Goal: Task Accomplishment & Management: Use online tool/utility

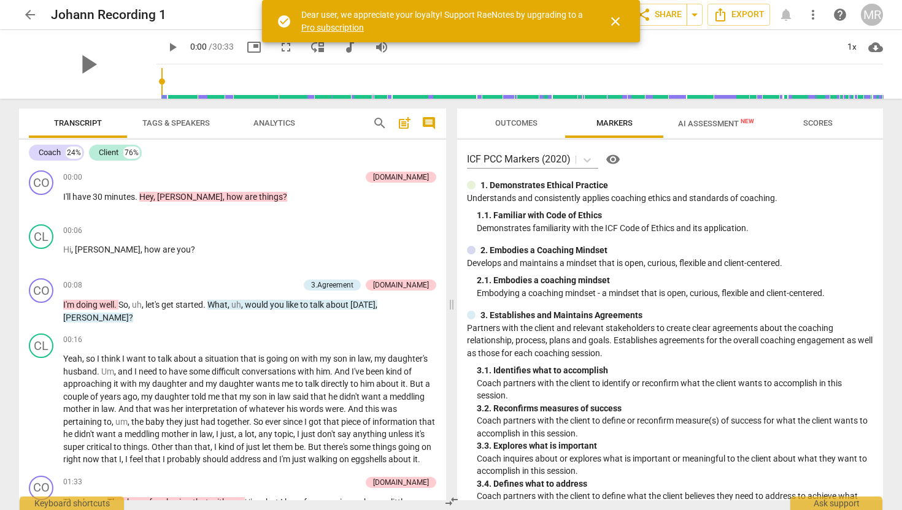
click at [25, 17] on span "arrow_back" at bounding box center [30, 14] width 15 height 15
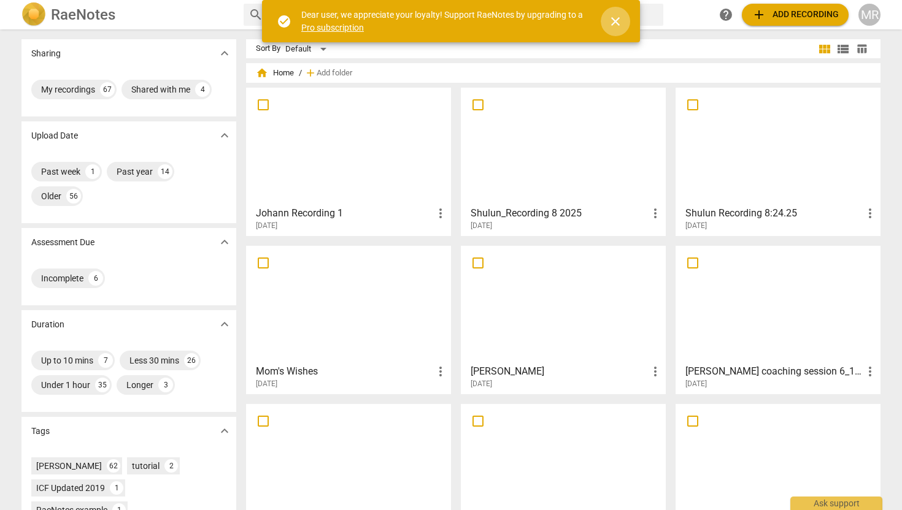
click at [612, 21] on span "close" at bounding box center [615, 21] width 15 height 15
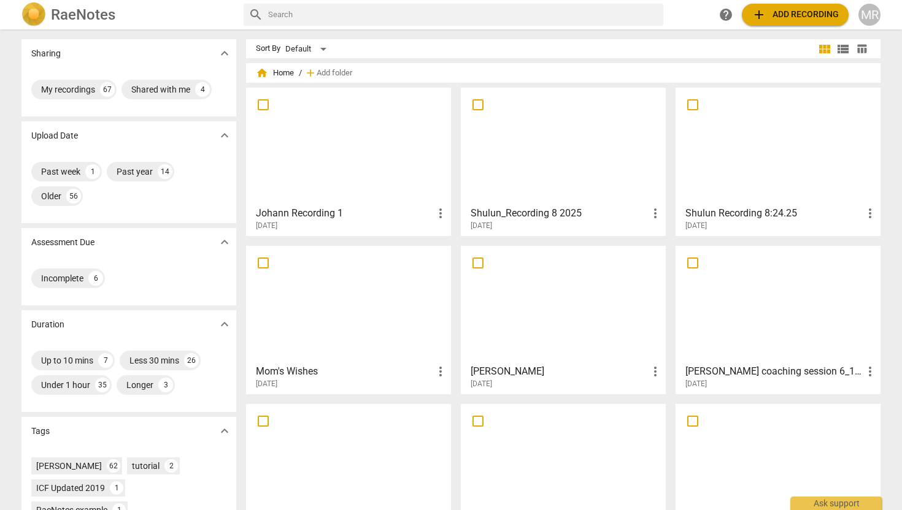
click at [802, 15] on span "add Add recording" at bounding box center [795, 14] width 87 height 15
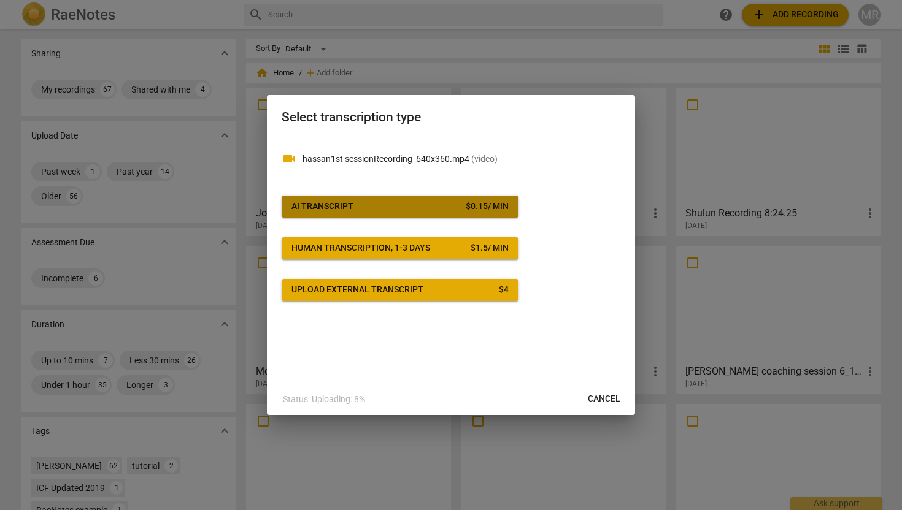
click at [403, 212] on span "AI Transcript $ 0.15 / min" at bounding box center [399, 207] width 217 height 12
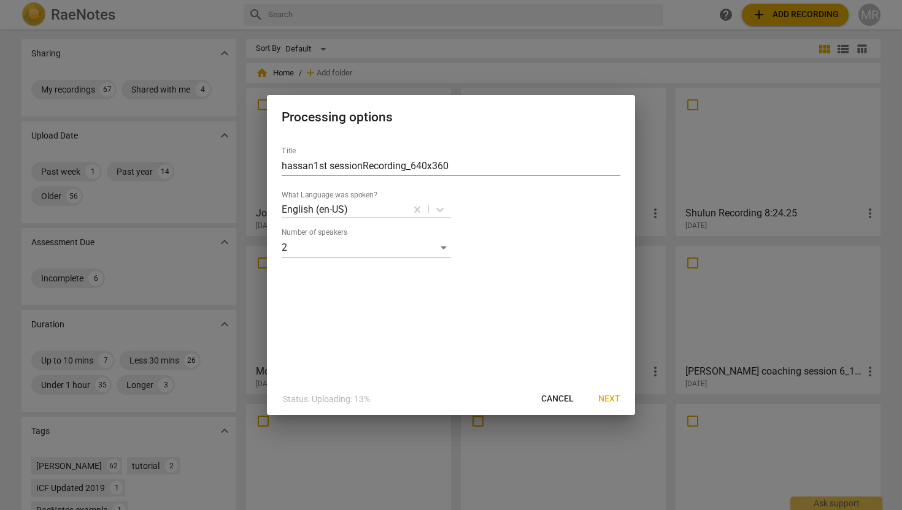
click at [607, 399] on span "Next" at bounding box center [609, 399] width 22 height 12
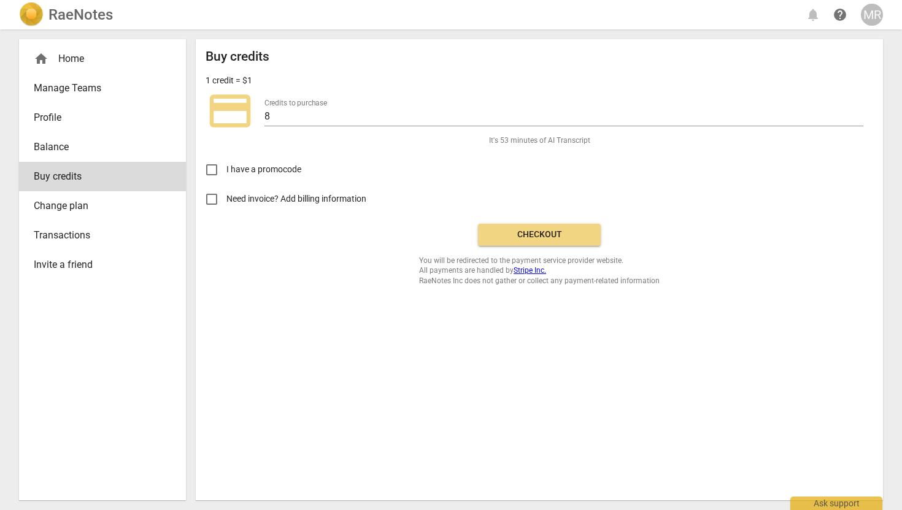
click at [558, 241] on button "Checkout" at bounding box center [539, 235] width 123 height 22
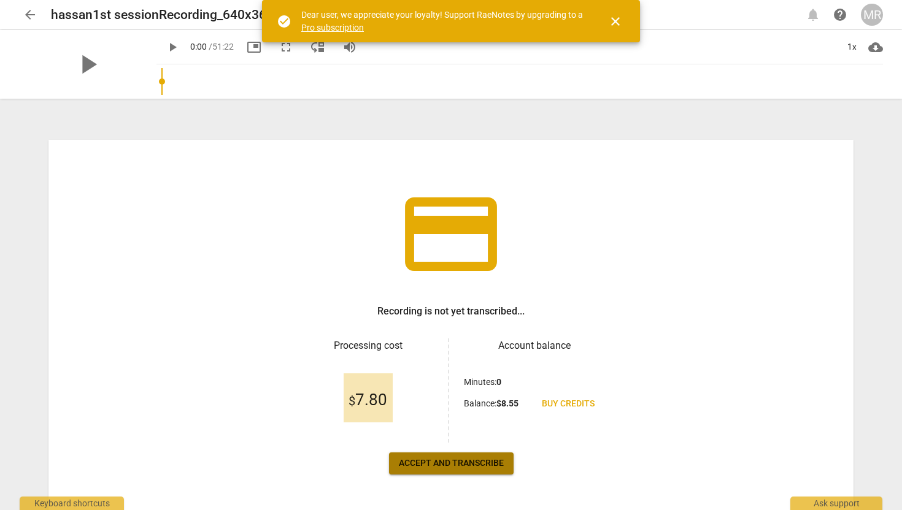
click at [490, 461] on span "Accept and transcribe" at bounding box center [451, 464] width 105 height 12
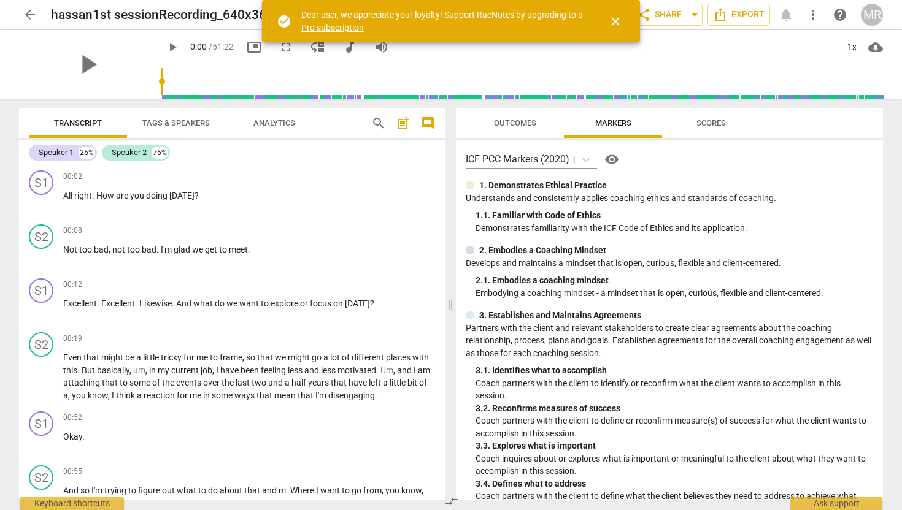
click at [614, 23] on span "close" at bounding box center [615, 21] width 15 height 15
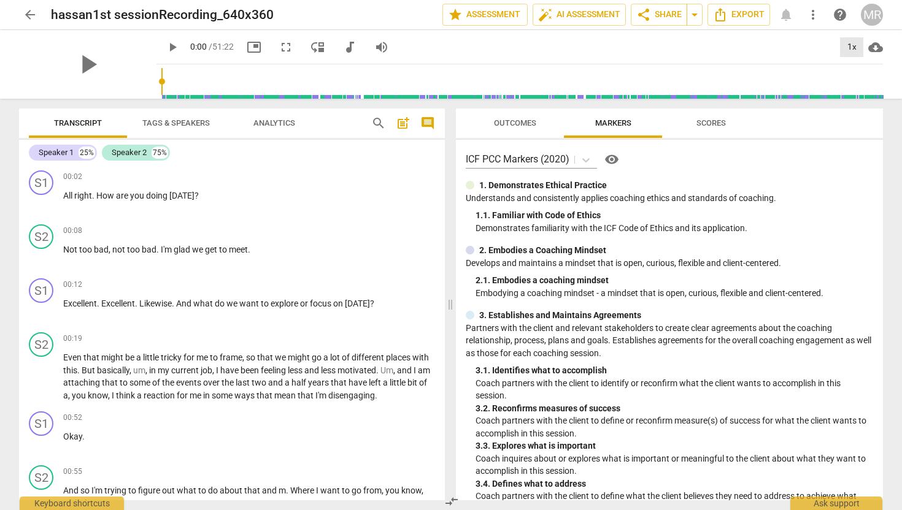
click at [852, 45] on div "1x" at bounding box center [851, 47] width 23 height 20
click at [858, 122] on li "1.5x" at bounding box center [860, 118] width 41 height 23
click at [527, 128] on span "Outcomes" at bounding box center [515, 123] width 72 height 17
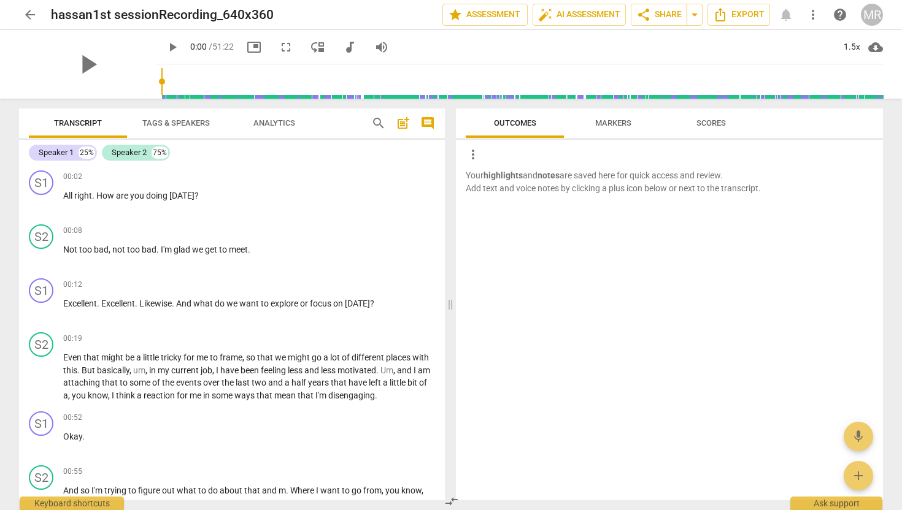
click at [607, 121] on span "Markers" at bounding box center [613, 122] width 36 height 9
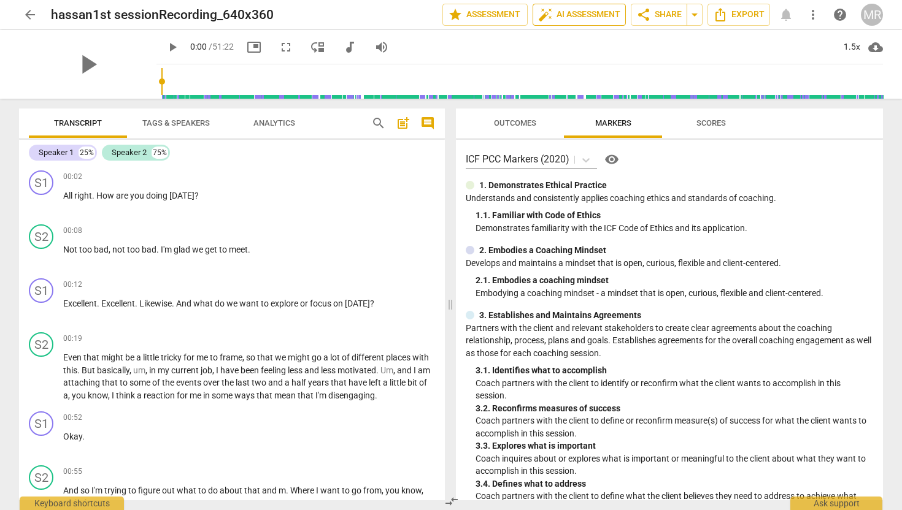
click at [566, 20] on span "auto_fix_high AI Assessment" at bounding box center [579, 14] width 82 height 15
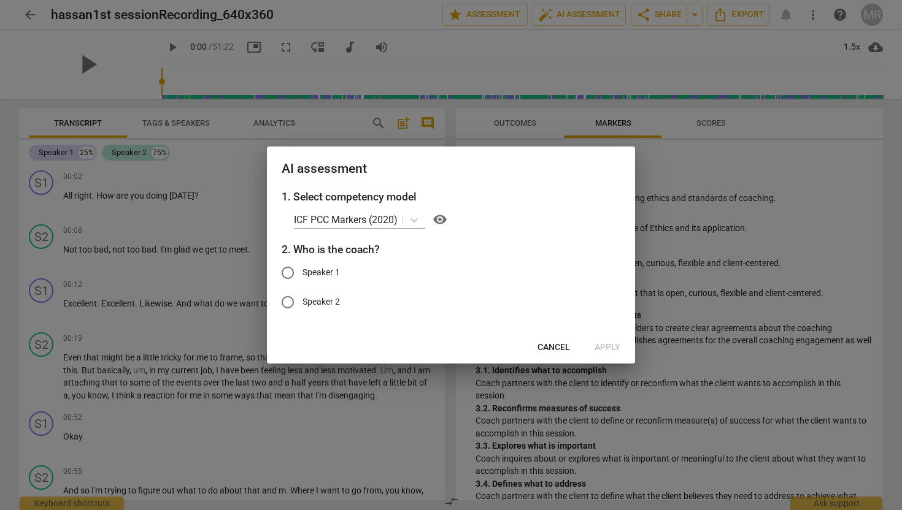
click at [554, 347] on span "Cancel" at bounding box center [553, 348] width 33 height 12
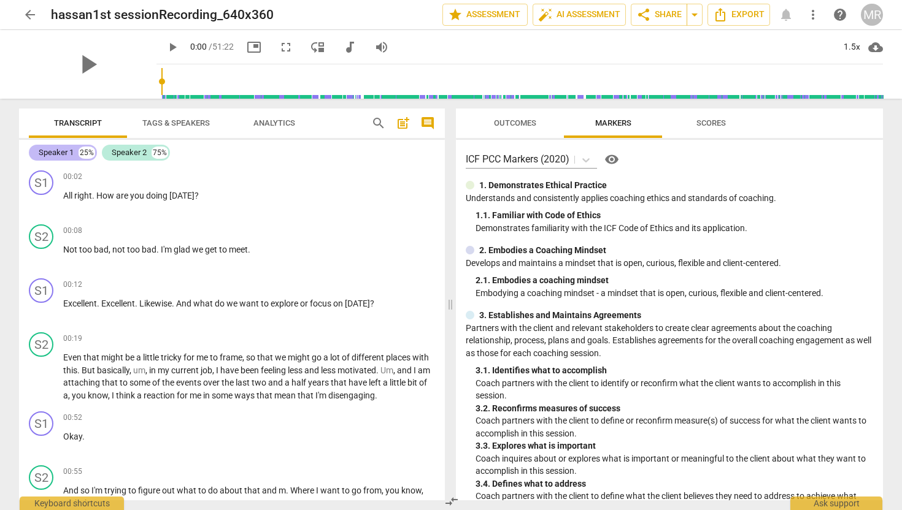
click at [80, 153] on div "25%" at bounding box center [87, 153] width 17 height 12
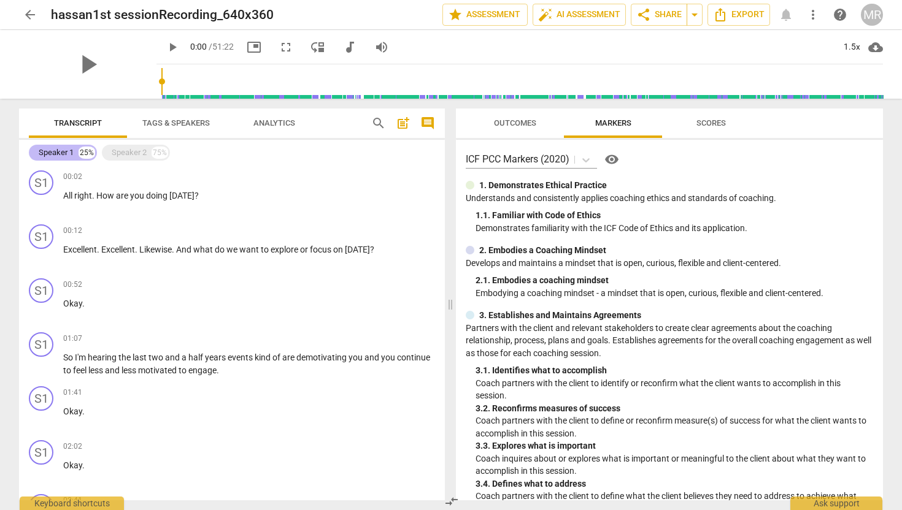
click at [63, 153] on div "Speaker 1" at bounding box center [56, 153] width 35 height 12
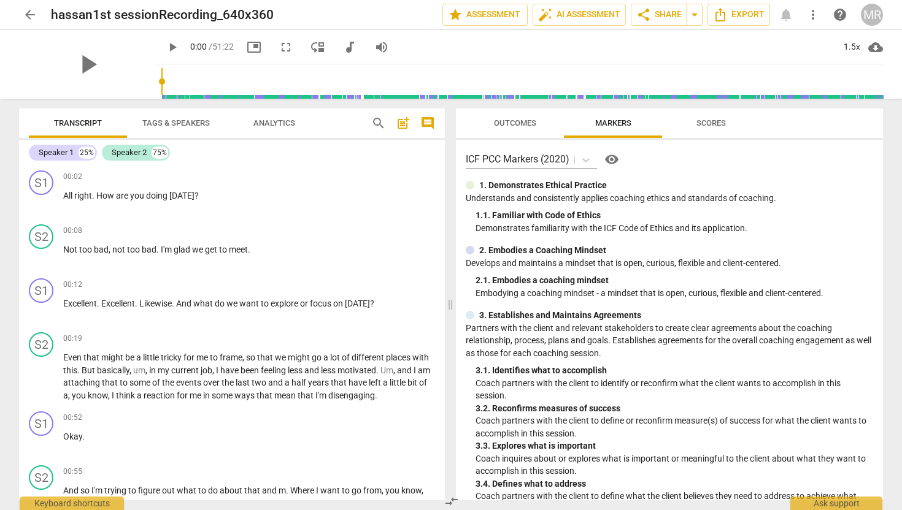
click at [166, 123] on span "Tags & Speakers" at bounding box center [175, 122] width 67 height 9
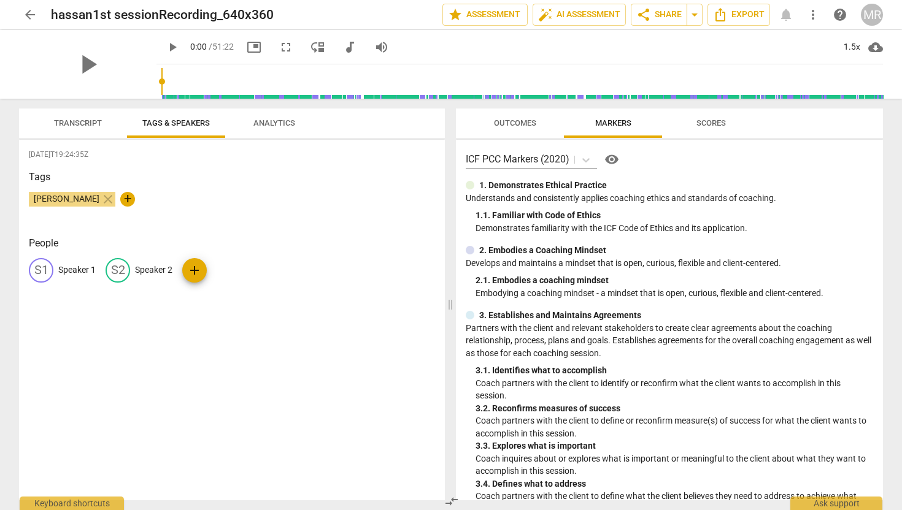
click at [82, 126] on span "Transcript" at bounding box center [78, 122] width 48 height 9
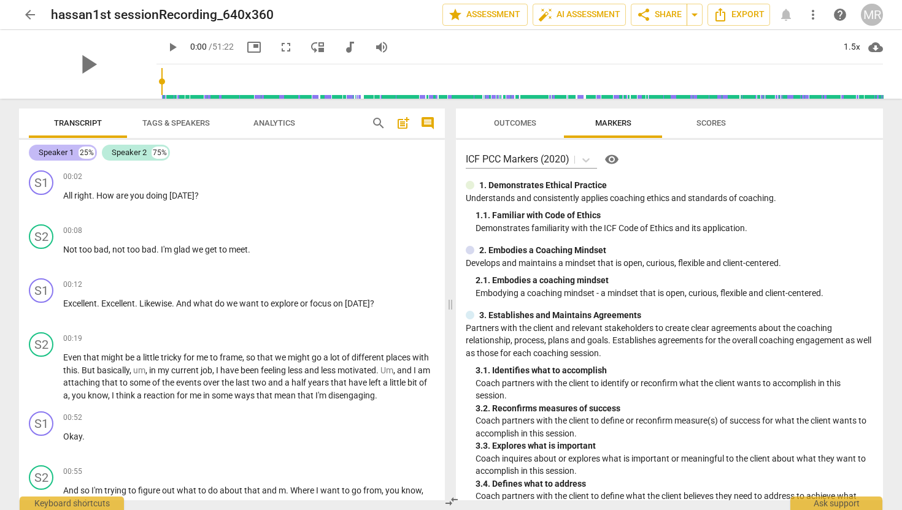
click at [71, 149] on div "Speaker 1" at bounding box center [56, 153] width 35 height 12
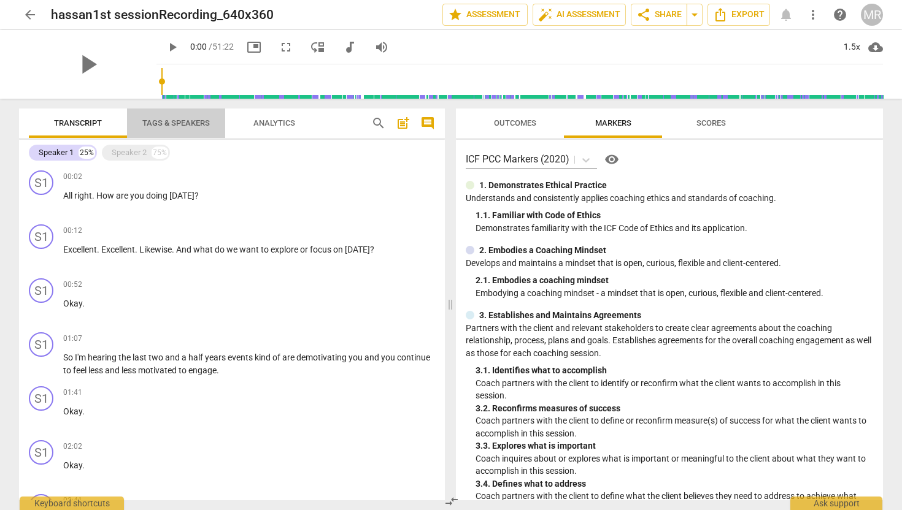
click at [188, 117] on span "Tags & Speakers" at bounding box center [176, 123] width 97 height 17
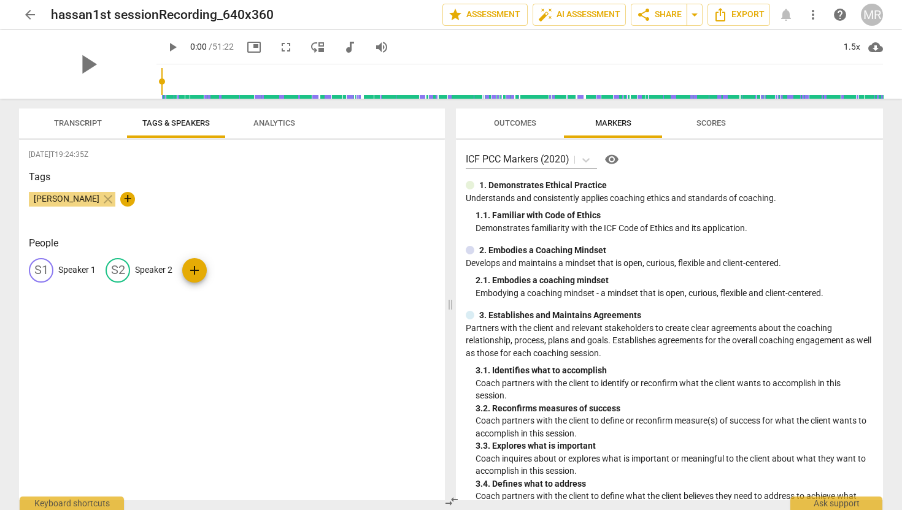
click at [65, 272] on p "Speaker 1" at bounding box center [76, 270] width 37 height 13
type input "Coach"
click at [220, 272] on p "Speaker 2" at bounding box center [233, 270] width 37 height 13
type input "Client"
click at [214, 180] on h3 "Tags" at bounding box center [232, 177] width 406 height 15
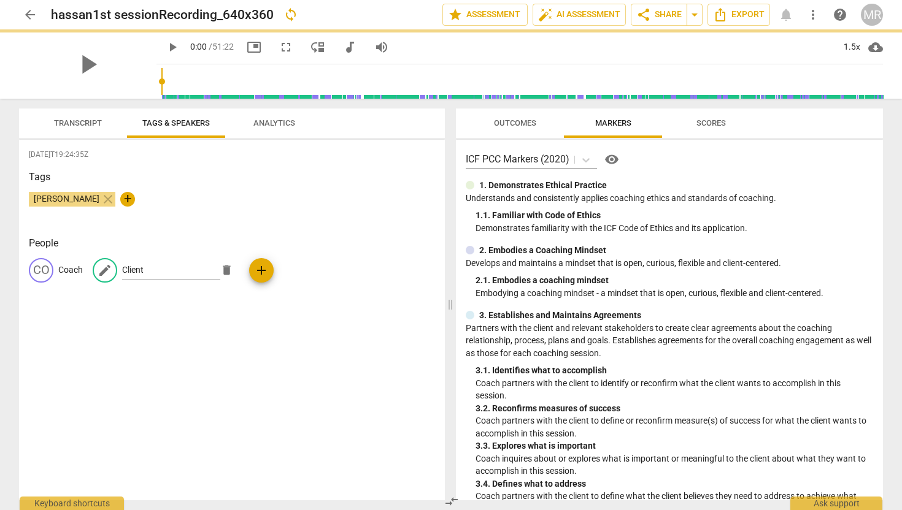
click at [188, 166] on div "[DATE]T19:24:35Z Tags [PERSON_NAME] close + People CO Coach edit Client delete …" at bounding box center [232, 320] width 426 height 361
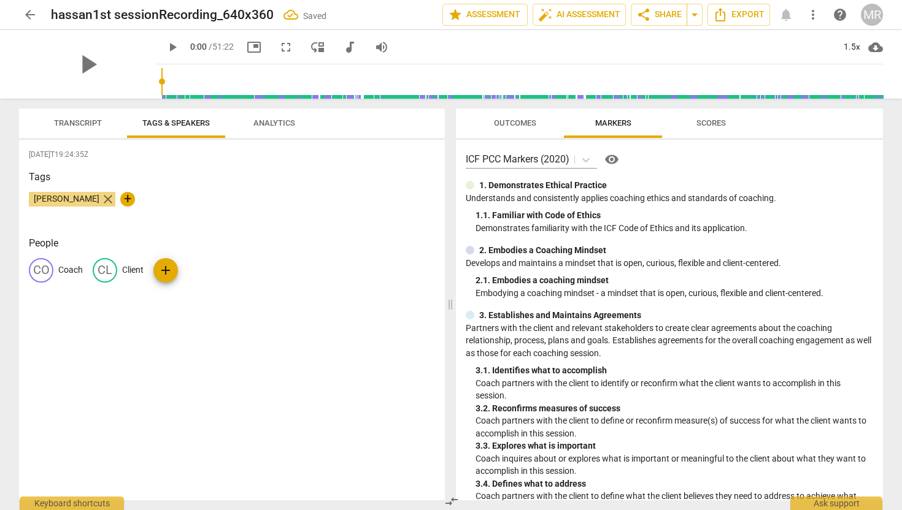
click at [101, 198] on span "close" at bounding box center [108, 199] width 15 height 15
click at [82, 121] on span "Transcript" at bounding box center [78, 122] width 48 height 9
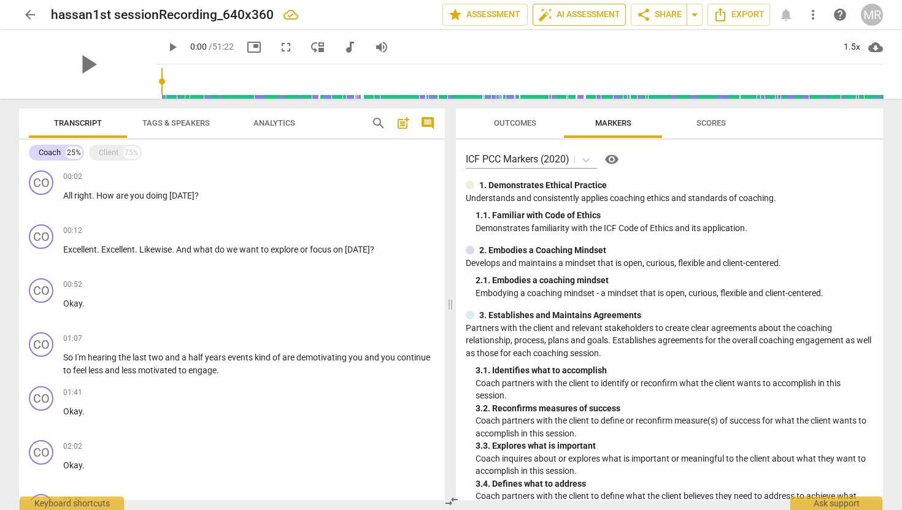
click at [560, 14] on span "auto_fix_high AI Assessment" at bounding box center [579, 14] width 82 height 15
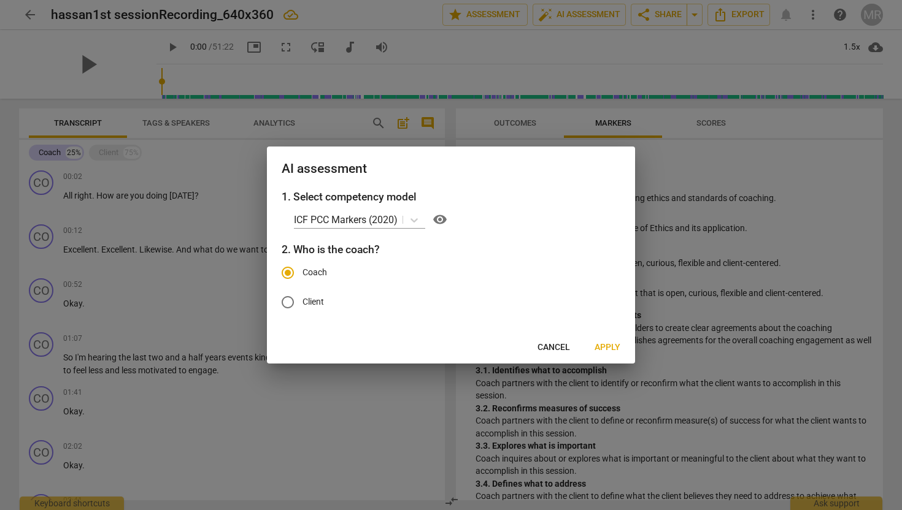
click at [614, 350] on span "Apply" at bounding box center [608, 348] width 26 height 12
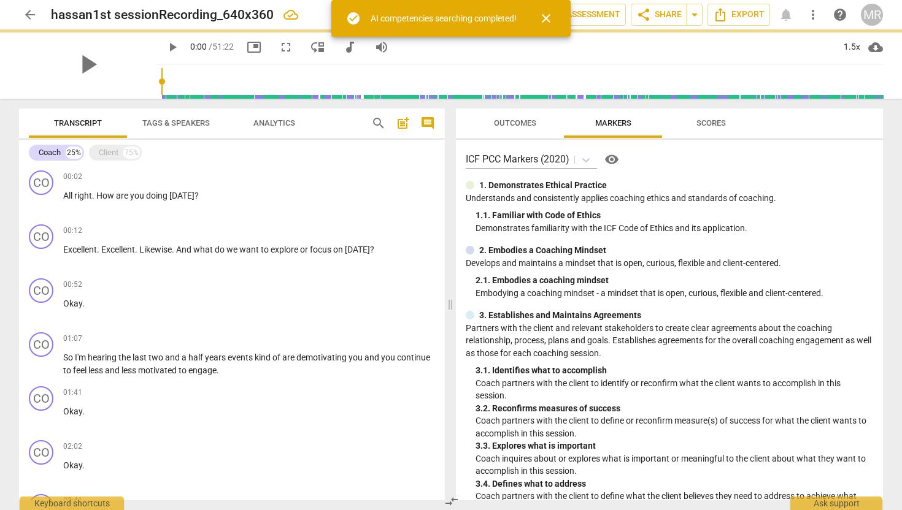
click at [521, 128] on span "Outcomes" at bounding box center [515, 123] width 72 height 17
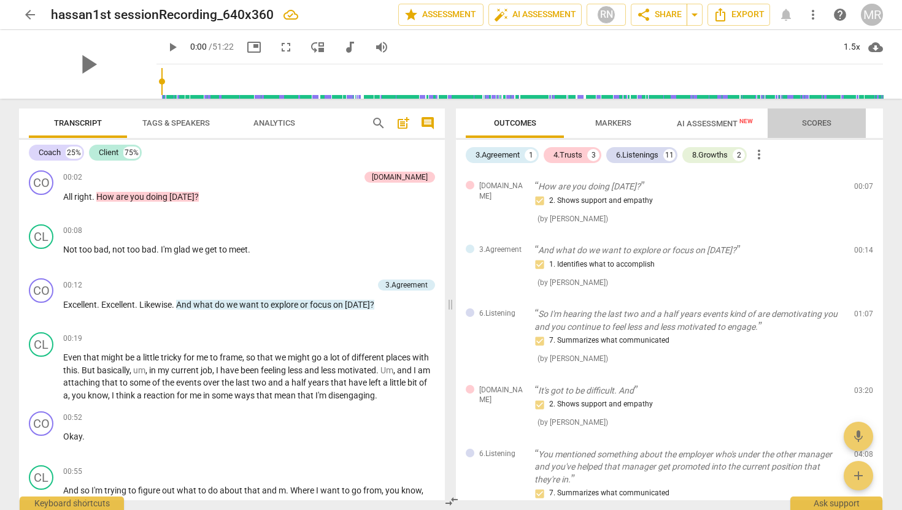
click at [814, 121] on span "Scores" at bounding box center [816, 122] width 29 height 9
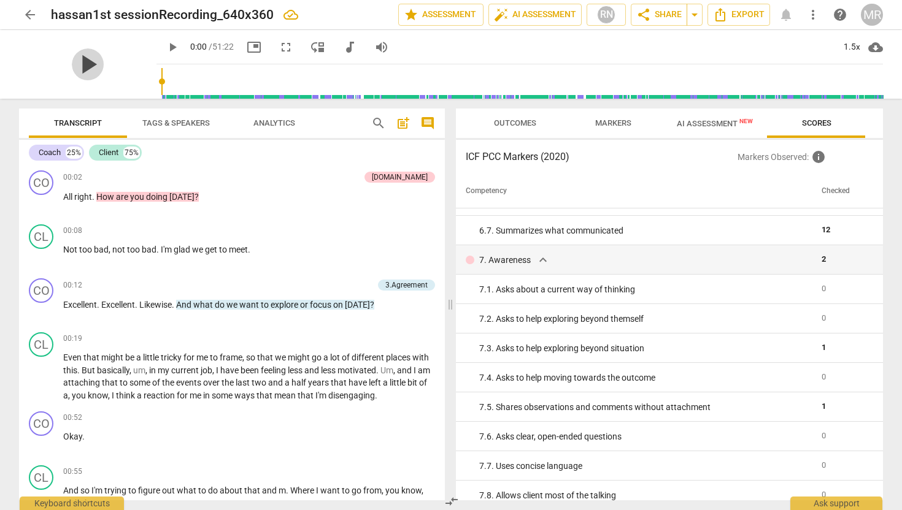
click at [77, 61] on span "play_arrow" at bounding box center [88, 64] width 32 height 32
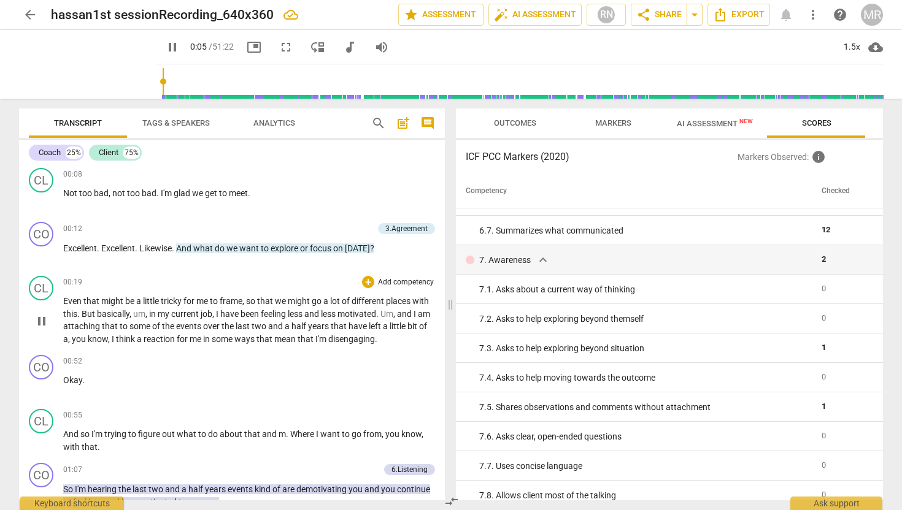
scroll to position [56, 0]
click at [38, 322] on span "pause" at bounding box center [41, 322] width 15 height 15
click at [38, 322] on span "play_arrow" at bounding box center [41, 322] width 15 height 15
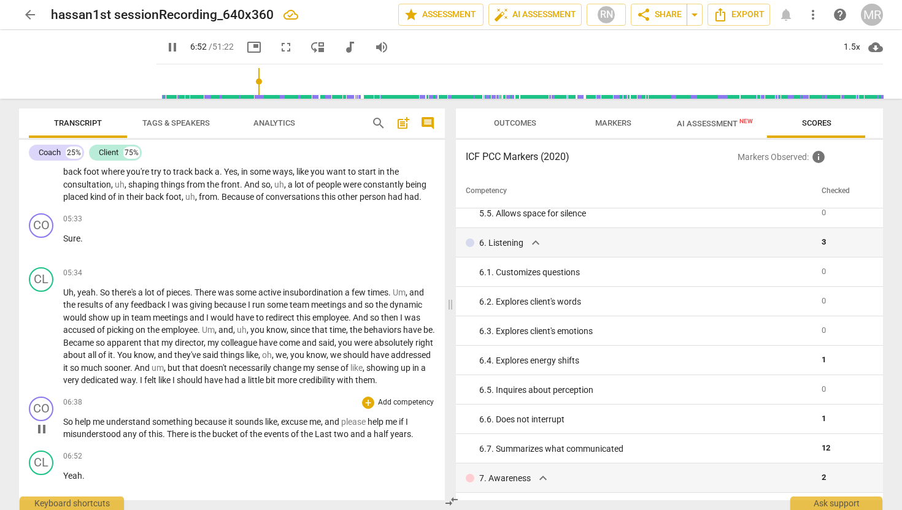
scroll to position [1760, 0]
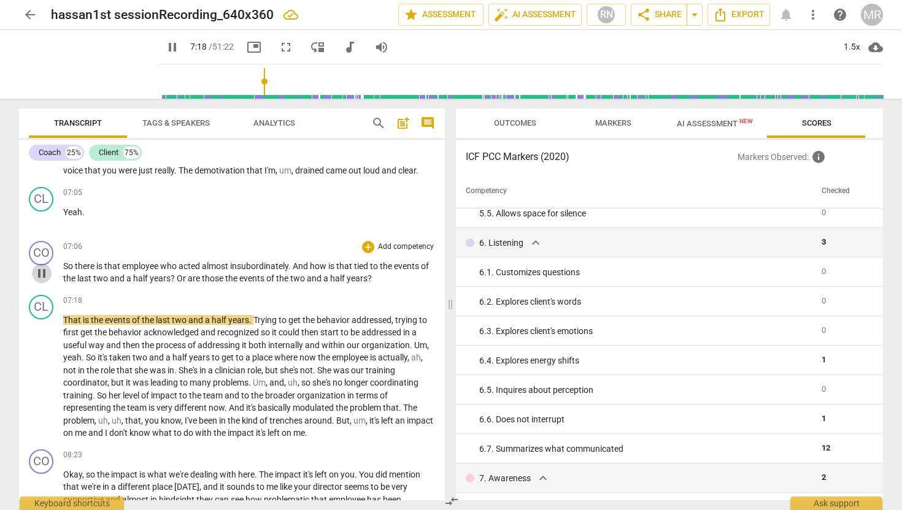
click at [39, 281] on span "pause" at bounding box center [41, 273] width 15 height 15
click at [45, 385] on span "play_arrow" at bounding box center [41, 378] width 15 height 15
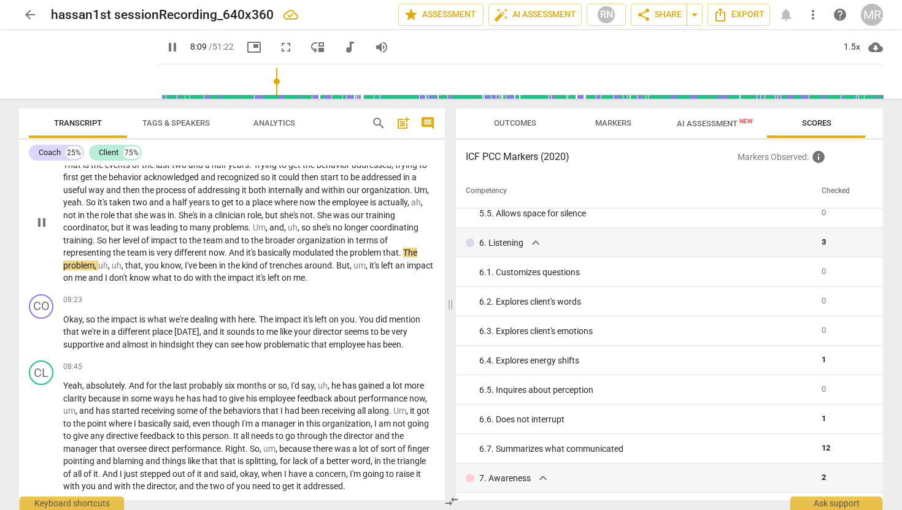
scroll to position [1920, 0]
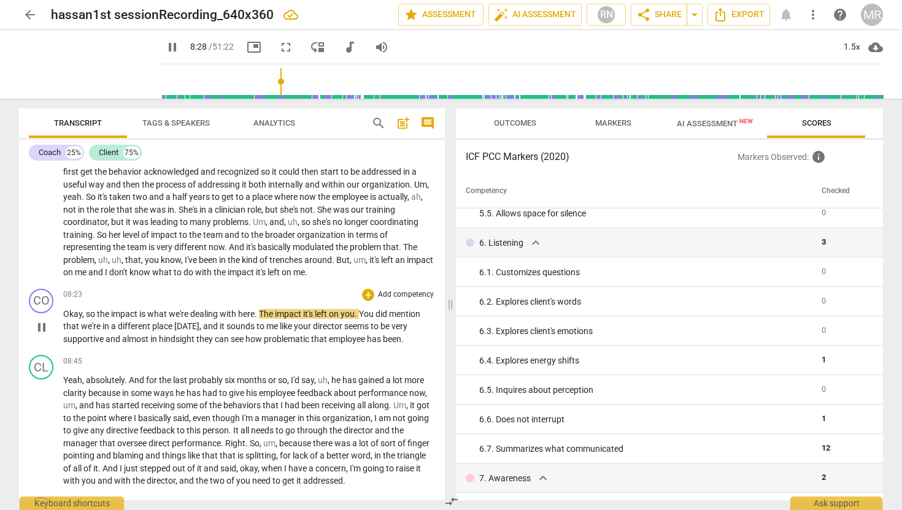
click at [44, 335] on span "pause" at bounding box center [41, 327] width 15 height 15
click at [44, 335] on span "play_arrow" at bounding box center [41, 327] width 15 height 15
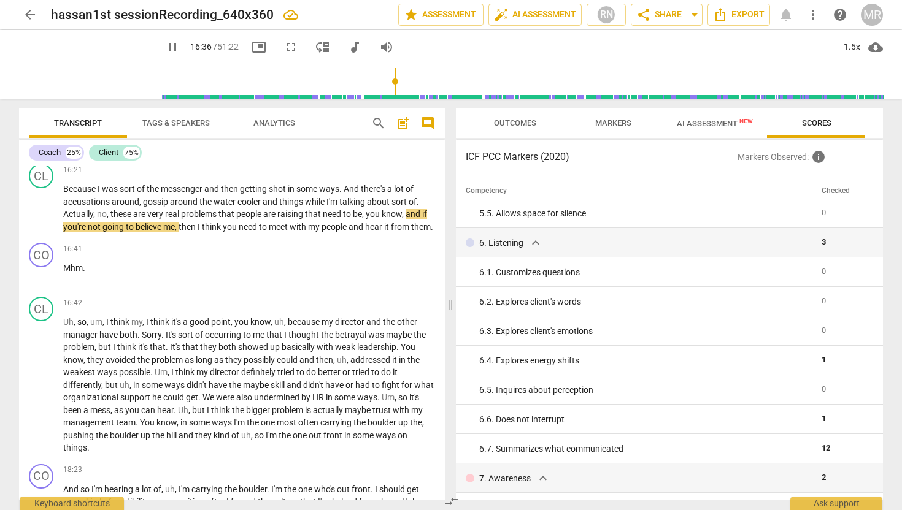
scroll to position [3763, 0]
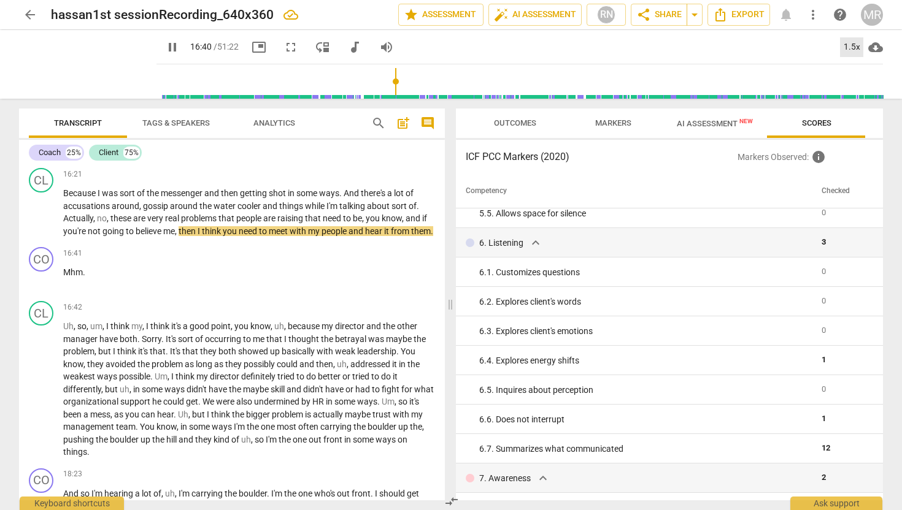
click at [855, 37] on div "1.5x" at bounding box center [851, 47] width 23 height 20
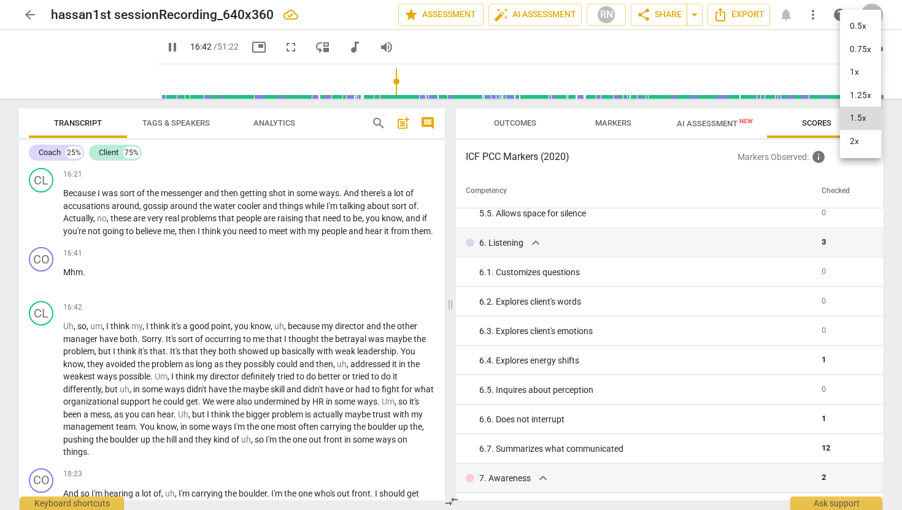
click at [855, 139] on li "2x" at bounding box center [860, 141] width 41 height 23
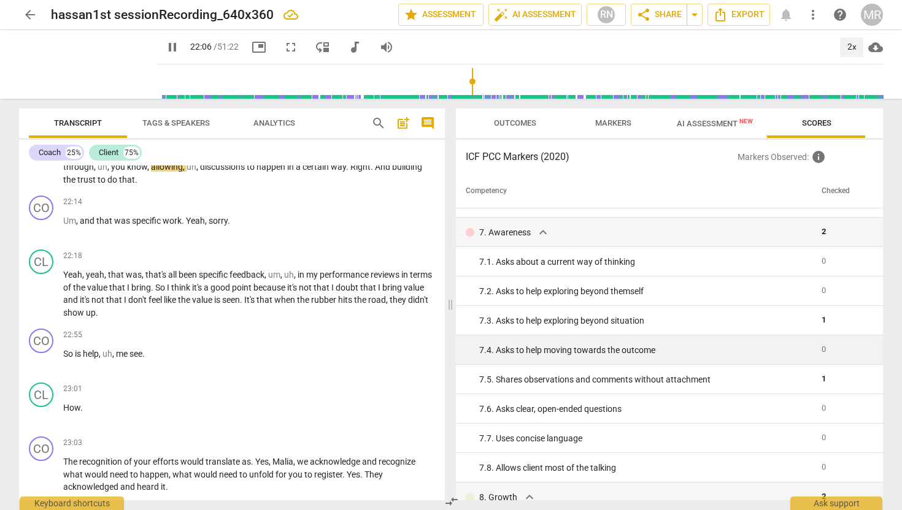
scroll to position [1092, 0]
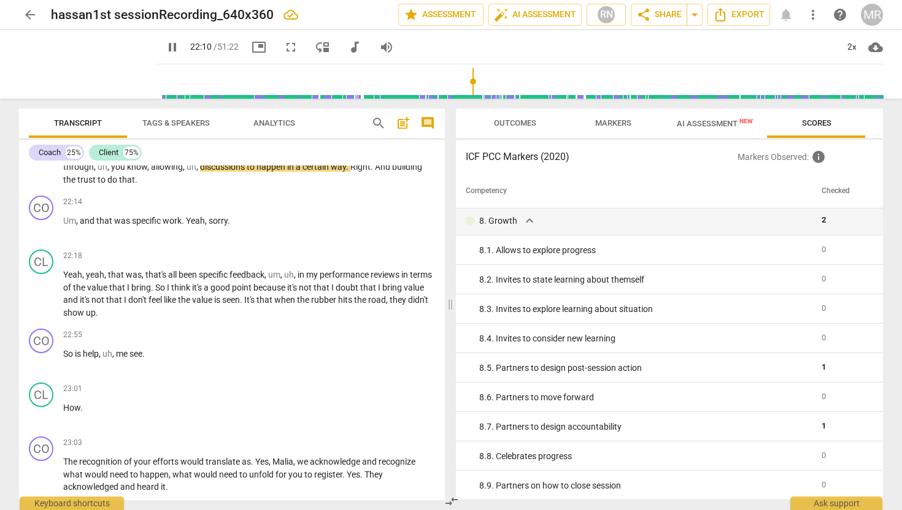
click at [513, 115] on span "Outcomes" at bounding box center [515, 123] width 72 height 17
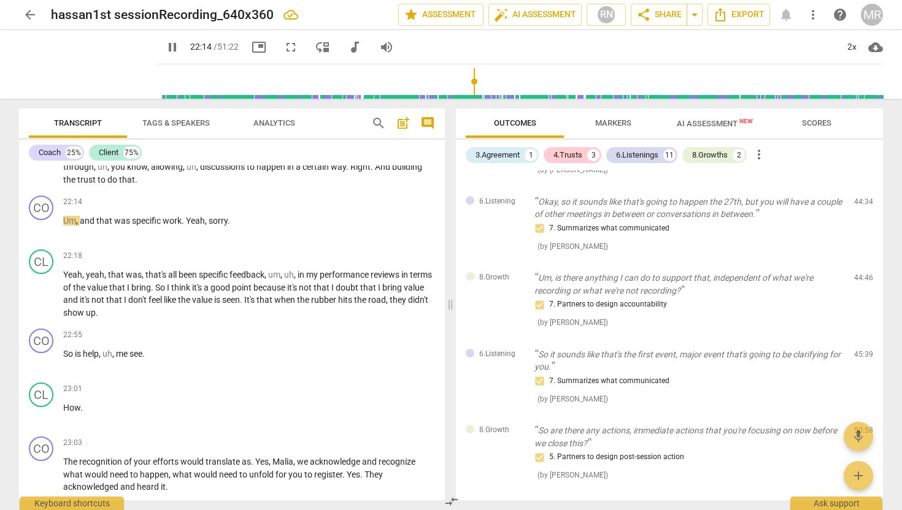
scroll to position [954, 0]
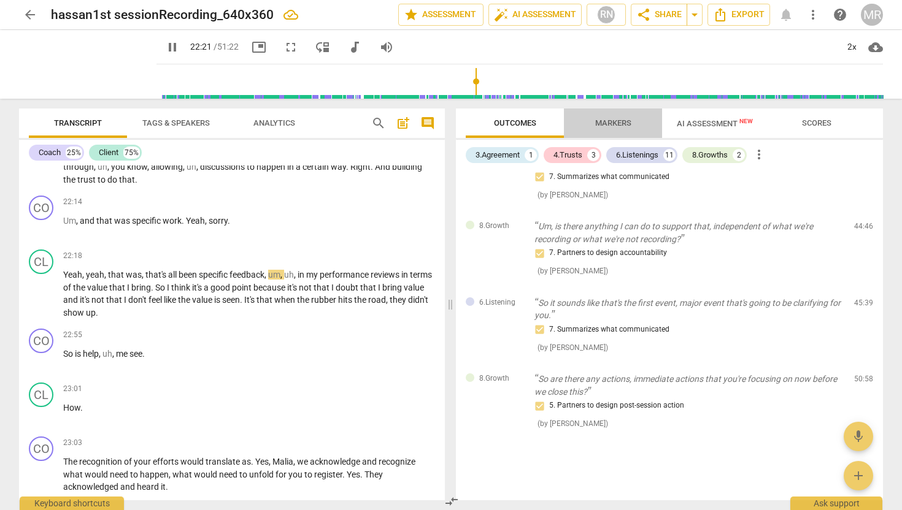
click at [619, 117] on span "Markers" at bounding box center [613, 123] width 66 height 17
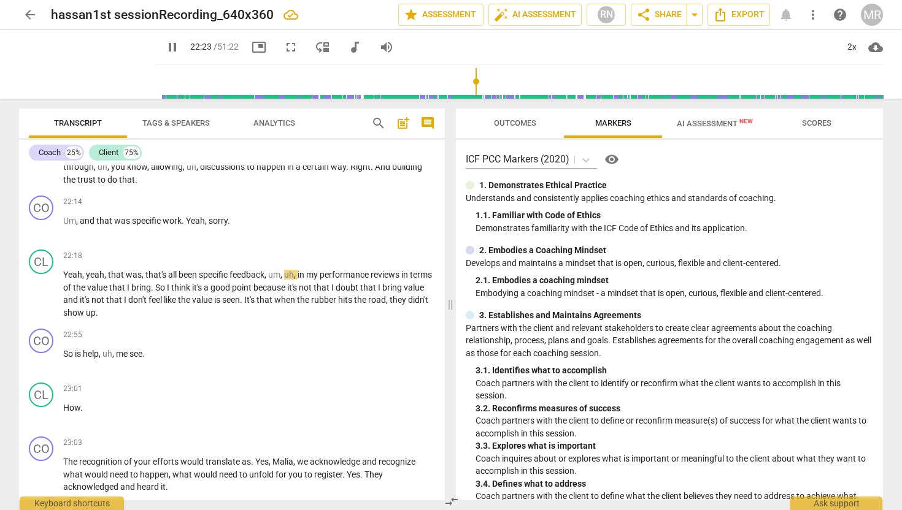
click at [706, 120] on span "AI Assessment New" at bounding box center [715, 123] width 76 height 9
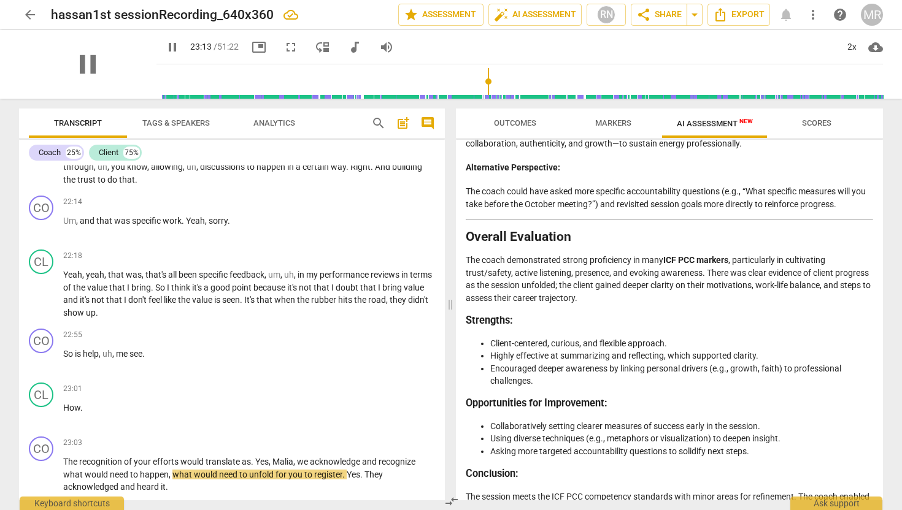
scroll to position [4999, 0]
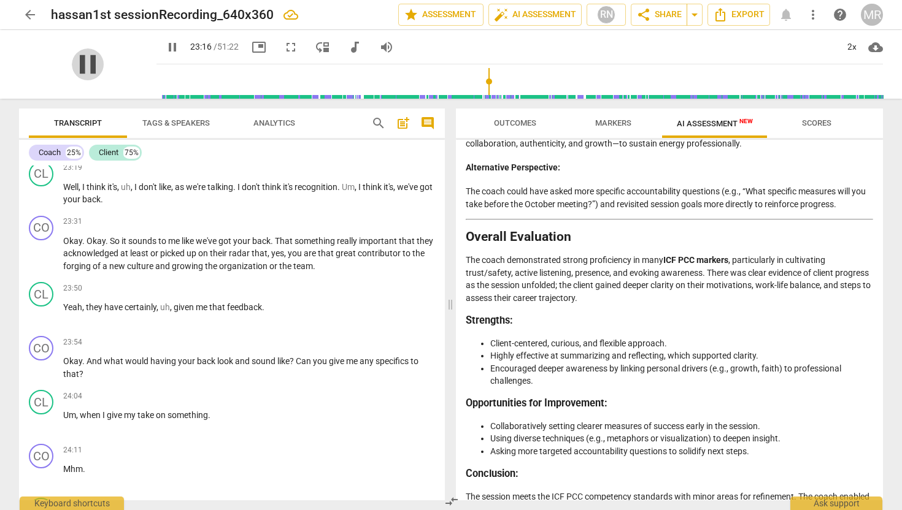
click at [82, 65] on span "pause" at bounding box center [88, 64] width 32 height 32
type input "1396"
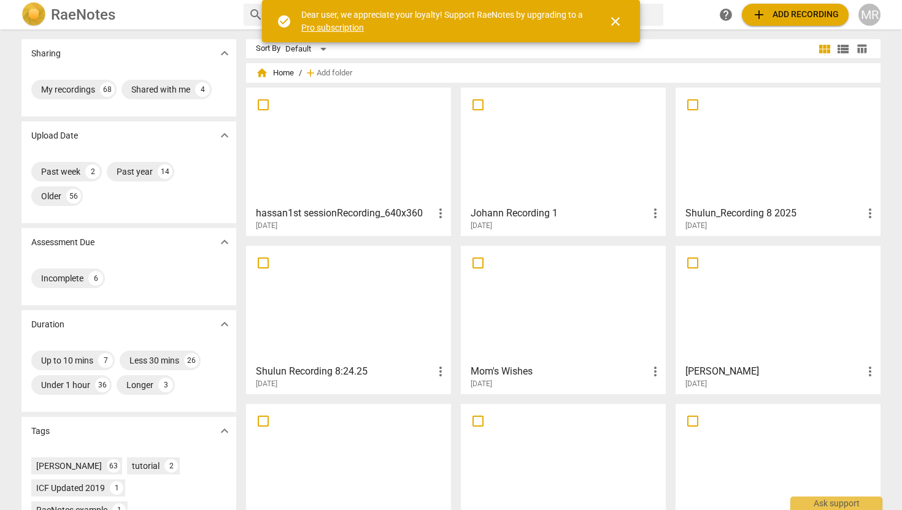
click at [391, 160] on div at bounding box center [348, 146] width 196 height 109
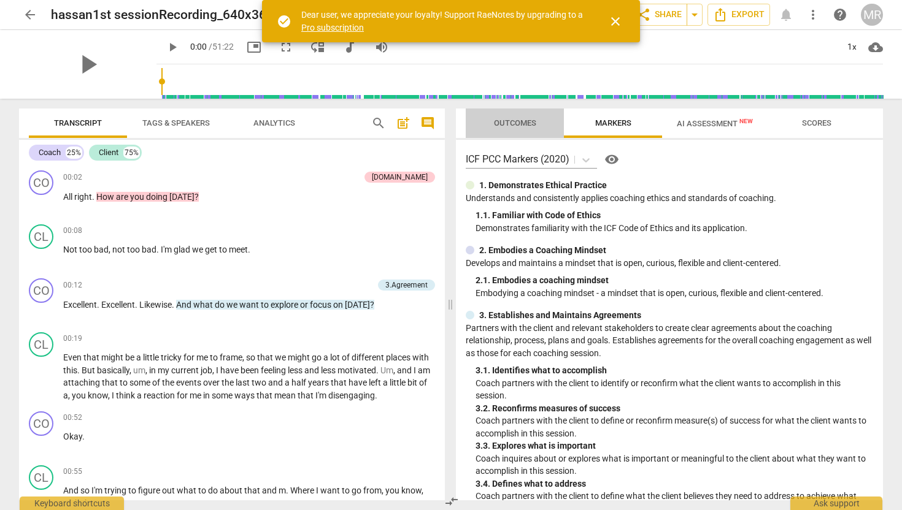
click at [535, 123] on span "Outcomes" at bounding box center [515, 122] width 42 height 9
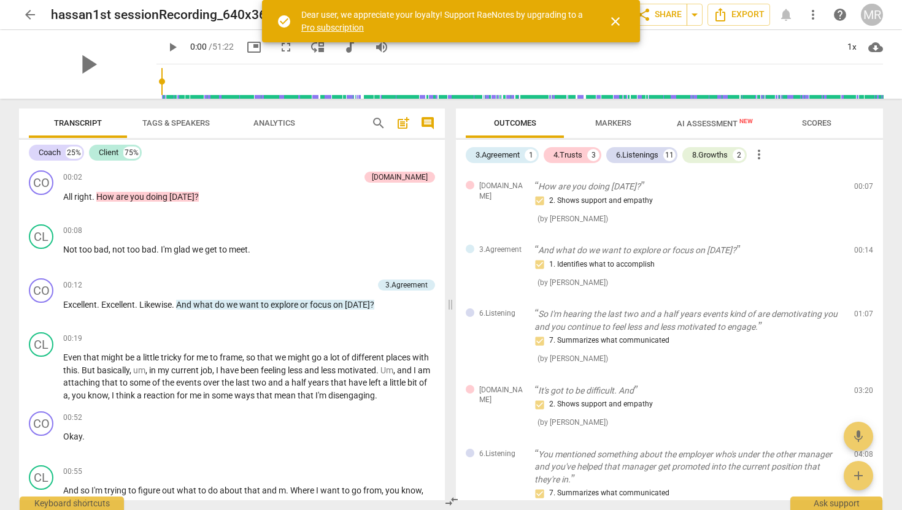
click at [698, 123] on span "AI Assessment New" at bounding box center [715, 123] width 76 height 9
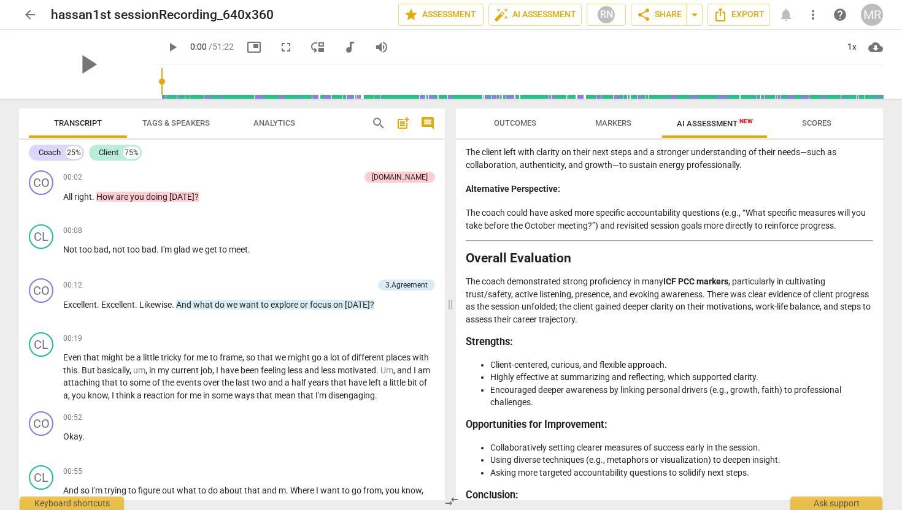
scroll to position [2330, 0]
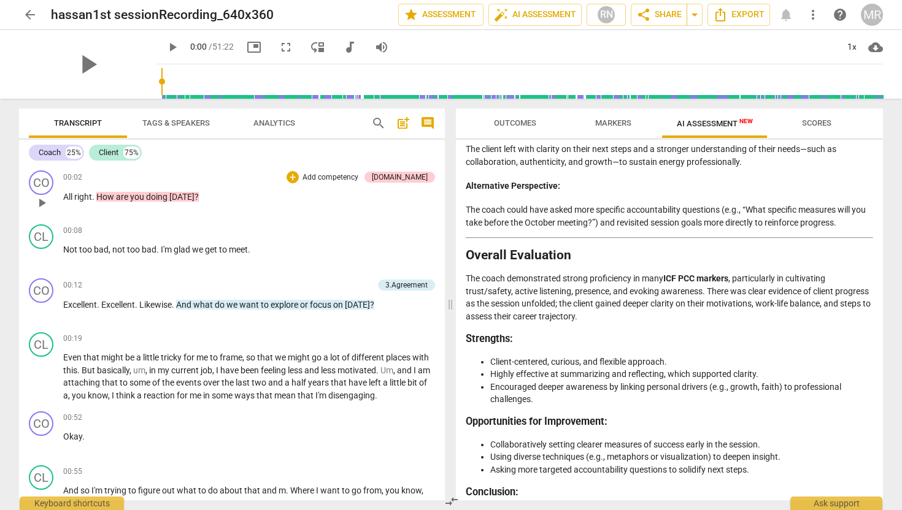
click at [45, 205] on span "play_arrow" at bounding box center [41, 203] width 15 height 15
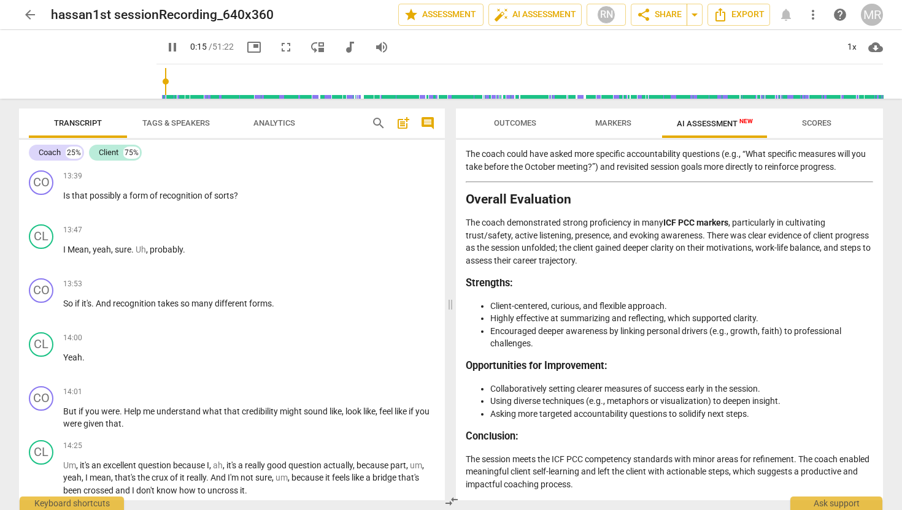
scroll to position [3045, 0]
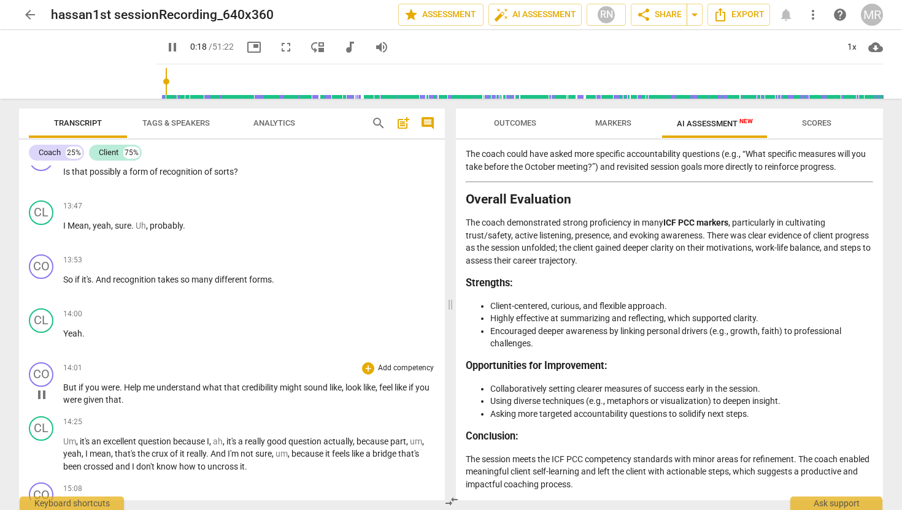
click at [47, 402] on span "pause" at bounding box center [41, 395] width 15 height 15
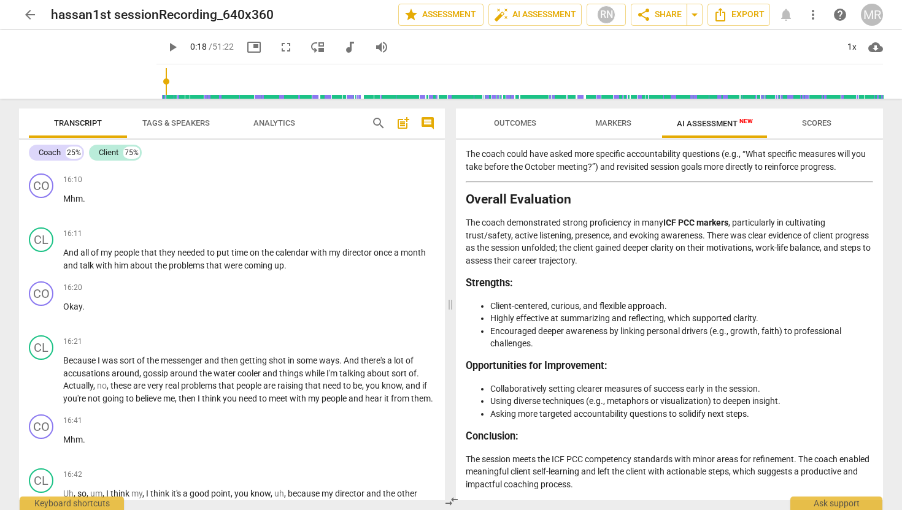
scroll to position [3604, 0]
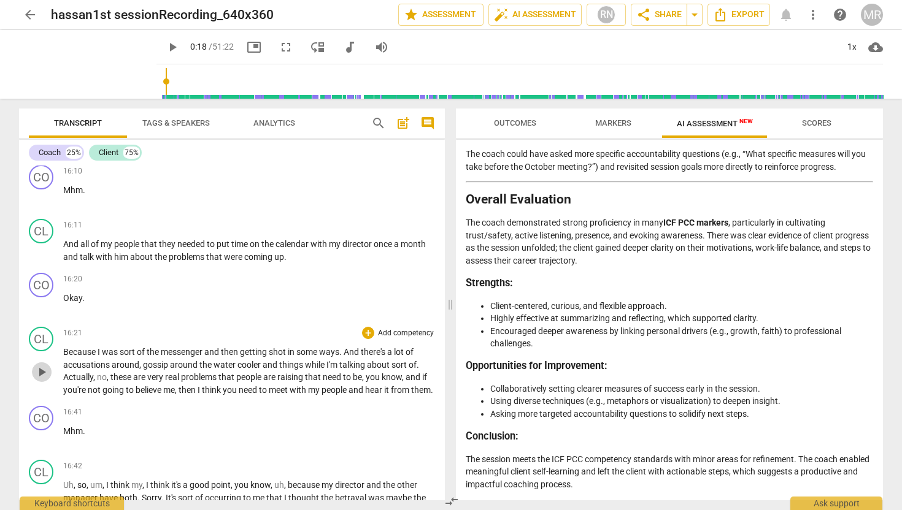
click at [45, 380] on span "play_arrow" at bounding box center [41, 372] width 15 height 15
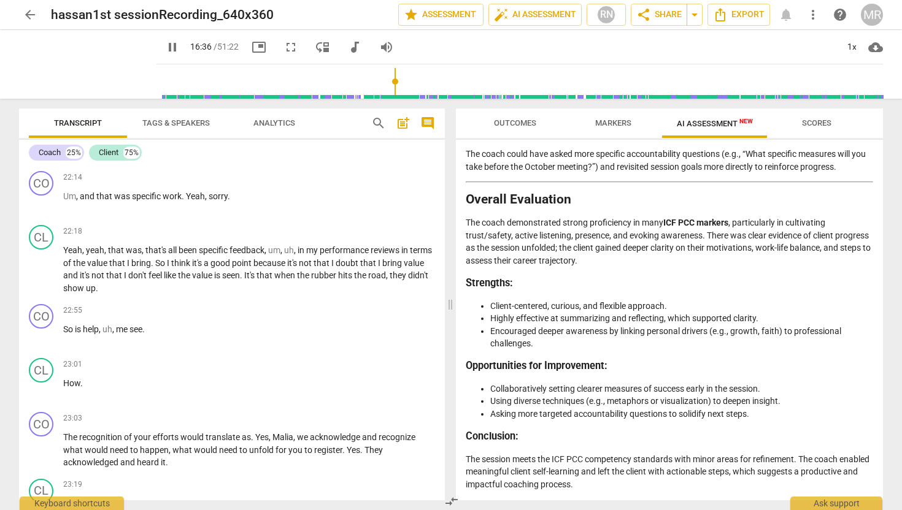
scroll to position [4689, 0]
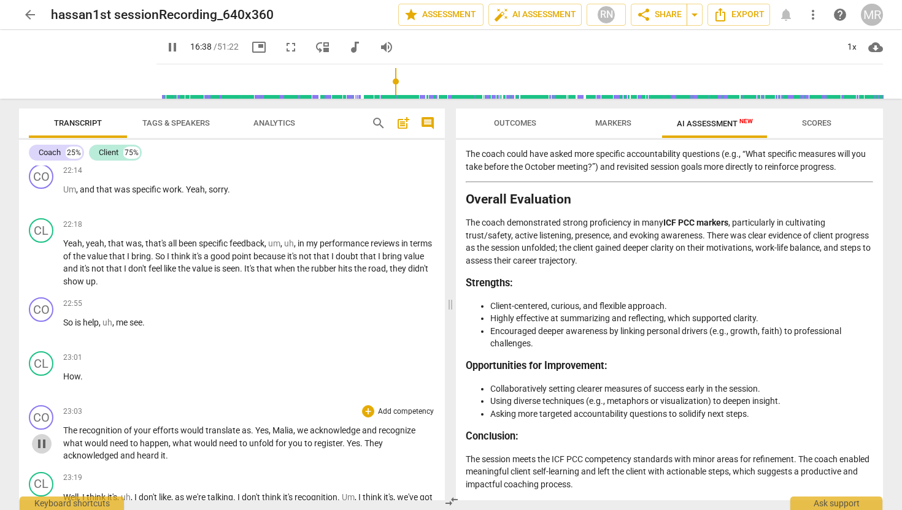
click at [43, 452] on span "pause" at bounding box center [41, 444] width 15 height 15
click at [43, 452] on span "play_arrow" at bounding box center [41, 444] width 15 height 15
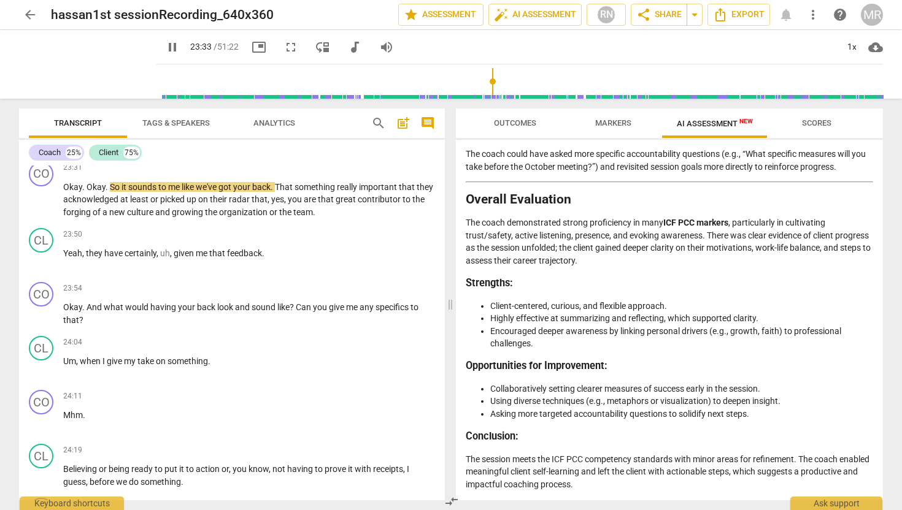
click at [43, 479] on div "CL play_arrow pause 24:19 + Add competency keyboard_arrow_right Believing or be…" at bounding box center [232, 466] width 426 height 54
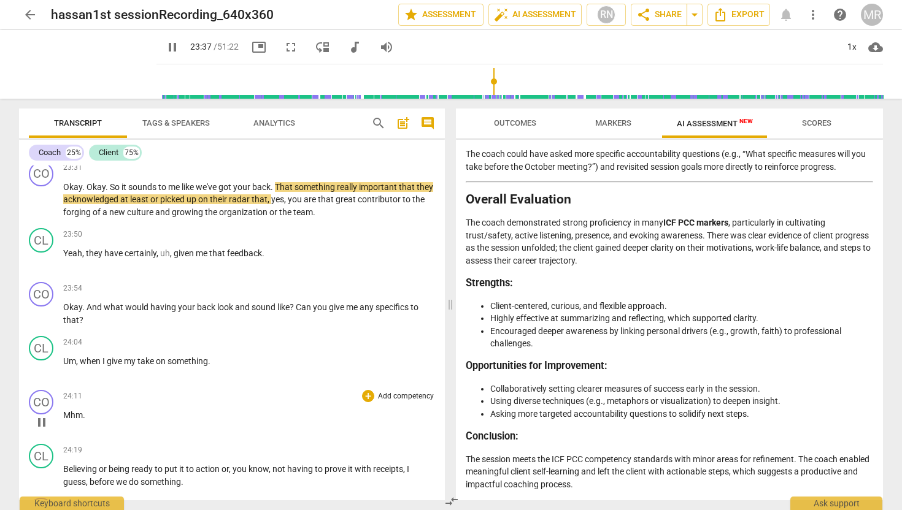
click at [124, 426] on div "CO play_arrow pause 24:11 + Add competency keyboard_arrow_right Mhm ." at bounding box center [232, 412] width 426 height 54
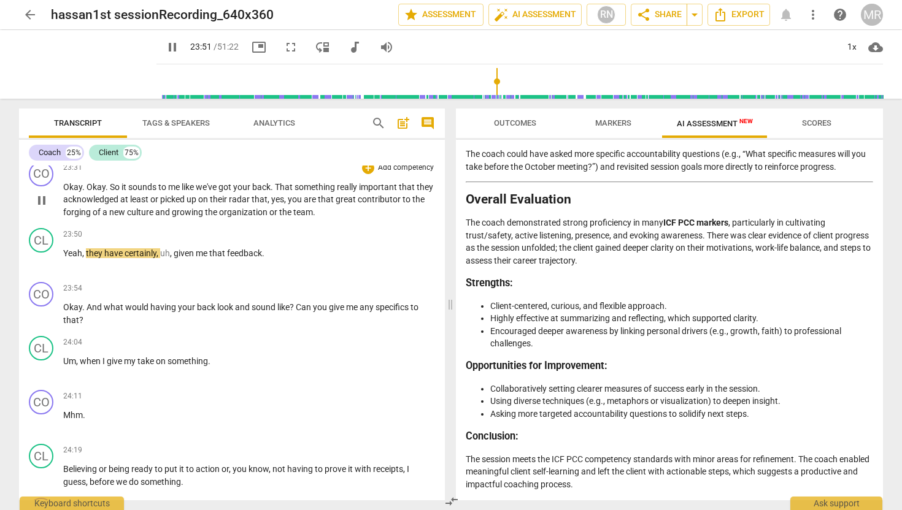
click at [388, 174] on p "Add competency" at bounding box center [406, 168] width 58 height 11
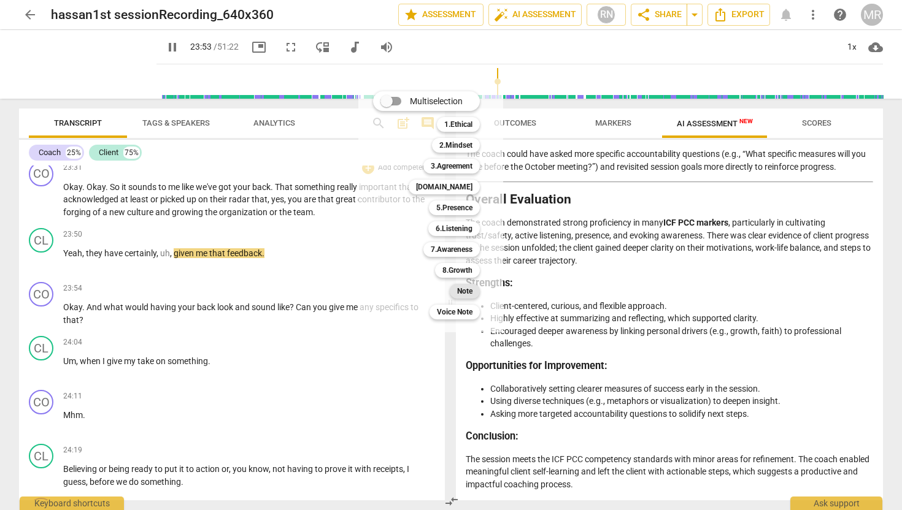
click at [469, 291] on b "Note" at bounding box center [464, 291] width 15 height 15
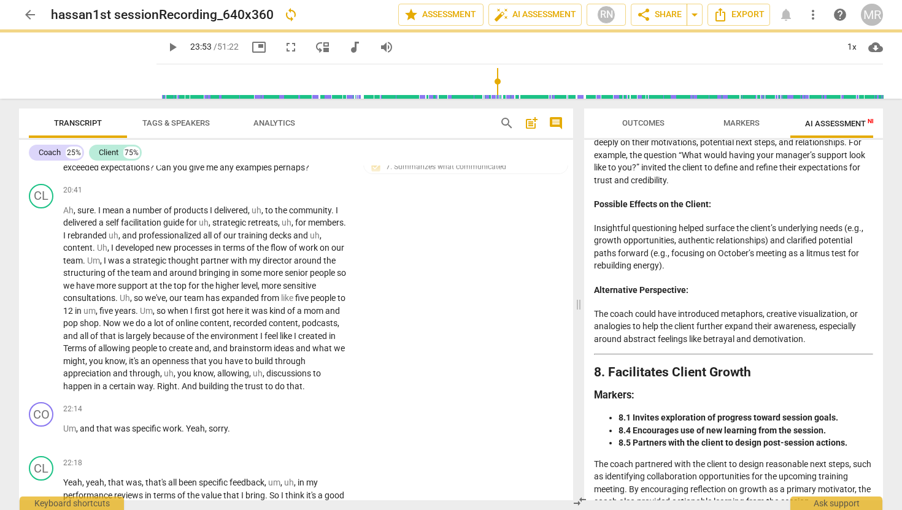
type input "1434"
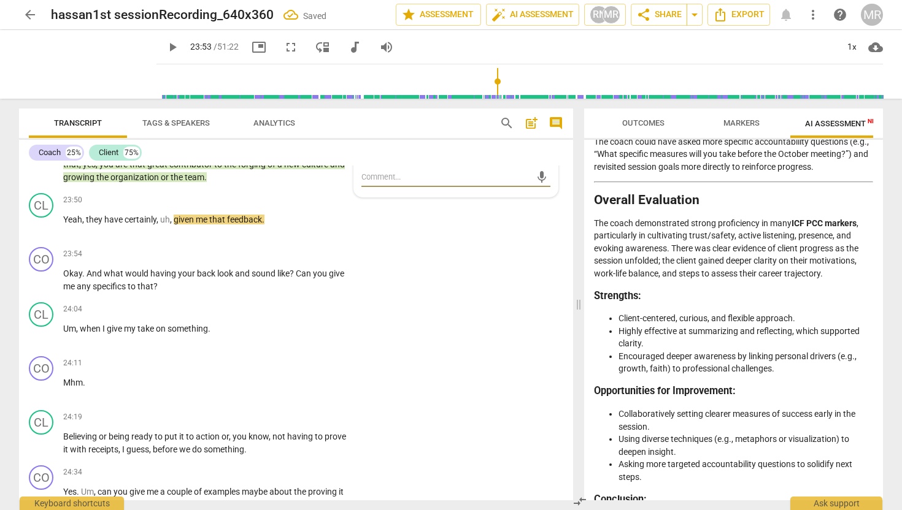
type textarea "I"
type textarea "In"
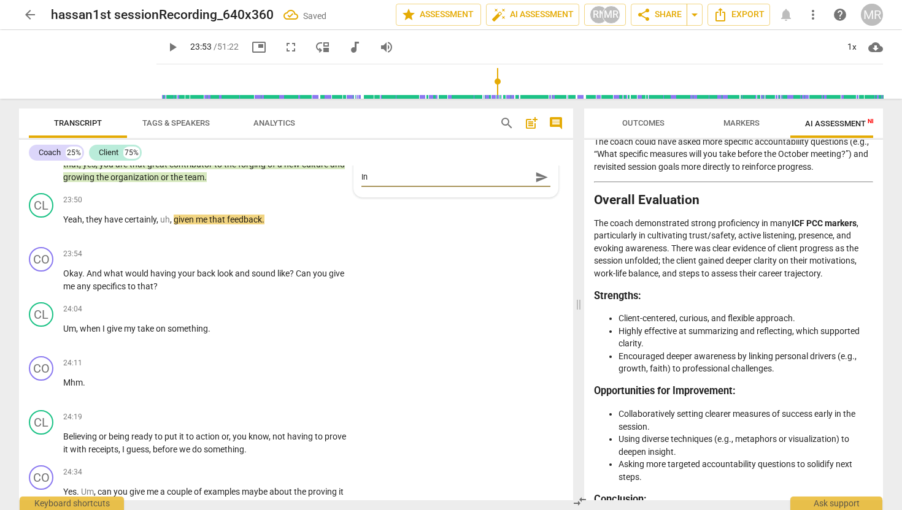
type textarea "In"
type textarea "In w"
type textarea "In wh"
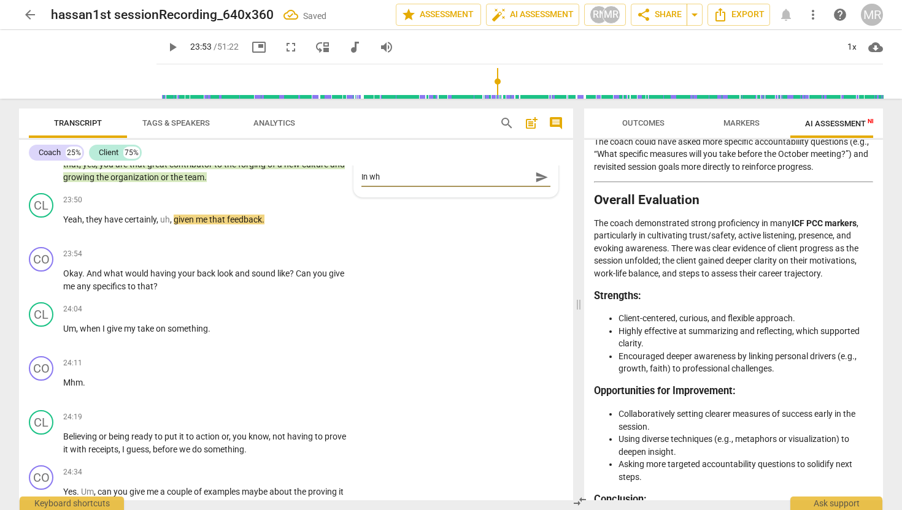
type textarea "In wha"
type textarea "In what"
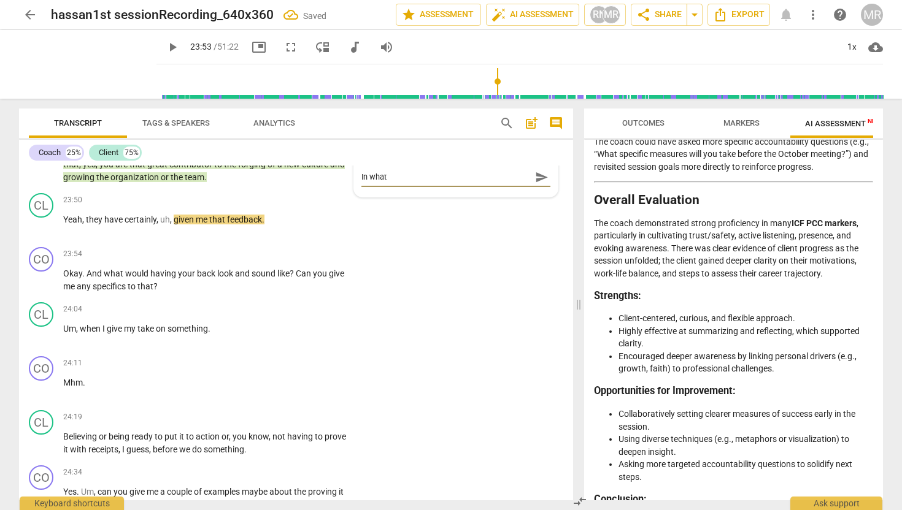
type textarea "In what"
type textarea "In what w"
type textarea "In what wa"
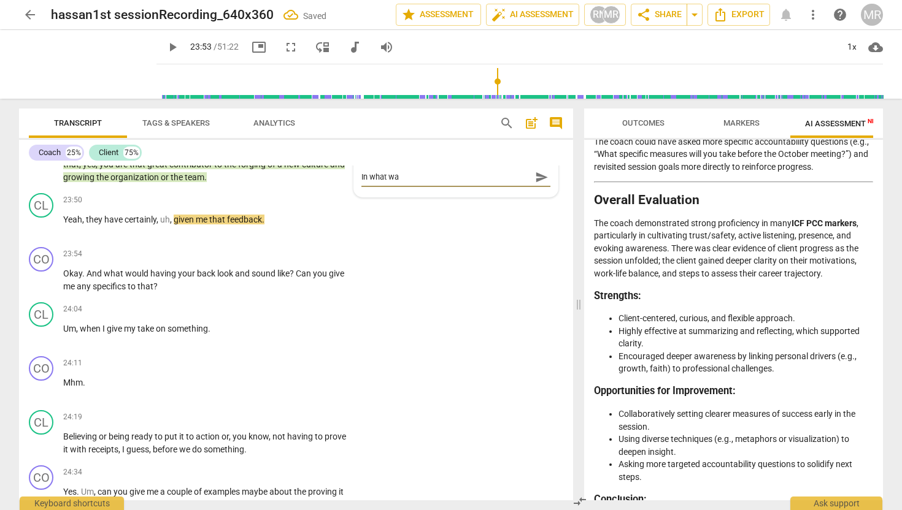
type textarea "In what way"
type textarea "In what ways"
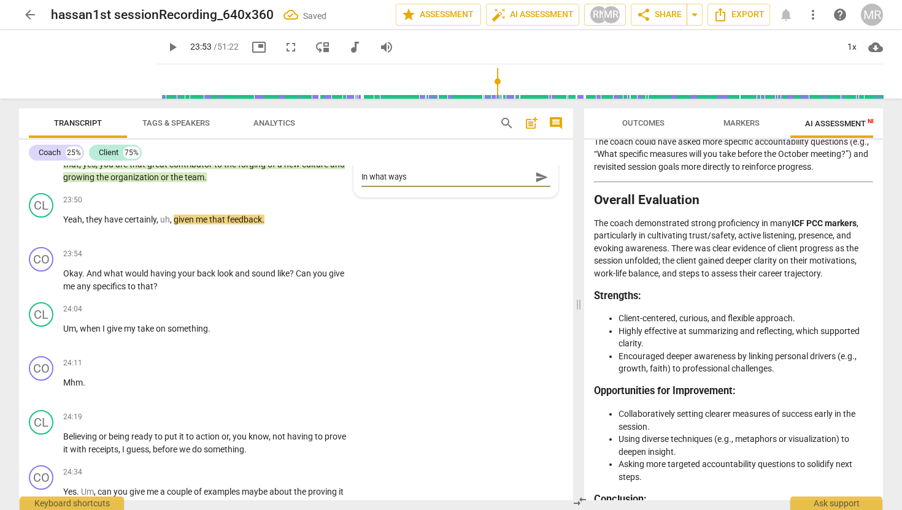
type textarea "In what ways"
type textarea "In what ways d"
type textarea "In what ways do"
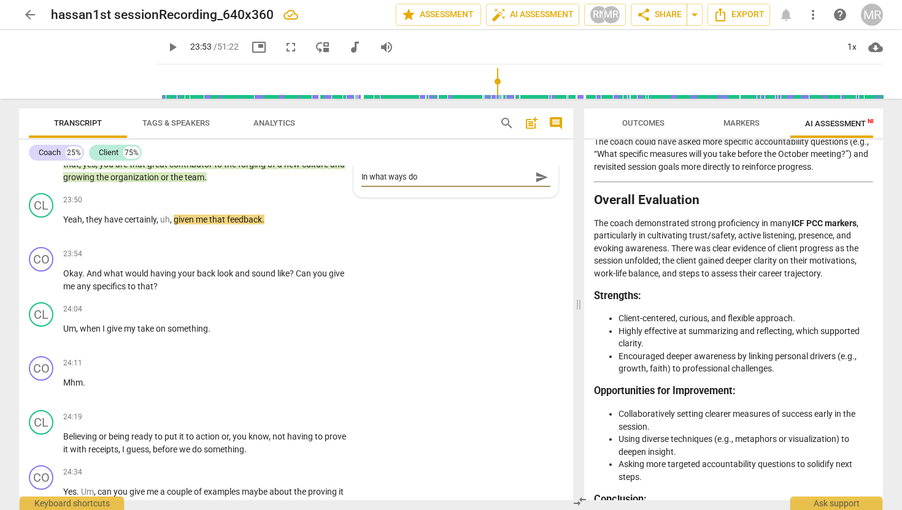
type textarea "In what ways do"
type textarea "In what ways do y"
type textarea "In what ways do yo"
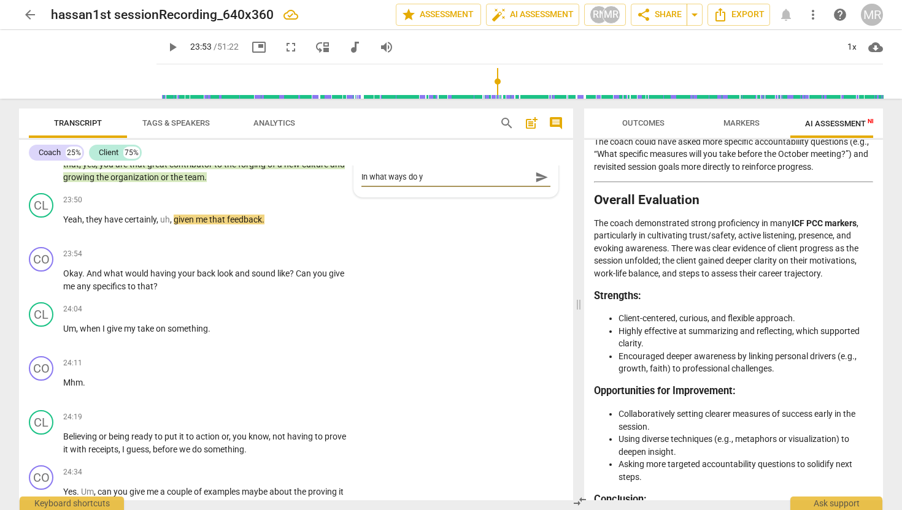
type textarea "In what ways do yo"
type textarea "In what ways do you"
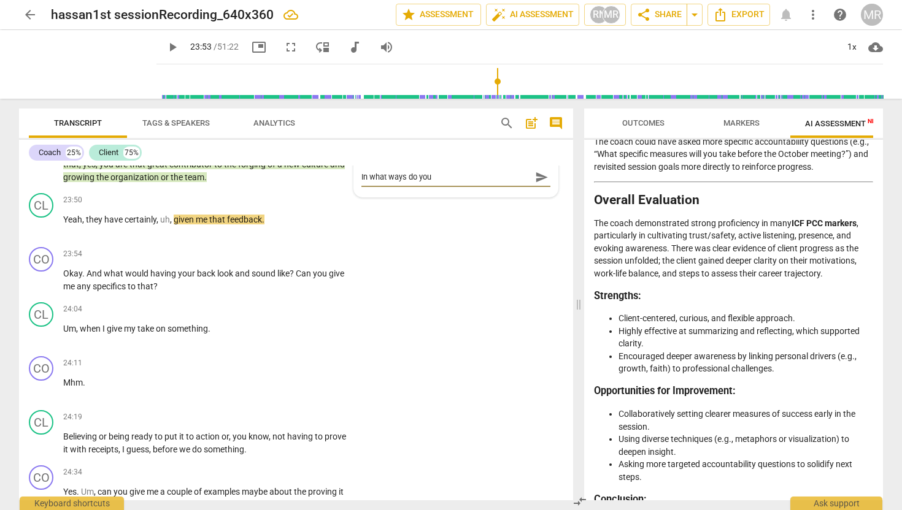
type textarea "In what ways do you h"
type textarea "In what ways do you ha"
type textarea "In what ways do you hav"
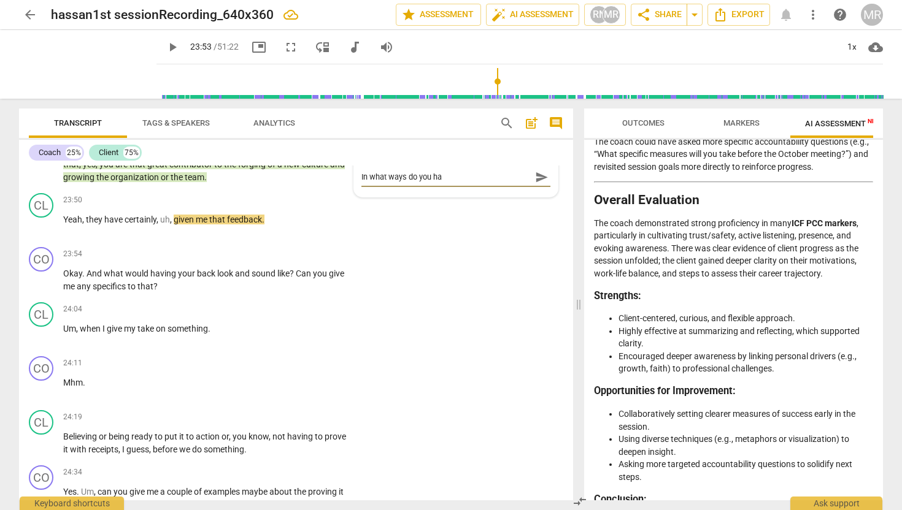
type textarea "In what ways do you hav"
type textarea "In what ways do you have"
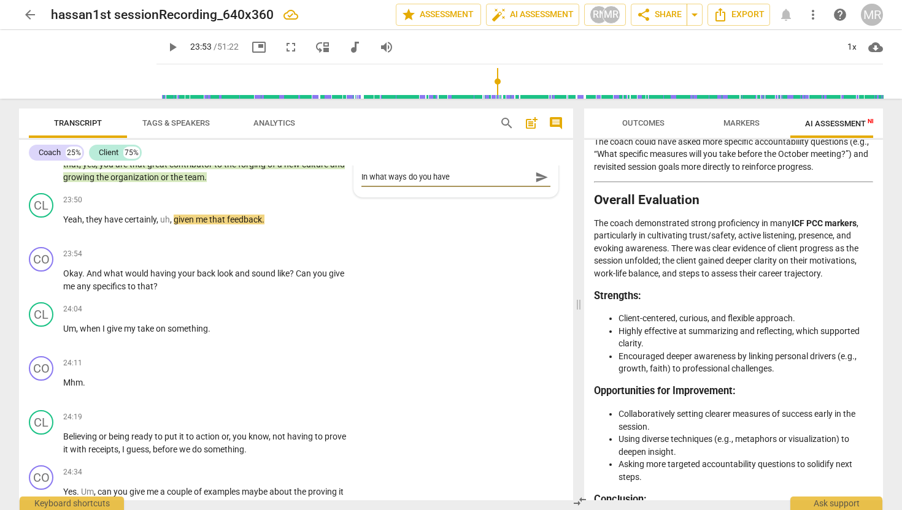
type textarea "In what ways do you have y"
type textarea "In what ways do you have yo"
type textarea "In what ways do you have you"
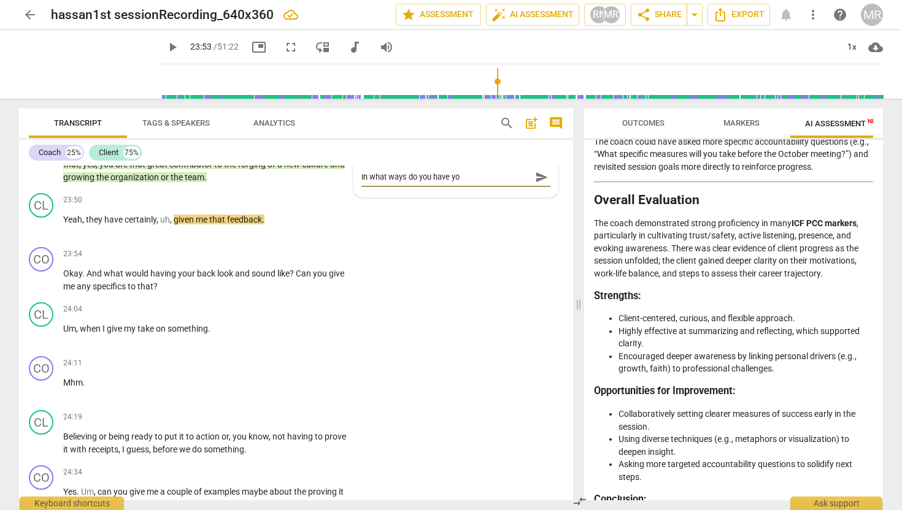
type textarea "In what ways do you have you"
type textarea "In what ways do you have your"
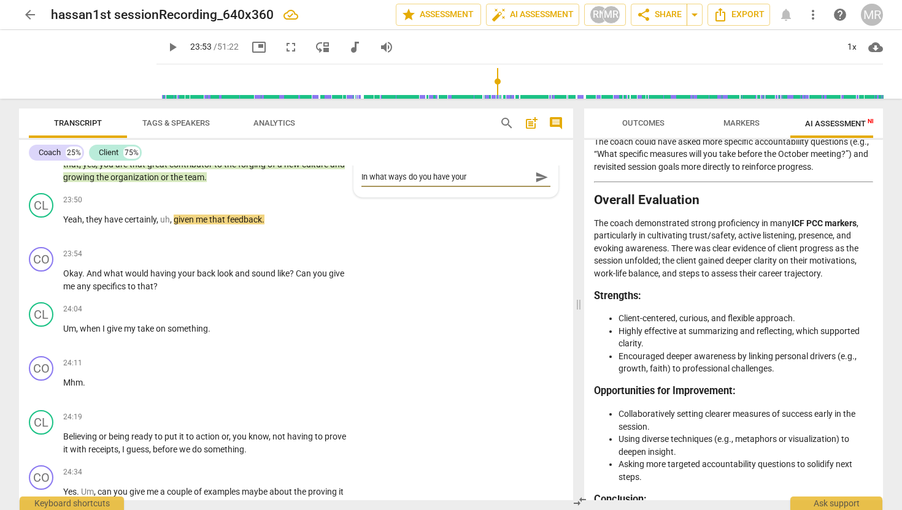
type textarea "In what ways do you have your b"
type textarea "In what ways do you have your ba"
type textarea "In what ways do you have your bac"
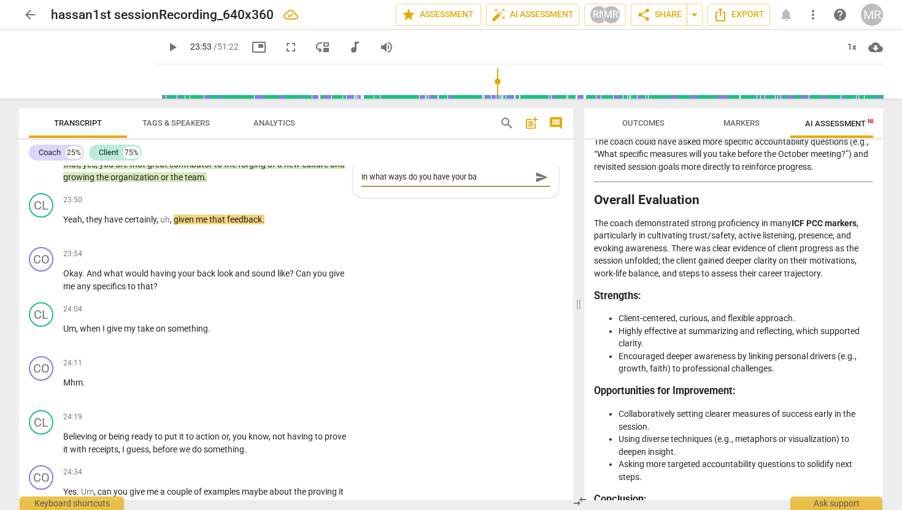
type textarea "In what ways do you have your bac"
type textarea "In what ways do you have your back"
type textarea "In what ways do you have your back,"
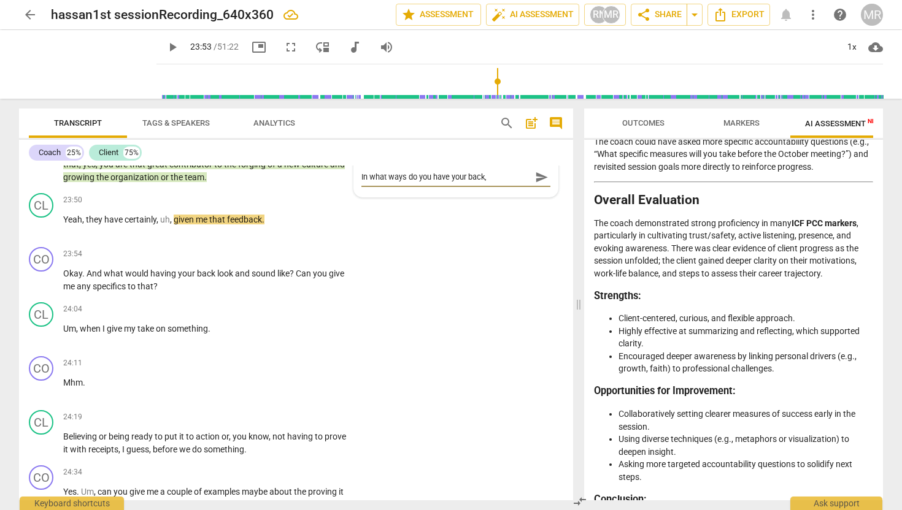
type textarea "In what ways do you have your back,"
type textarea "In what ways do you have your back, w"
type textarea "In what ways do you have your back, wh"
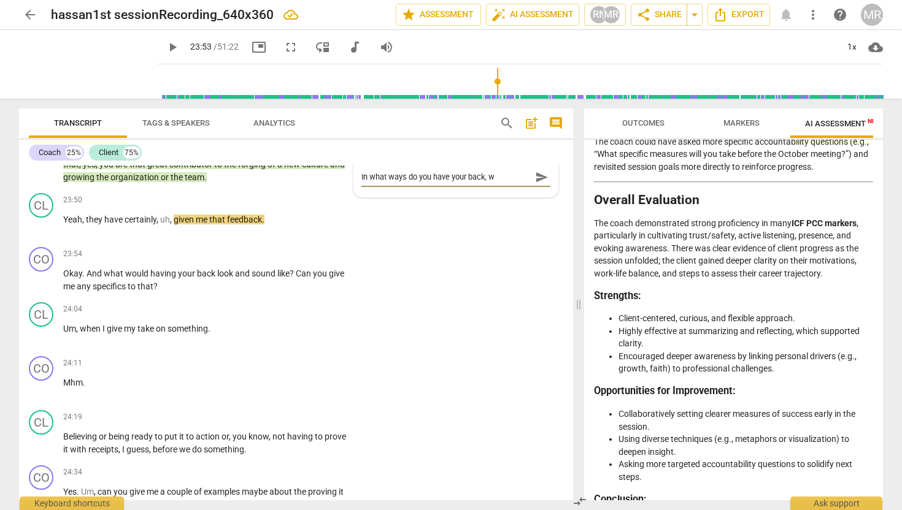
type textarea "In what ways do you have your back, wh"
type textarea "In what ways do you have your back, whe"
type textarea "In what ways do you have your back, when"
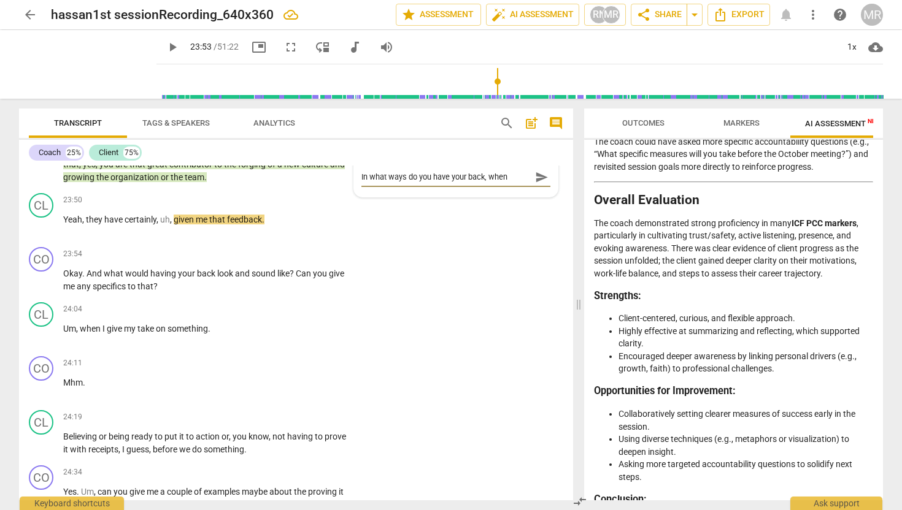
type textarea "In what ways do you have your back, when o"
type textarea "In what ways do you have your back, when ot"
type textarea "In what ways do you have your back, when oth"
type textarea "In what ways do you have your back, when othe"
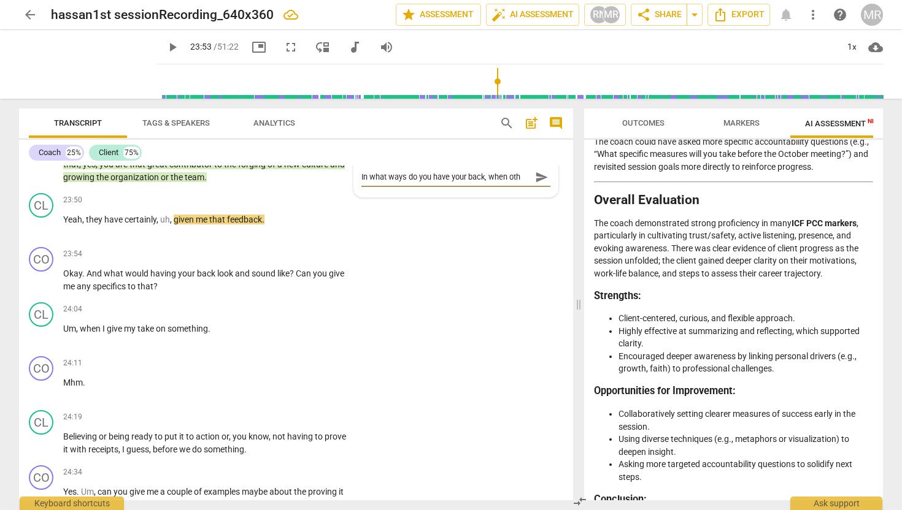
type textarea "In what ways do you have your back, when othe"
type textarea "In what ways do you have your back, when other"
type textarea "In what ways do you have your back, when othe"
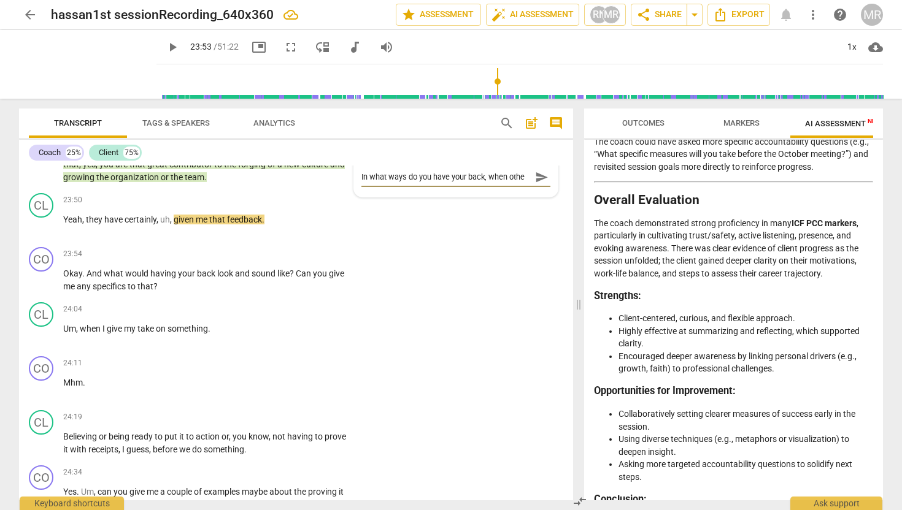
type textarea "In what ways do you have your back, when oth"
type textarea "In what ways do you have your back, when ot"
type textarea "In what ways do you have your back, when o"
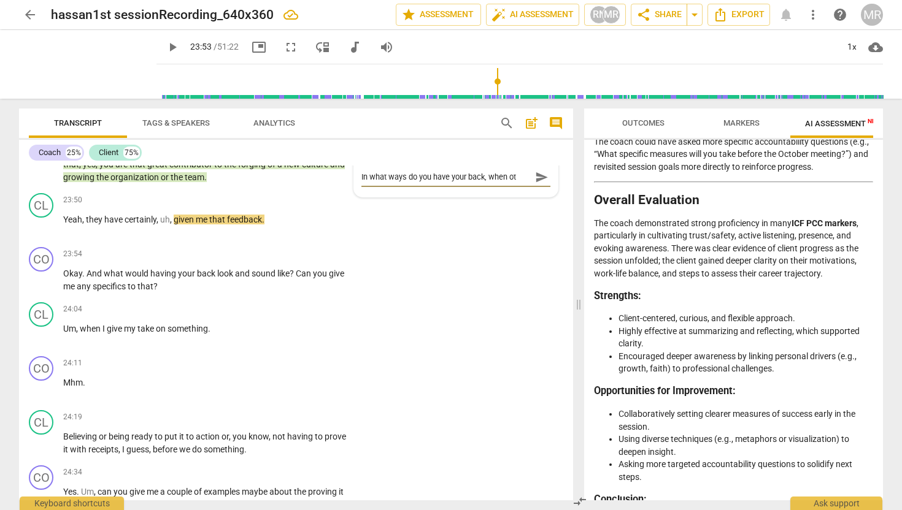
type textarea "In what ways do you have your back, when o"
type textarea "In what ways do you have your back, when"
type textarea "In what ways do you have your back, when y"
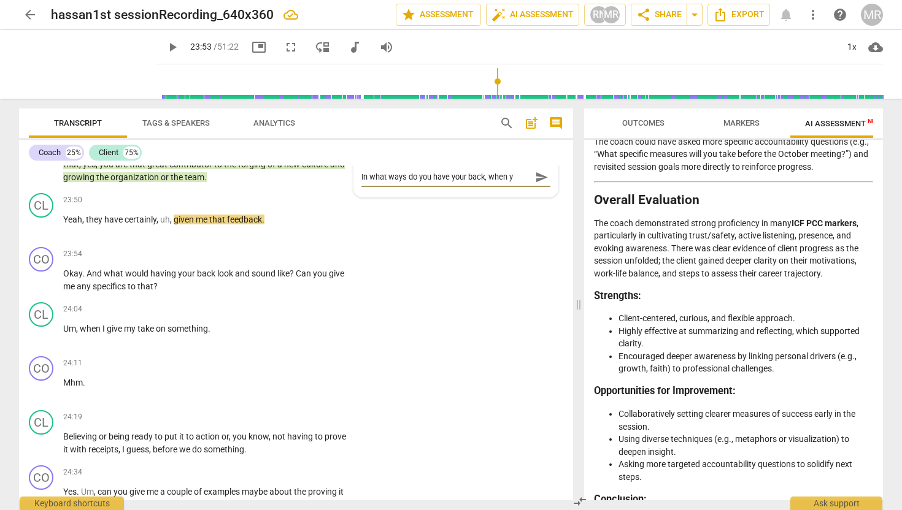
type textarea "In what ways do you have your back, when yo"
type textarea "In what ways do you have your back, when you"
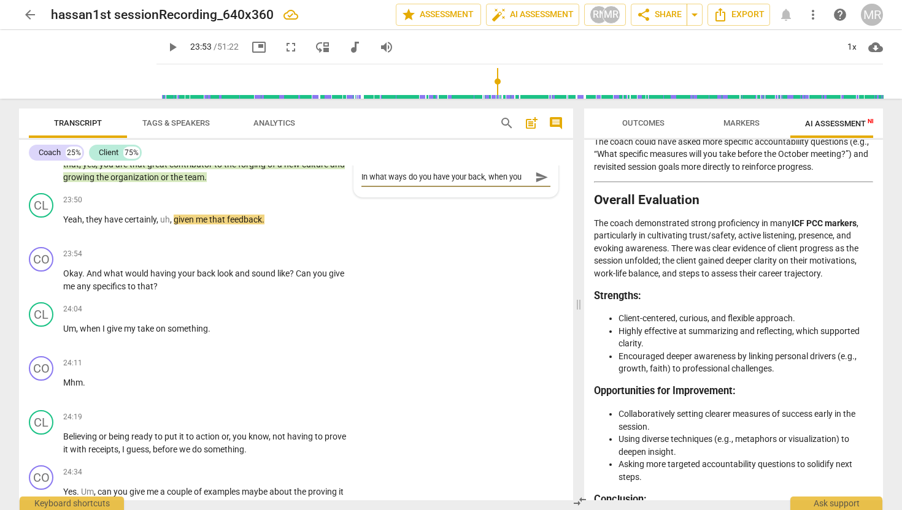
type textarea "In what ways do you have your back, when you"
type textarea "In what ways do you have your back, when you f"
type textarea "In what ways do you have your back, when you fe"
type textarea "In what ways do you have your back, when you fee"
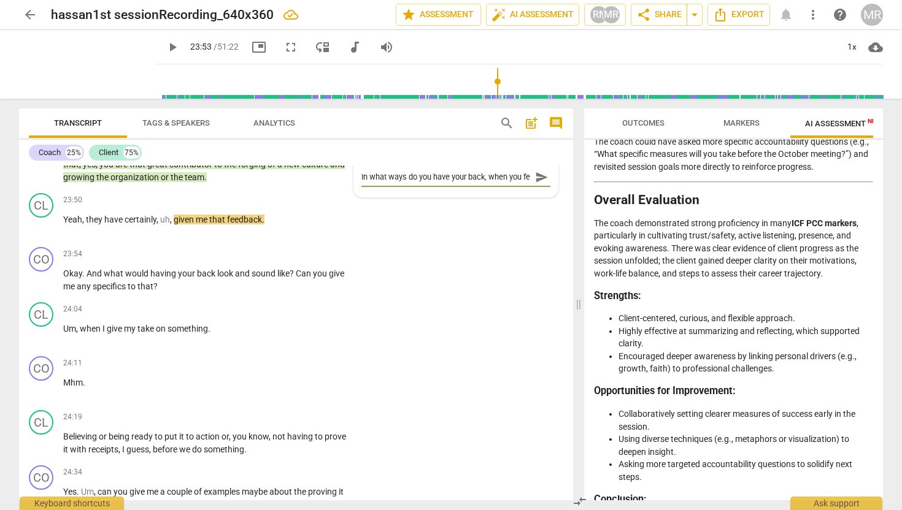
type textarea "In what ways do you have your back, when you fee"
type textarea "In what ways do you have your back, when you feel"
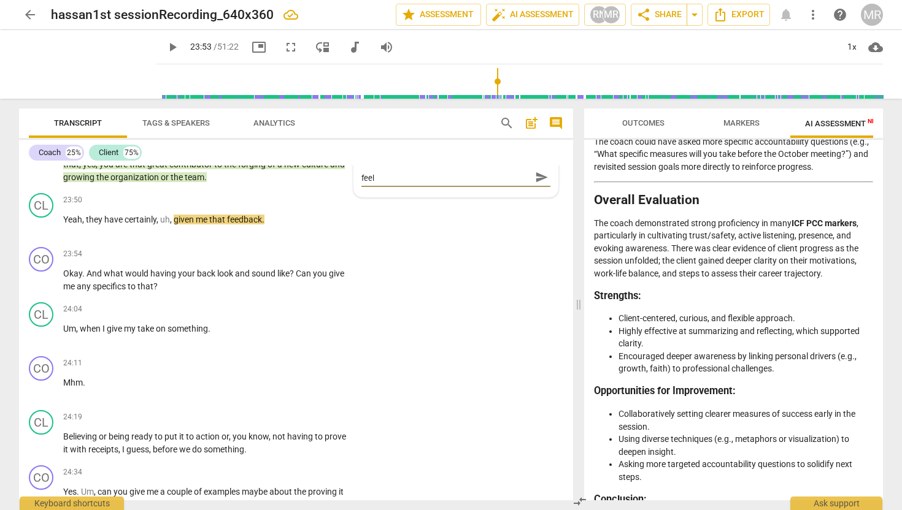
type textarea "In what ways do you have your back, when you feel o"
type textarea "In what ways do you have your back, when you feel ot"
type textarea "In what ways do you have your back, when you feel oth"
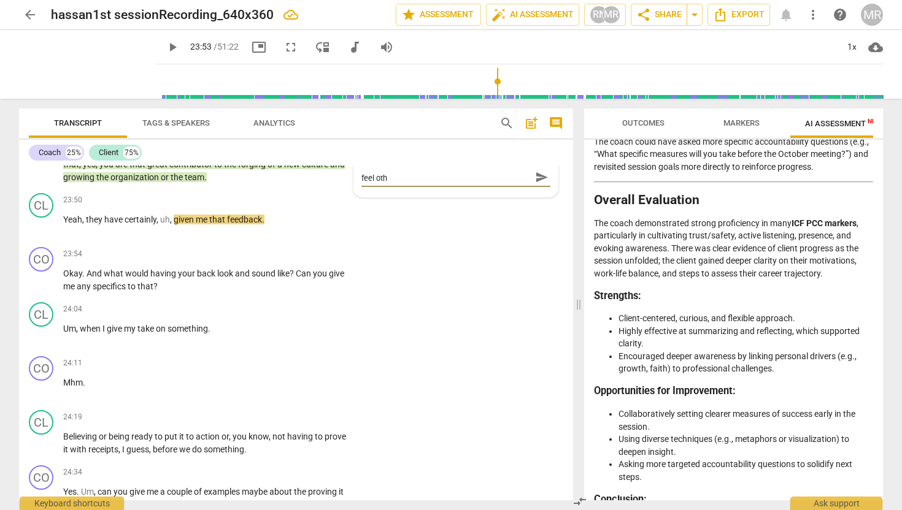
scroll to position [0, 0]
type textarea "In what ways do you have your back, when you feel othe"
type textarea "In what ways do you have your back, when you feel other"
type textarea "In what ways do you have your back, when you feel others"
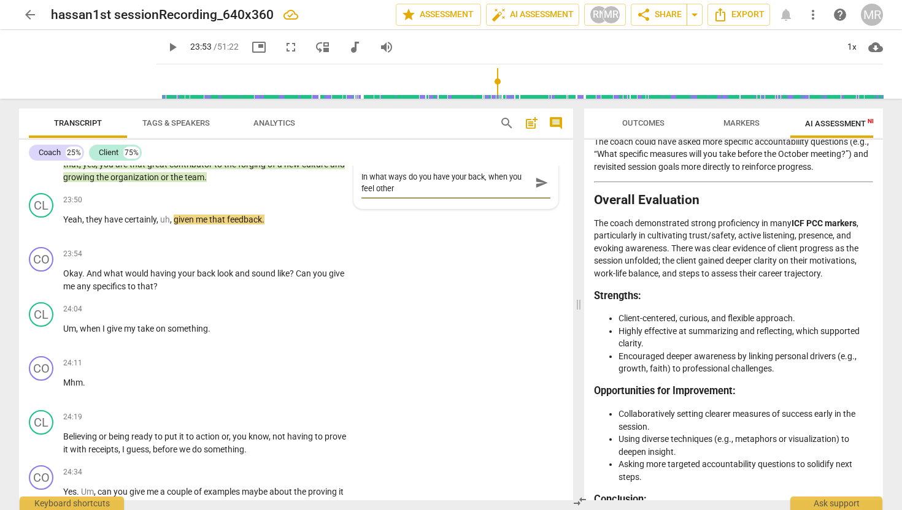
type textarea "In what ways do you have your back, when you feel others"
type textarea "In what ways do you have your back, when you feel others d"
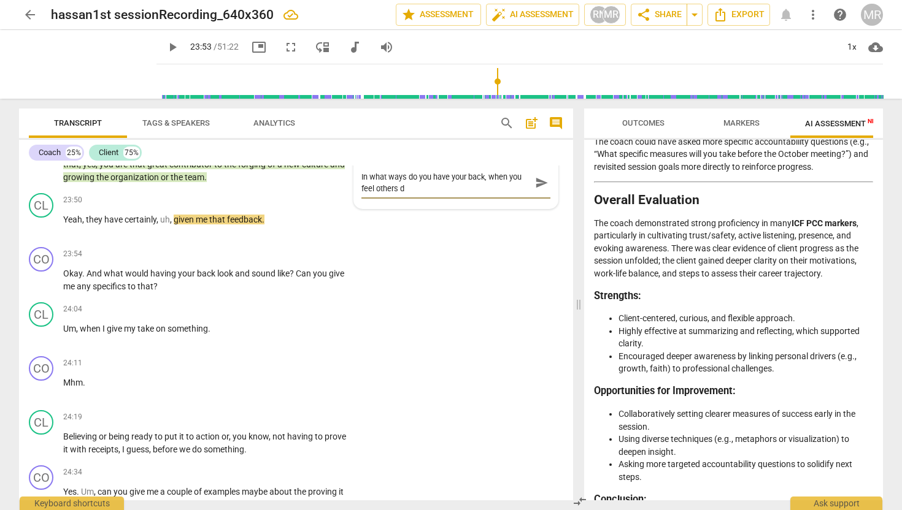
type textarea "In what ways do you have your back, when you feel others do"
type textarea "In what ways do you have your back, when you feel others don"
type textarea "In what ways do you have your back, when you feel others don'"
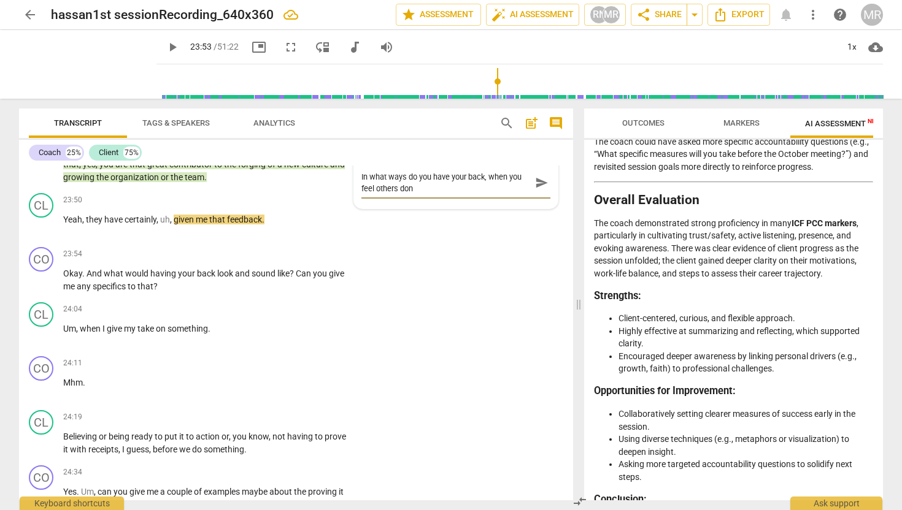
type textarea "In what ways do you have your back, when you feel others don'"
type textarea "In what ways do you have your back, when you feel others don't"
type textarea "In what ways do you have your back, when you feel others don't?"
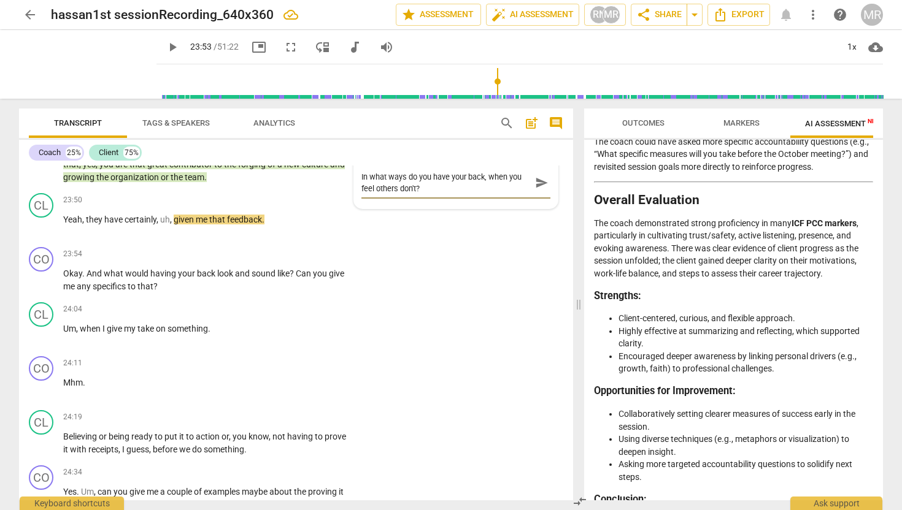
type textarea "In what ways do you have your back, when you feel others don't?"
click at [535, 196] on span "send" at bounding box center [541, 188] width 13 height 13
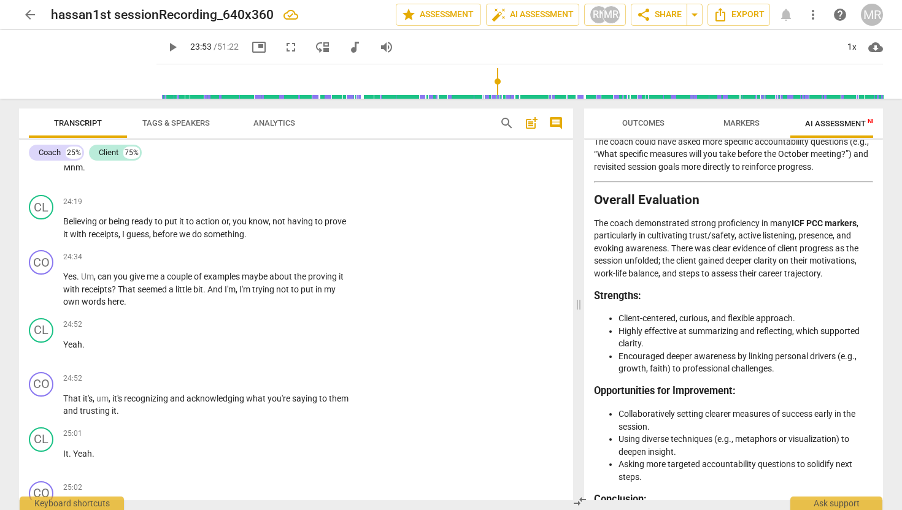
scroll to position [5944, 0]
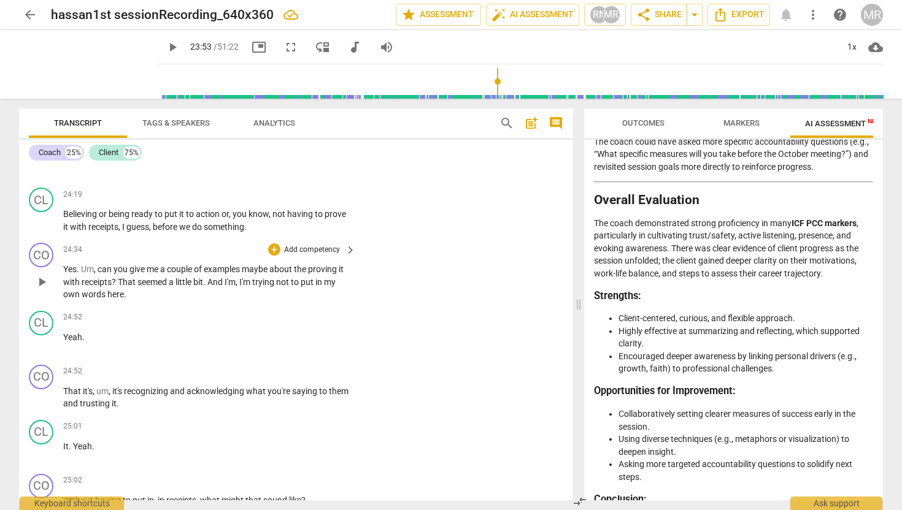
click at [42, 290] on span "play_arrow" at bounding box center [41, 282] width 15 height 15
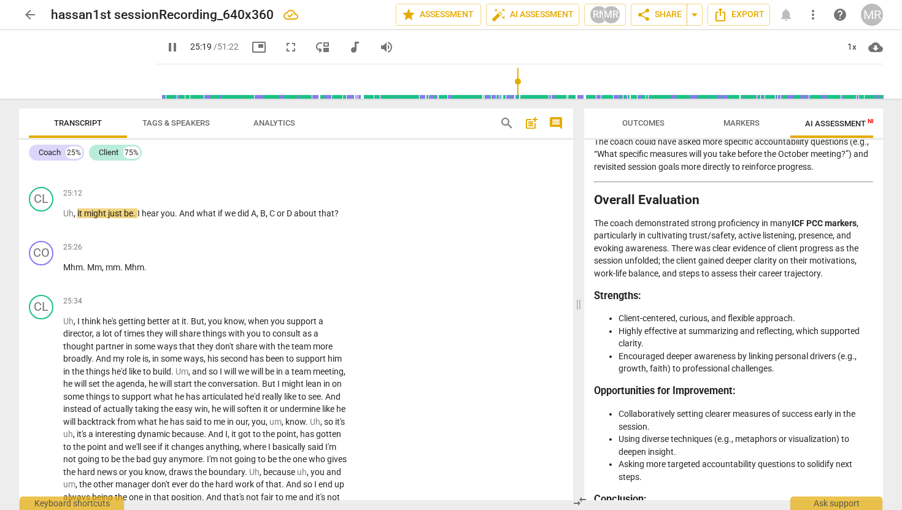
scroll to position [6286, 0]
click at [268, 252] on div "+" at bounding box center [274, 246] width 12 height 12
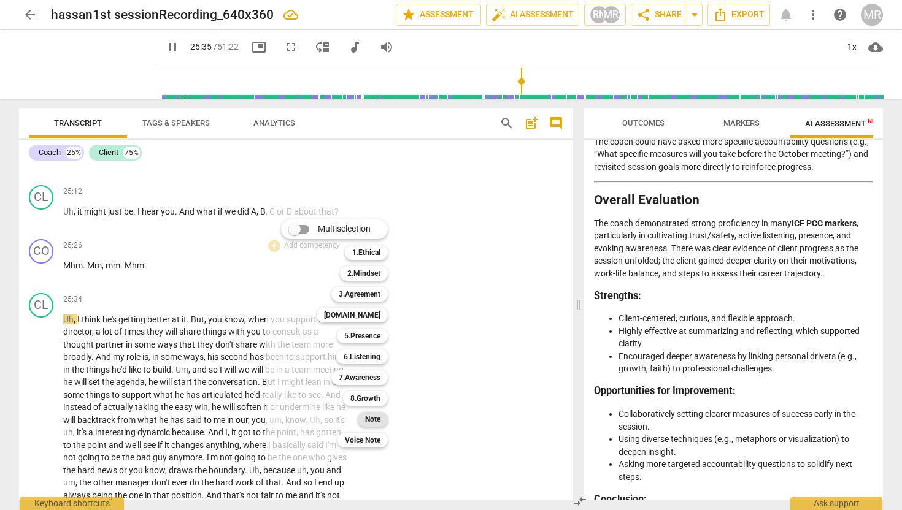
click at [374, 418] on b "Note" at bounding box center [372, 419] width 15 height 15
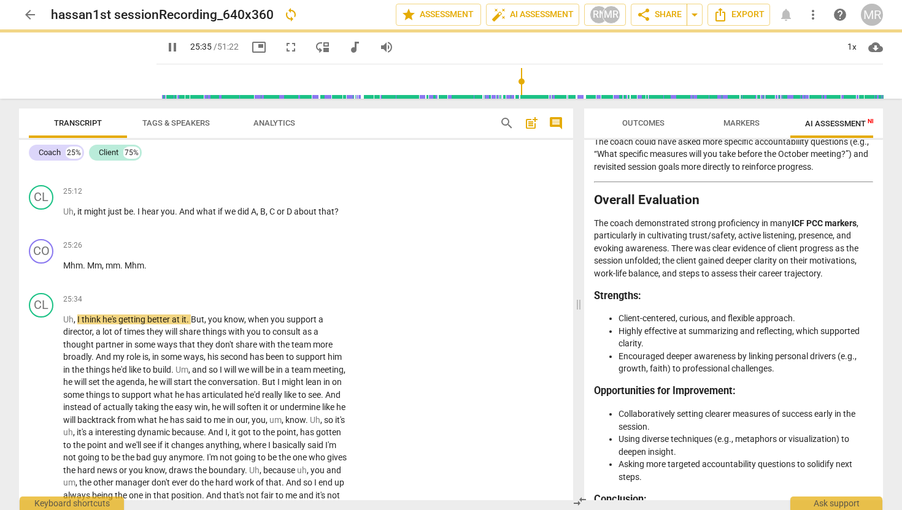
type input "1536"
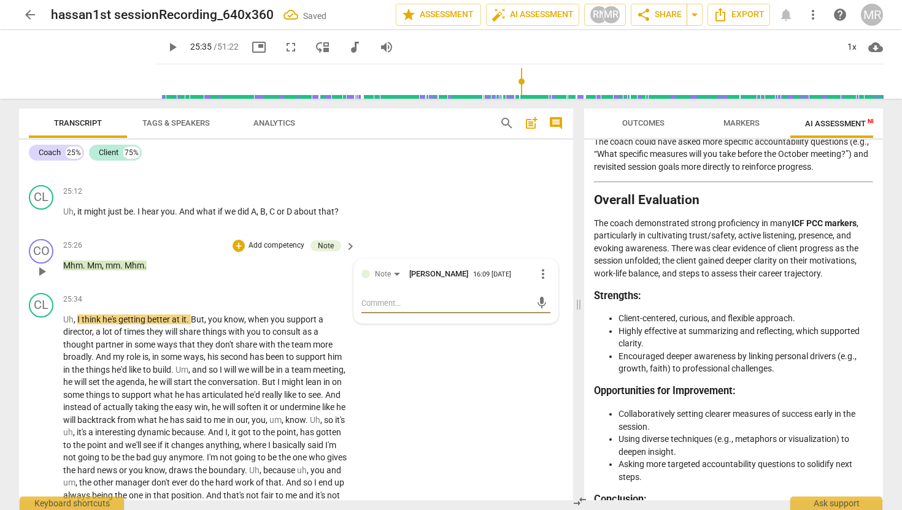
type textarea "h"
type textarea "ho"
type textarea "how"
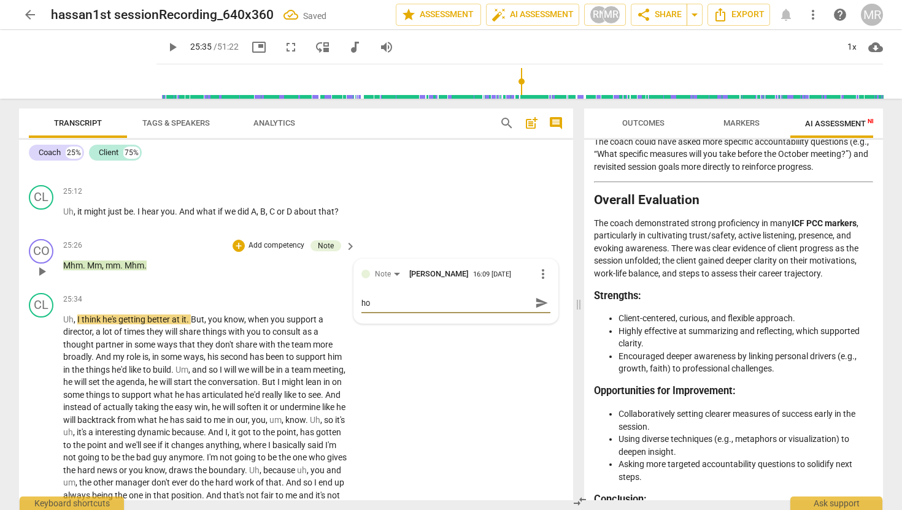
type textarea "how"
type textarea "how d"
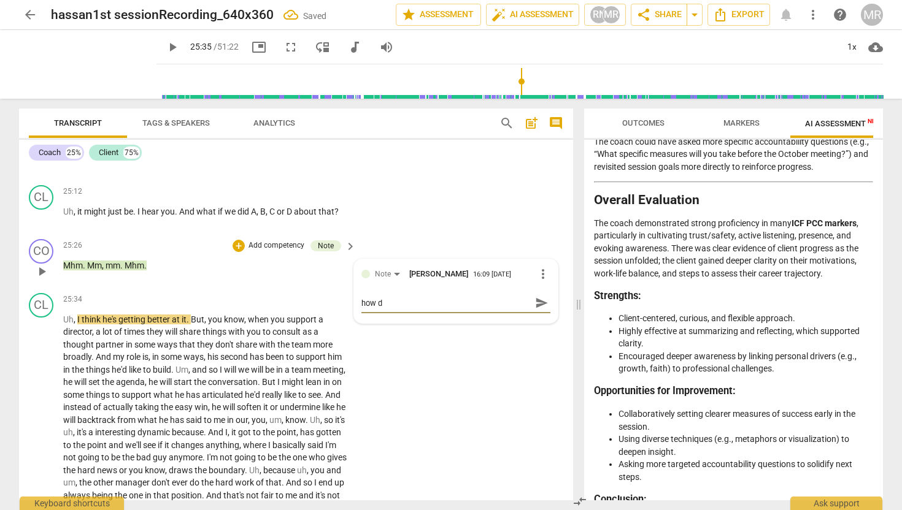
type textarea "how do"
type textarea "how doe"
type textarea "how do"
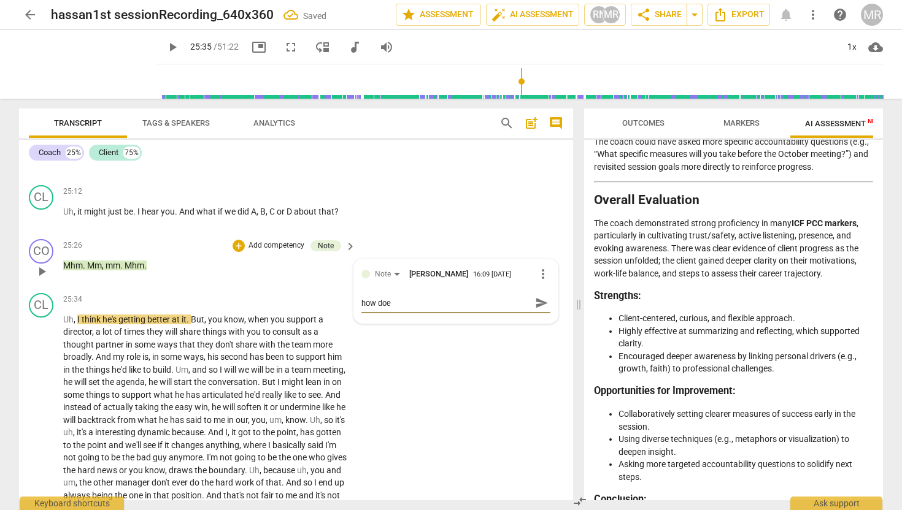
type textarea "how do"
type textarea "how d"
type textarea "how"
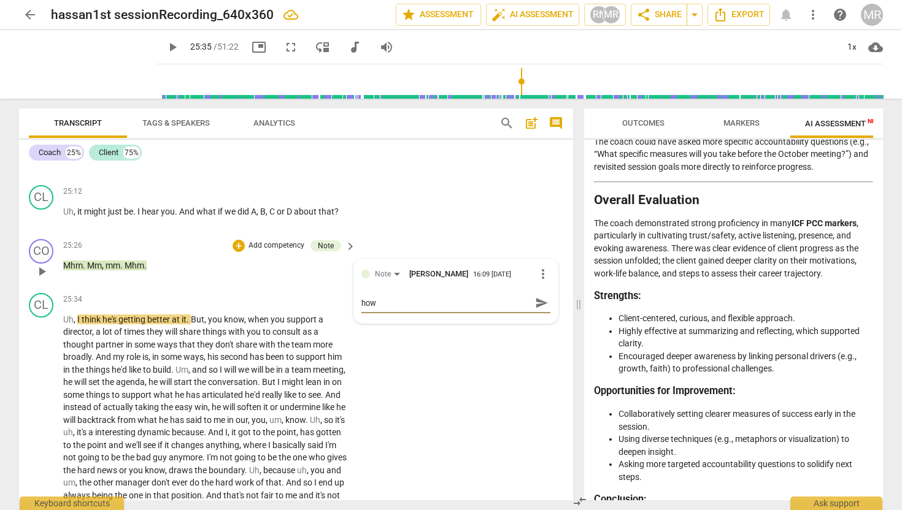
type textarea "how"
type textarea "ho"
type textarea "h"
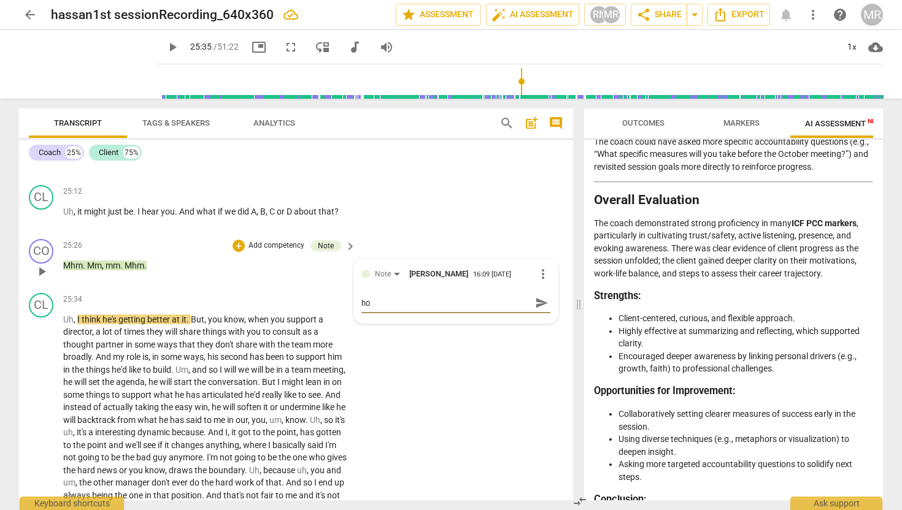
type textarea "h"
type textarea "A"
type textarea "As"
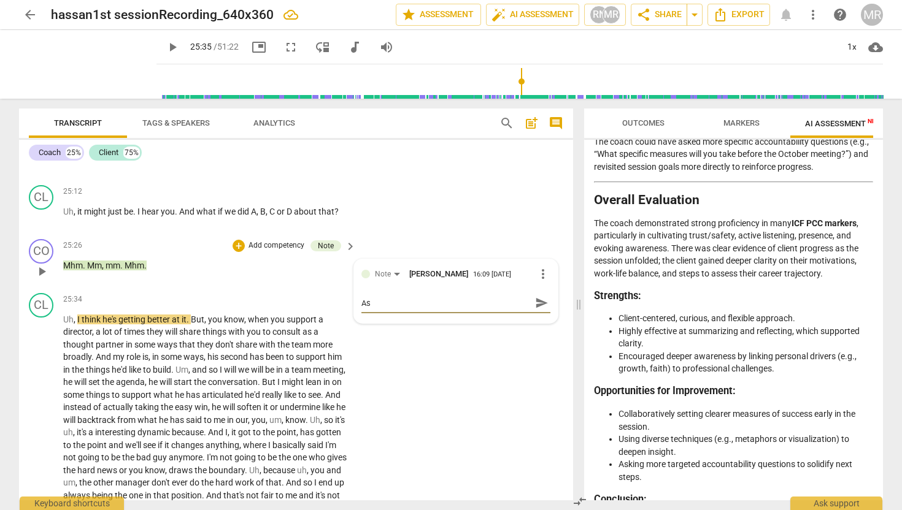
type textarea "As"
type textarea "A"
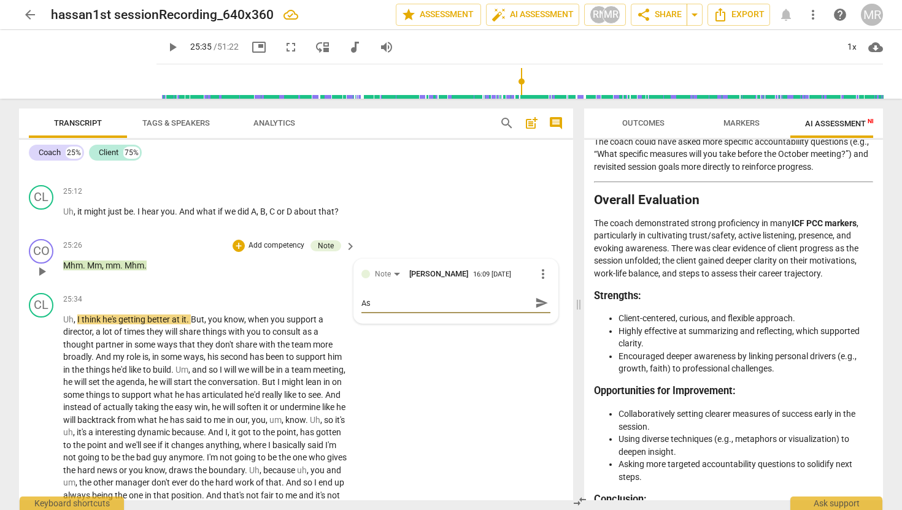
type textarea "A"
type textarea "W"
type textarea "Wh"
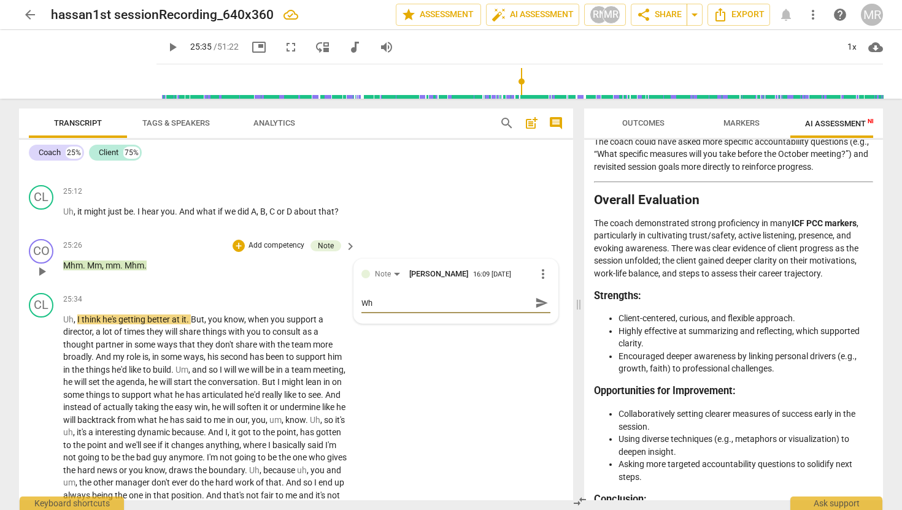
type textarea "Wha"
type textarea "What"
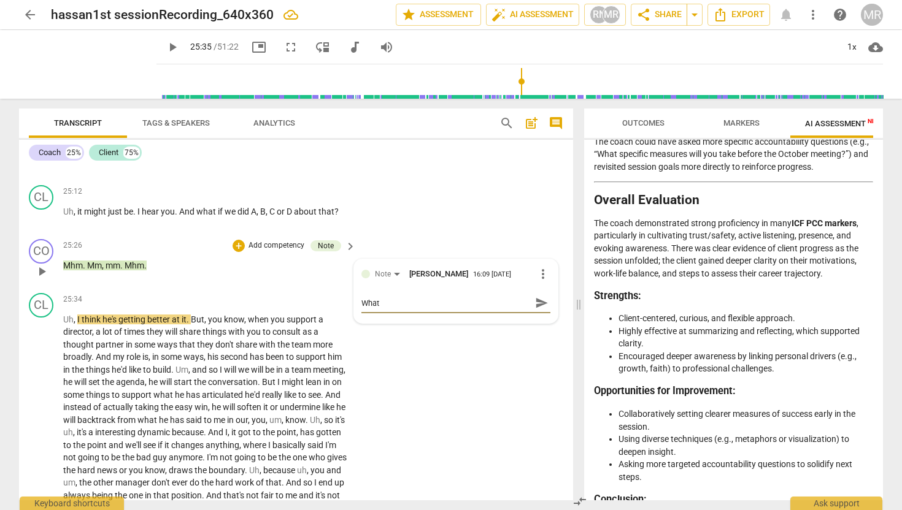
type textarea "What"
type textarea "What f"
type textarea "What fe"
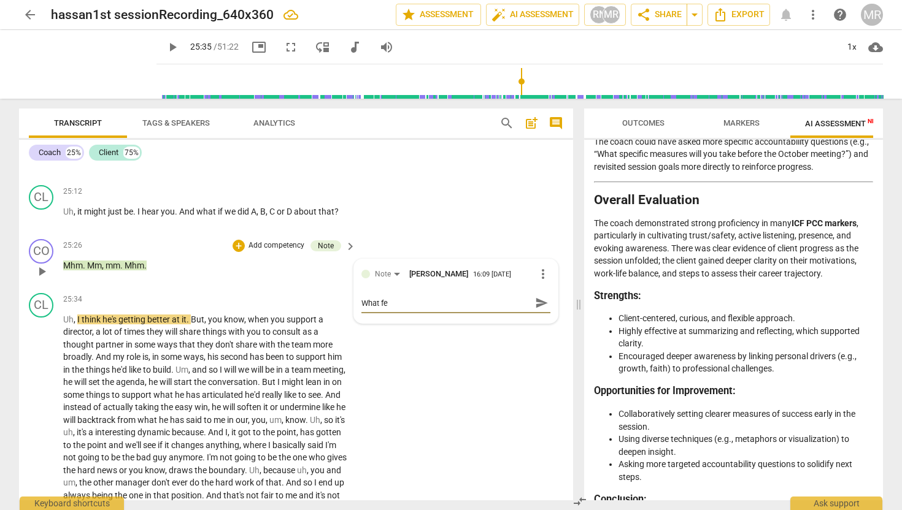
type textarea "What fee"
type textarea "What feel"
click at [539, 310] on span "send" at bounding box center [541, 302] width 13 height 13
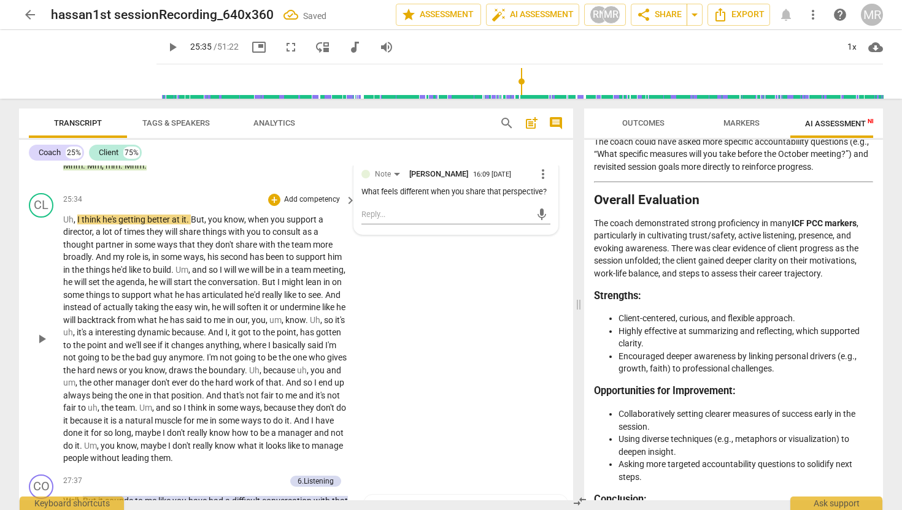
scroll to position [6383, 0]
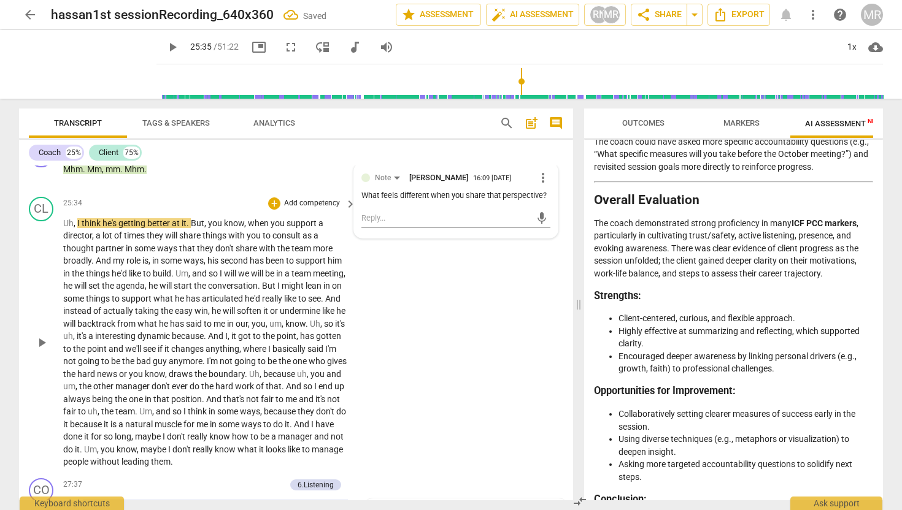
click at [31, 431] on div "CL play_arrow pause" at bounding box center [46, 333] width 34 height 272
click at [42, 350] on span "pause" at bounding box center [41, 343] width 15 height 15
click at [50, 350] on span "play_arrow" at bounding box center [42, 343] width 20 height 15
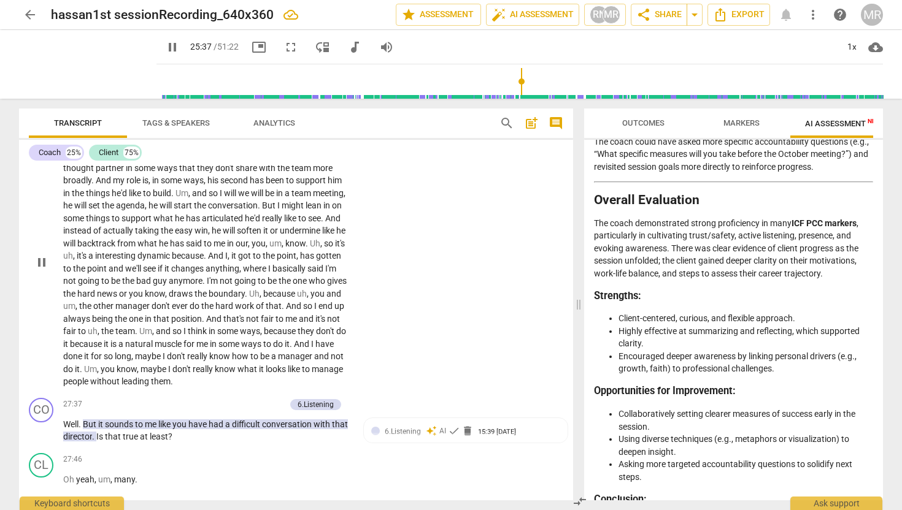
scroll to position [6465, 0]
click at [37, 268] on span "pause" at bounding box center [41, 260] width 15 height 15
click at [39, 268] on span "play_arrow" at bounding box center [41, 260] width 15 height 15
click at [848, 44] on div "1x" at bounding box center [851, 47] width 23 height 20
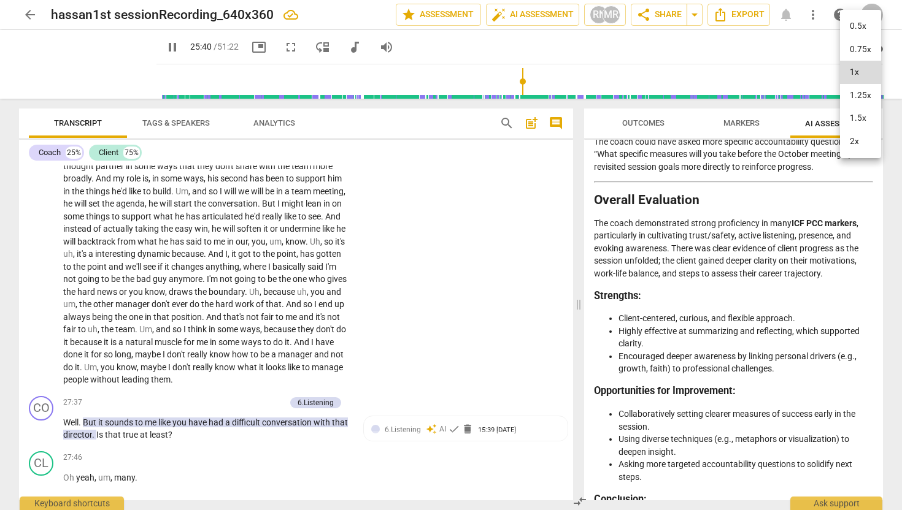
click at [850, 144] on li "2x" at bounding box center [860, 141] width 41 height 23
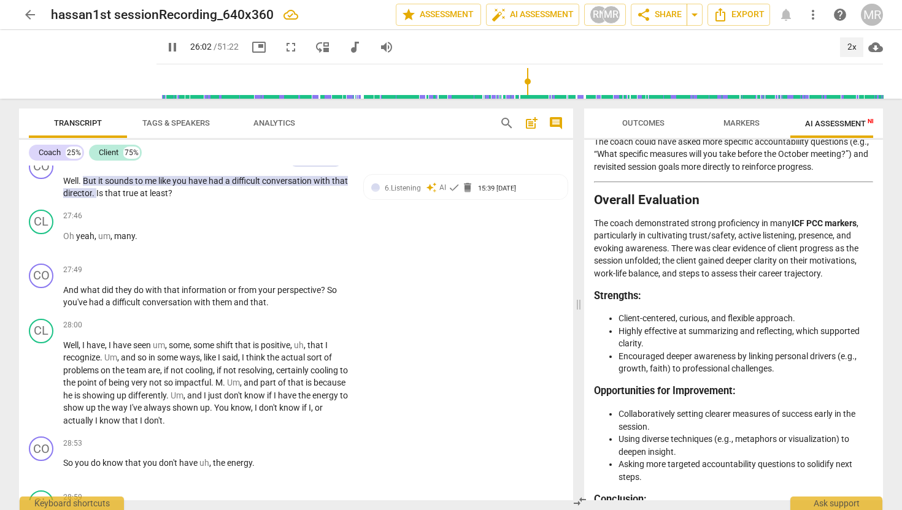
scroll to position [6708, 0]
click at [42, 303] on span "pause" at bounding box center [41, 295] width 15 height 15
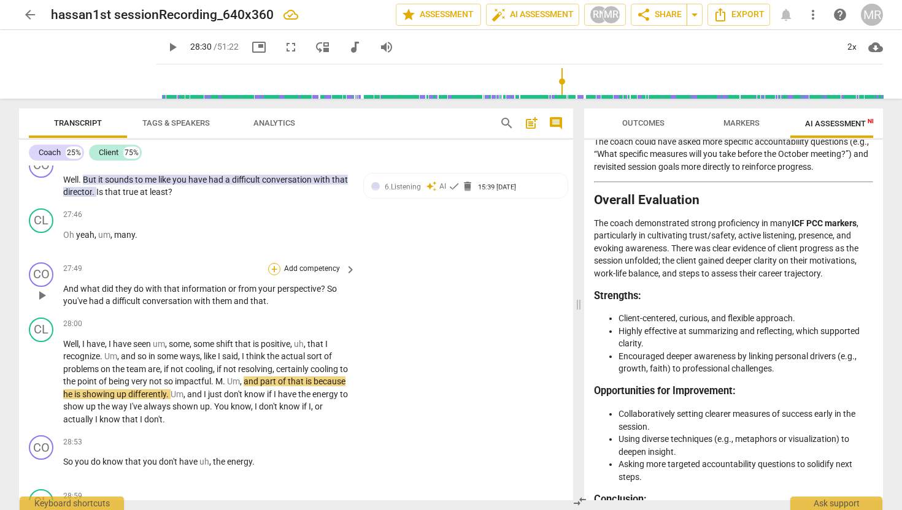
click at [272, 275] on div "+" at bounding box center [274, 269] width 12 height 12
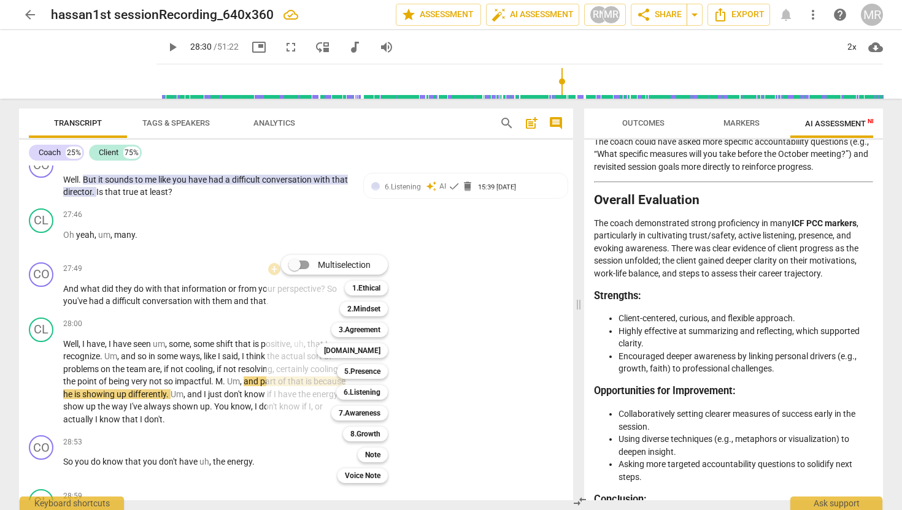
click at [264, 409] on div at bounding box center [451, 255] width 902 height 510
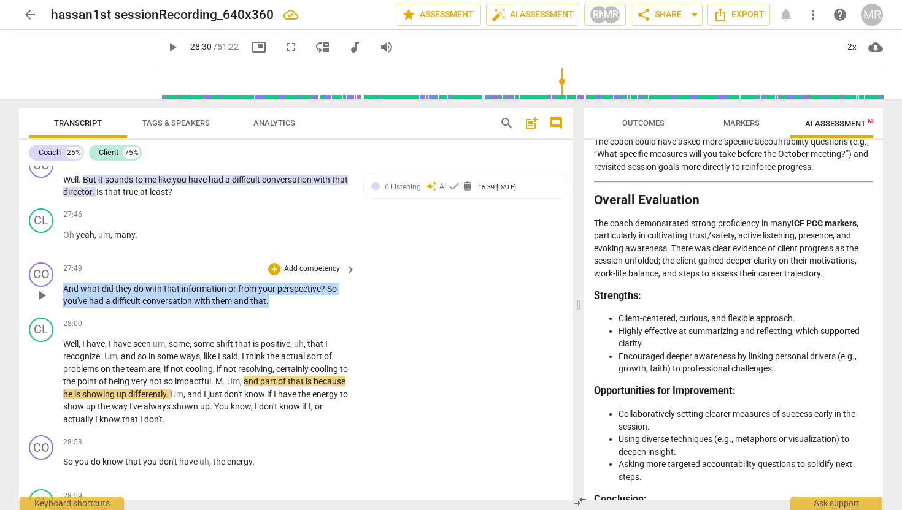
drag, startPoint x: 272, startPoint y: 404, endPoint x: 63, endPoint y: 385, distance: 209.4
click at [63, 308] on p "And what did they do with that information or from your perspective ? So you've…" at bounding box center [206, 295] width 287 height 25
copy p "And what did they do with that information or from your perspective ? So you've…"
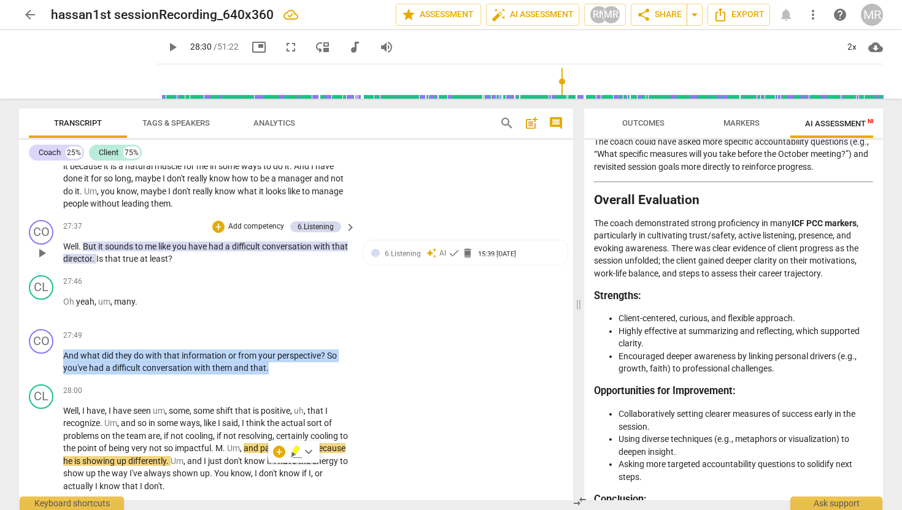
scroll to position [6644, 0]
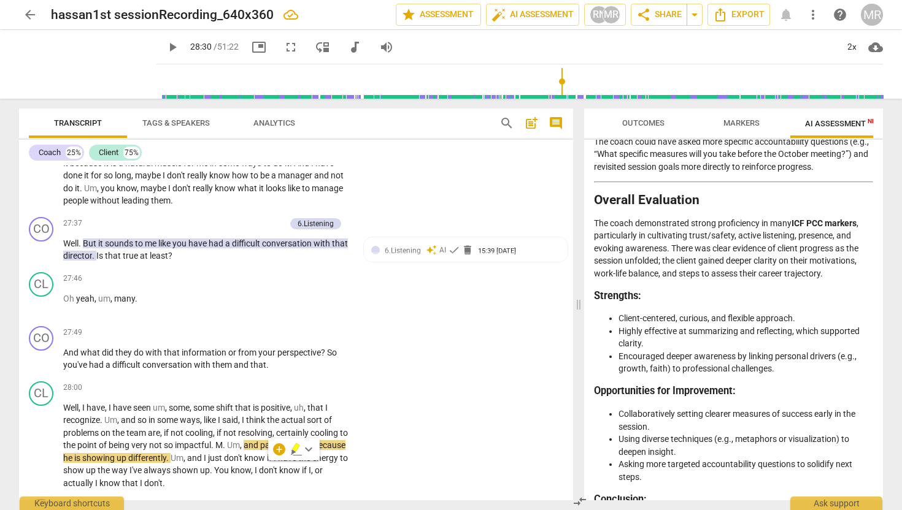
click at [114, 207] on p "Uh , I think he's getting better at it . But , you know , when you support a di…" at bounding box center [206, 82] width 287 height 252
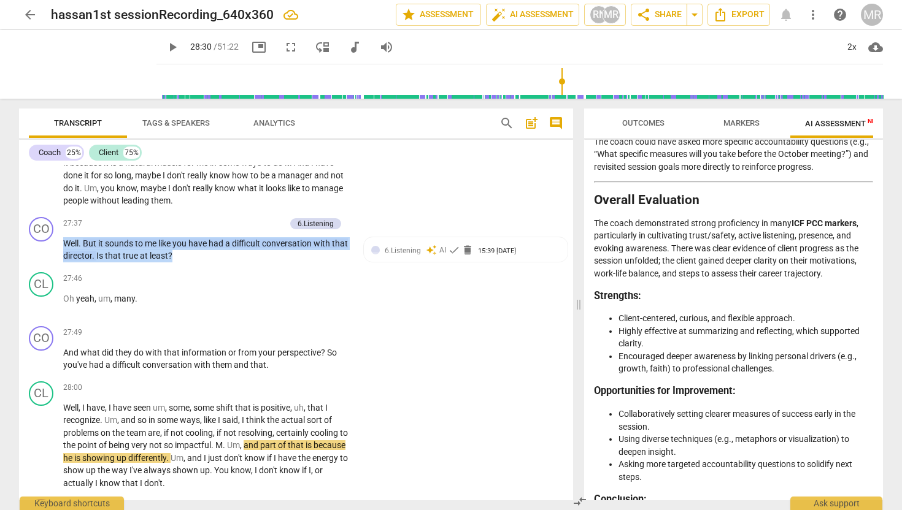
drag, startPoint x: 190, startPoint y: 356, endPoint x: 92, endPoint y: 200, distance: 184.4
click at [92, 200] on div "CO play_arrow pause 00:02 + Add competency 4.Trust keyboard_arrow_right All rig…" at bounding box center [296, 333] width 554 height 335
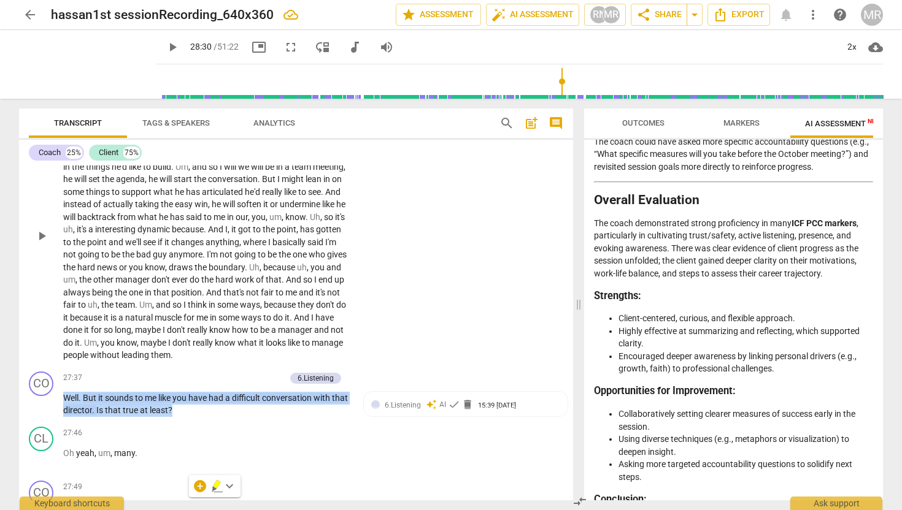
scroll to position [6491, 0]
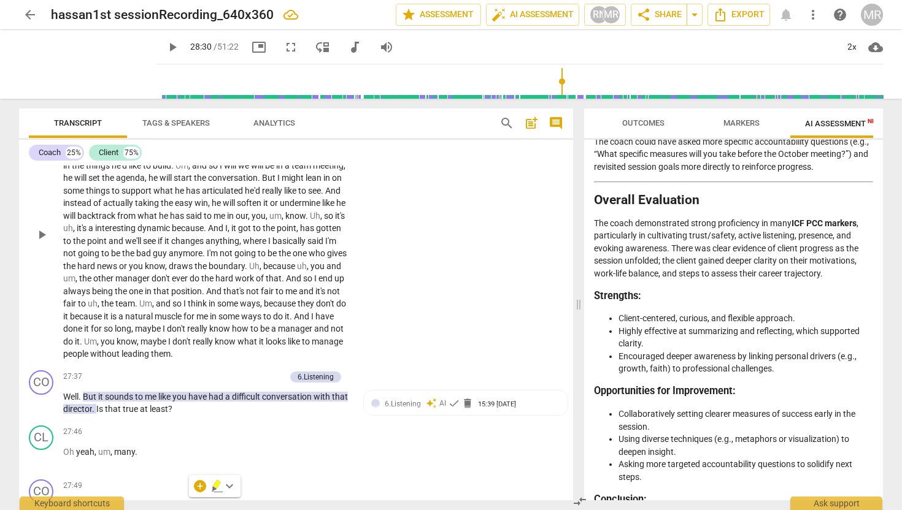
drag, startPoint x: 66, startPoint y: 202, endPoint x: 128, endPoint y: 347, distance: 157.2
click at [131, 360] on p "Uh , I think he's getting better at it . But , you know , when you support a di…" at bounding box center [206, 235] width 287 height 252
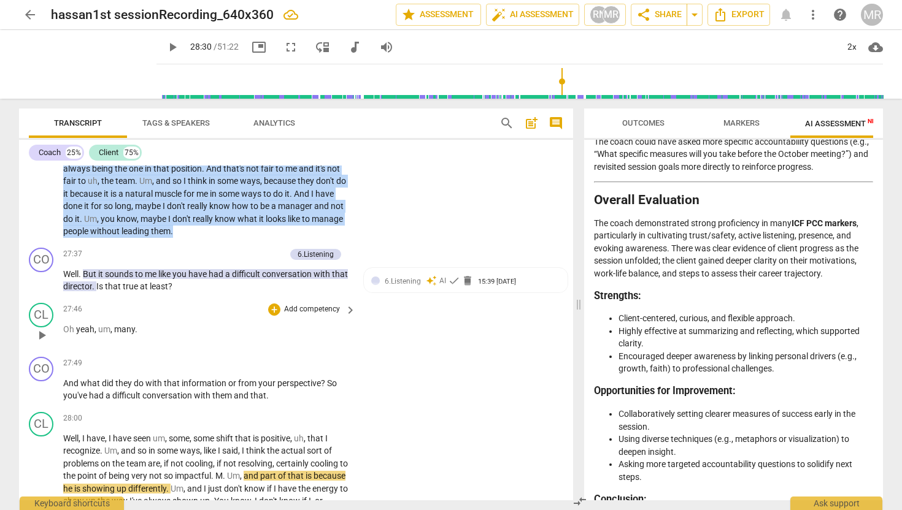
scroll to position [6629, 0]
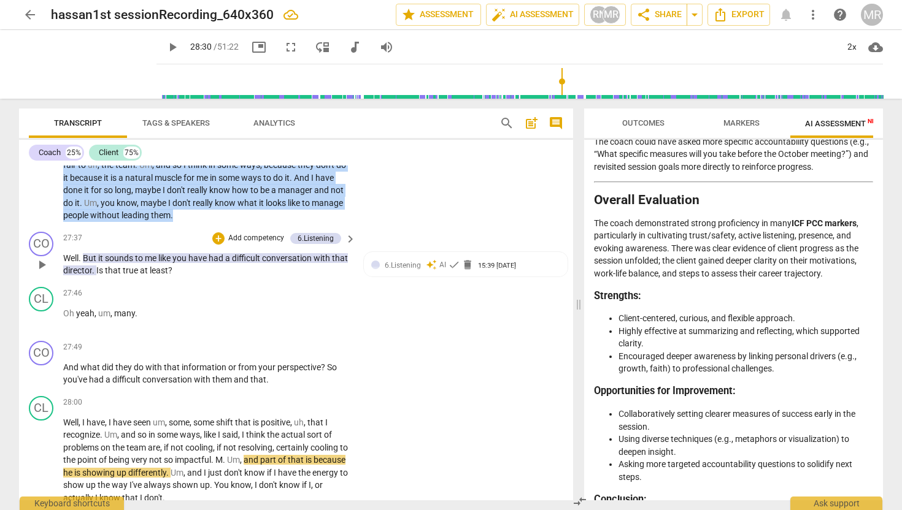
drag, startPoint x: 65, startPoint y: 203, endPoint x: 190, endPoint y: 368, distance: 206.8
click at [190, 368] on div "CO play_arrow pause 00:02 + Add competency 4.Trust keyboard_arrow_right All rig…" at bounding box center [296, 333] width 554 height 335
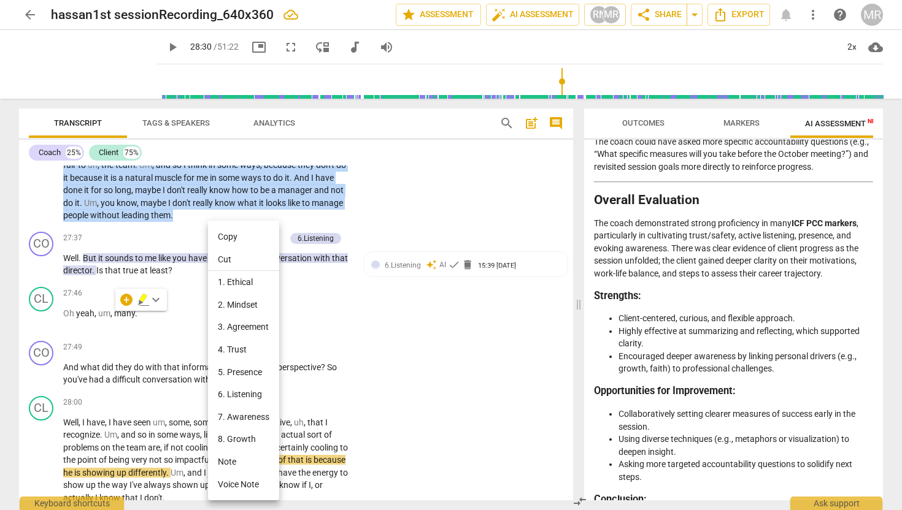
click at [229, 236] on li "Copy" at bounding box center [243, 237] width 71 height 23
copy p "Uh , I think he's getting better at it . But , you know , when you support a di…"
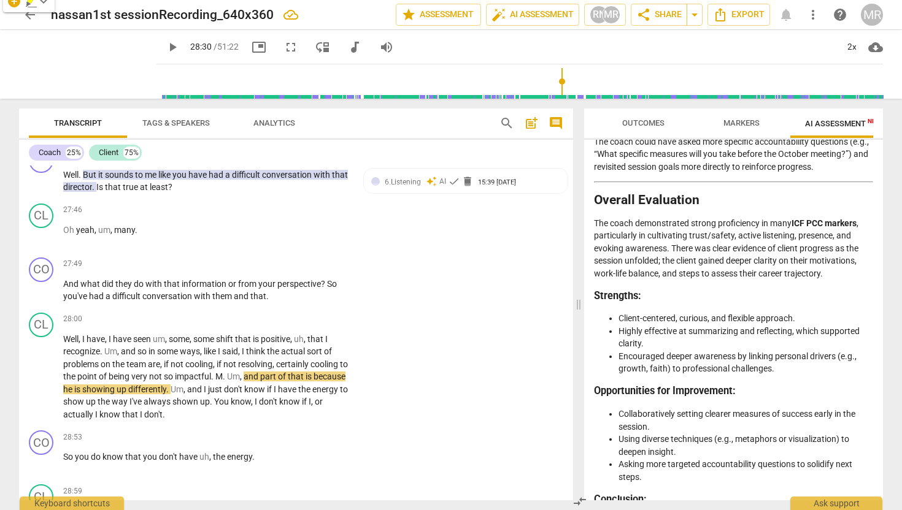
scroll to position [6710, 0]
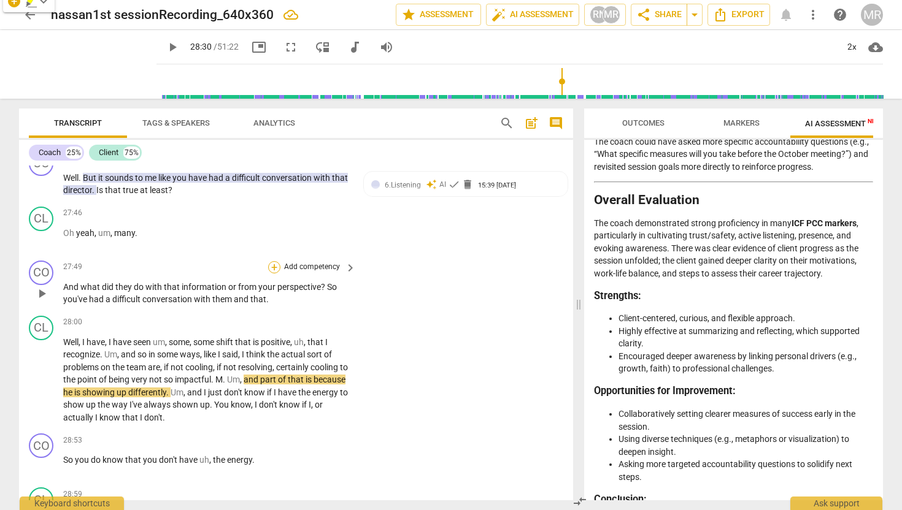
click at [277, 274] on div "+" at bounding box center [274, 267] width 12 height 12
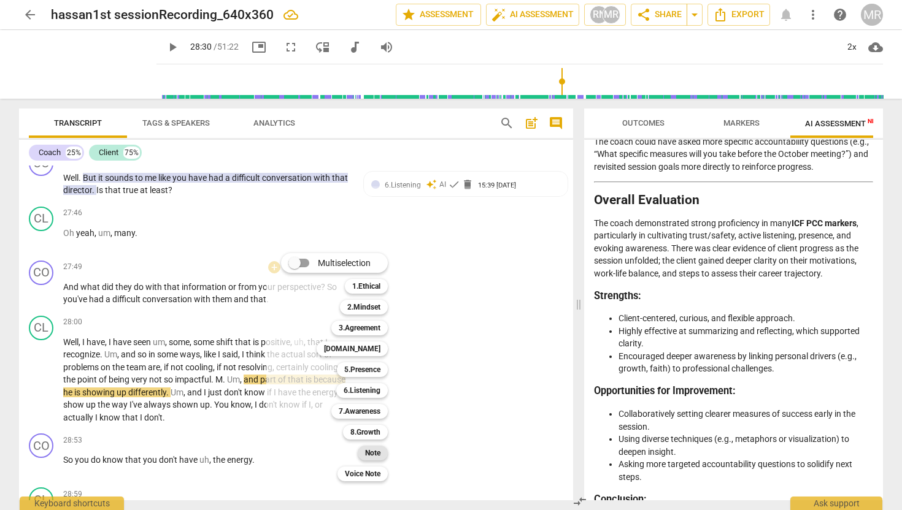
click at [375, 455] on b "Note" at bounding box center [372, 453] width 15 height 15
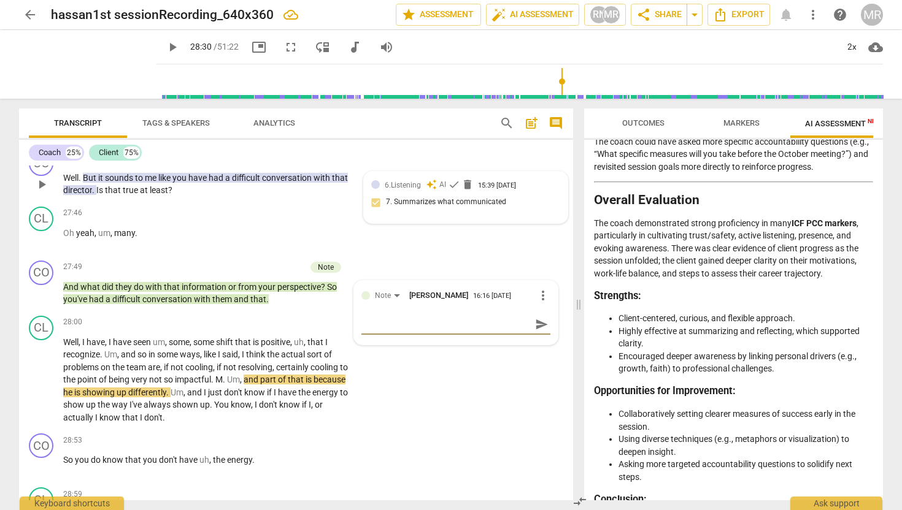
paste textarea "Exploring Identity 👉 “When you say it feels natural for you to step into that r…"
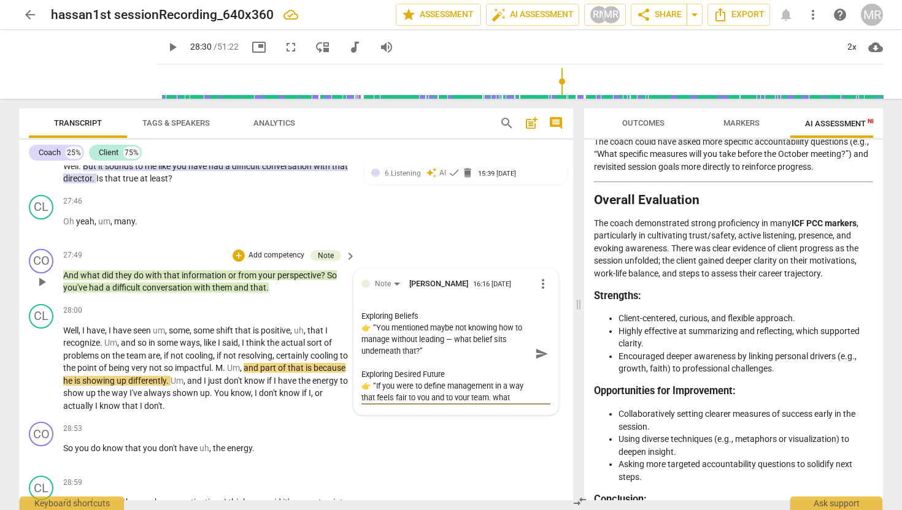
scroll to position [163, 0]
click at [369, 401] on textarea "Exploring Identity 👉 “When you say it feels natural for you to step into that r…" at bounding box center [445, 353] width 169 height 93
click at [373, 401] on textarea "Exploring Identity 👉 “When you say it feels natural for you to step into that r…" at bounding box center [445, 353] width 169 height 93
click at [358, 415] on div "Note Marilyn Rose 16:16 09-28-2025 more_vert Exploring Identity 👉 “When you say…" at bounding box center [456, 341] width 204 height 145
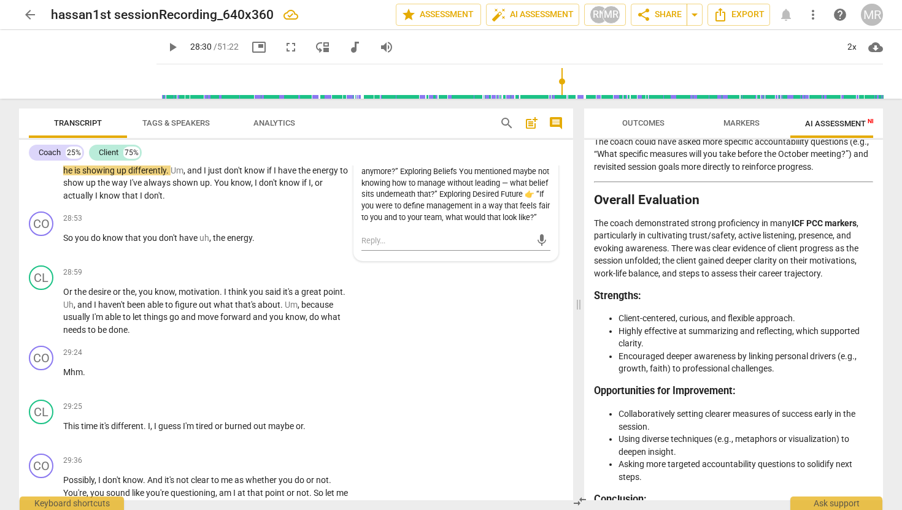
scroll to position [6934, 0]
click at [490, 222] on div "Exploring Identity 👉 “When you say it feels natural for you to step into that r…" at bounding box center [455, 153] width 189 height 138
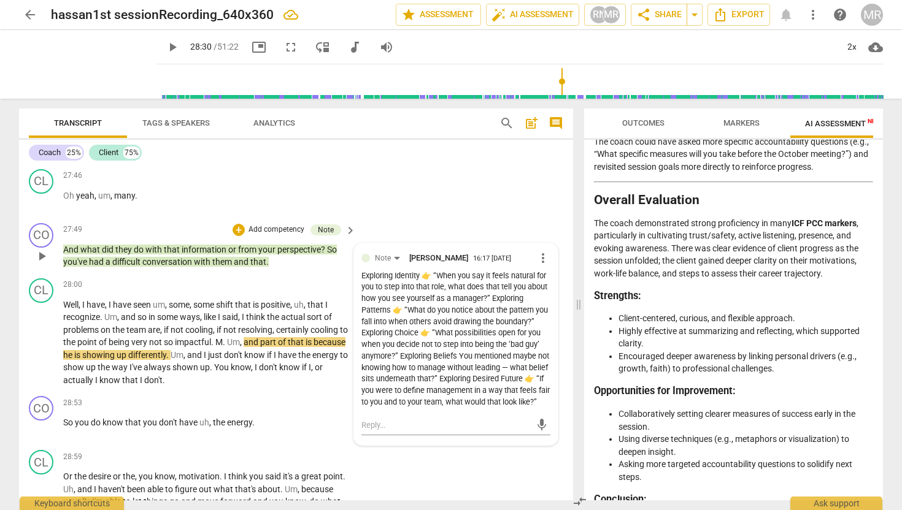
scroll to position [6736, 0]
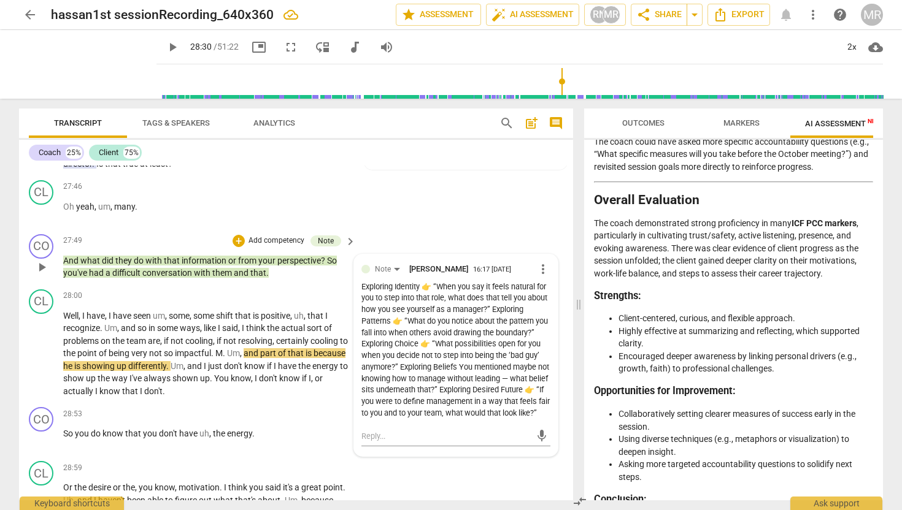
drag, startPoint x: 491, startPoint y: 326, endPoint x: 358, endPoint y: 390, distance: 148.2
click at [358, 390] on div "Note Marilyn Rose 16:17 09-28-2025 more_vert Exploring Identity 👉 “When you say…" at bounding box center [456, 356] width 204 height 202
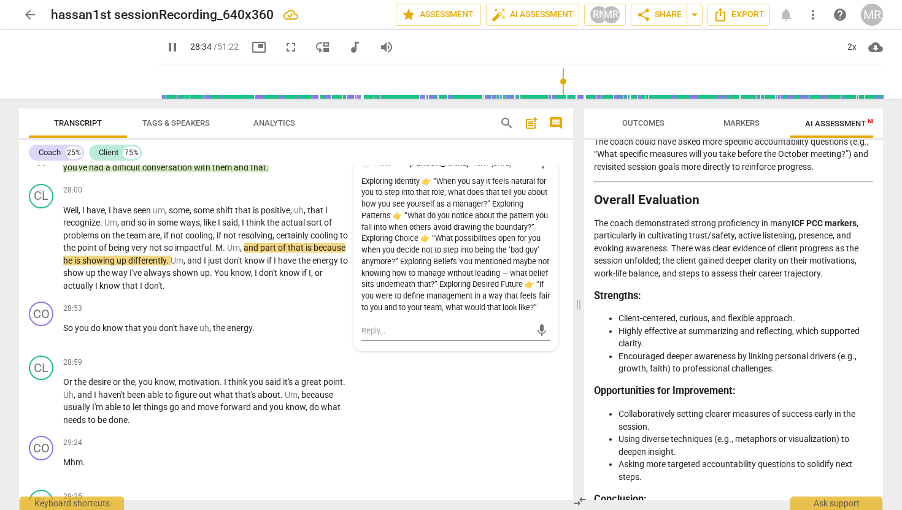
scroll to position [6844, 0]
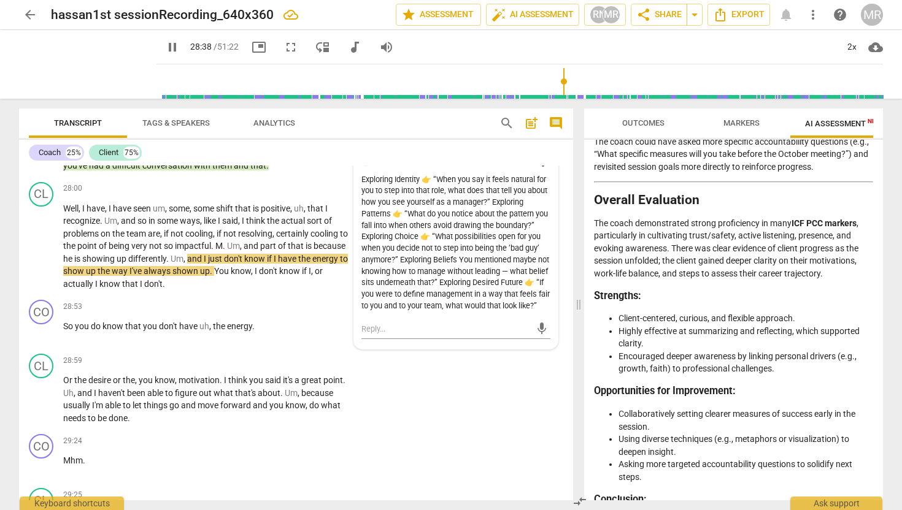
click at [43, 168] on span "pause" at bounding box center [41, 160] width 15 height 15
click at [536, 169] on span "more_vert" at bounding box center [543, 162] width 15 height 15
click at [543, 280] on li "Delete" at bounding box center [552, 285] width 42 height 23
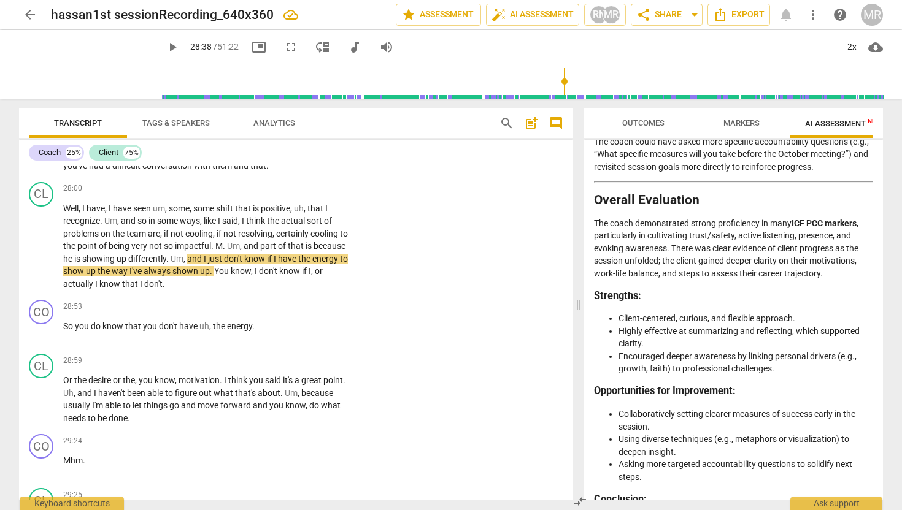
click at [328, 139] on p "Add competency" at bounding box center [312, 133] width 58 height 11
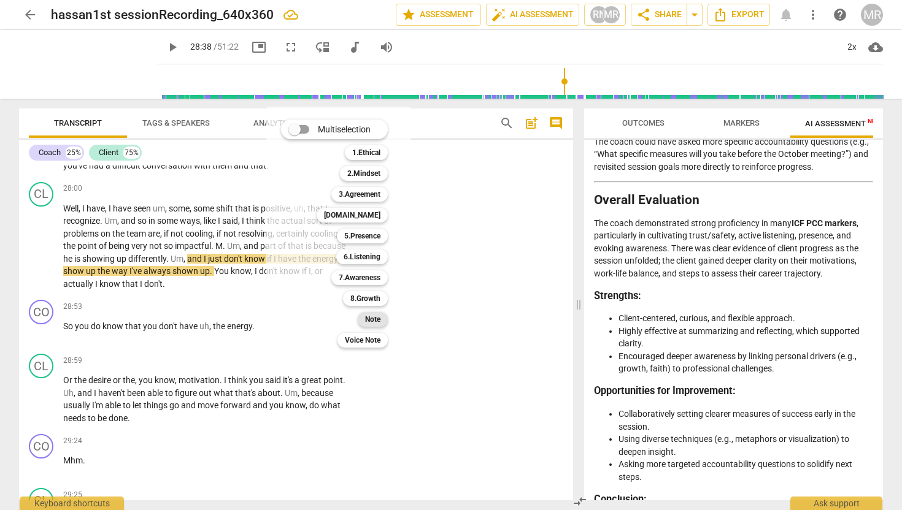
click at [376, 322] on b "Note" at bounding box center [372, 319] width 15 height 15
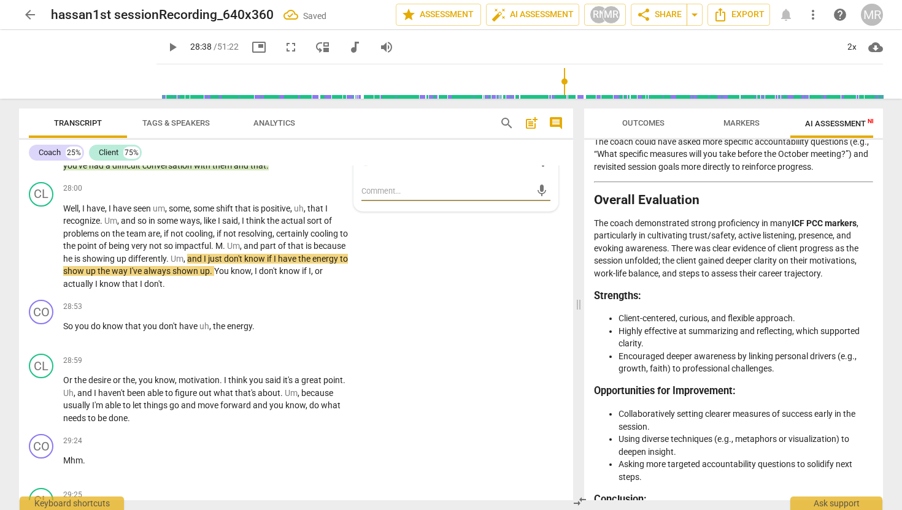
click at [396, 197] on textarea at bounding box center [445, 191] width 169 height 12
paste textarea "5 options a coach could have asked instead of “And what did they do with that i…"
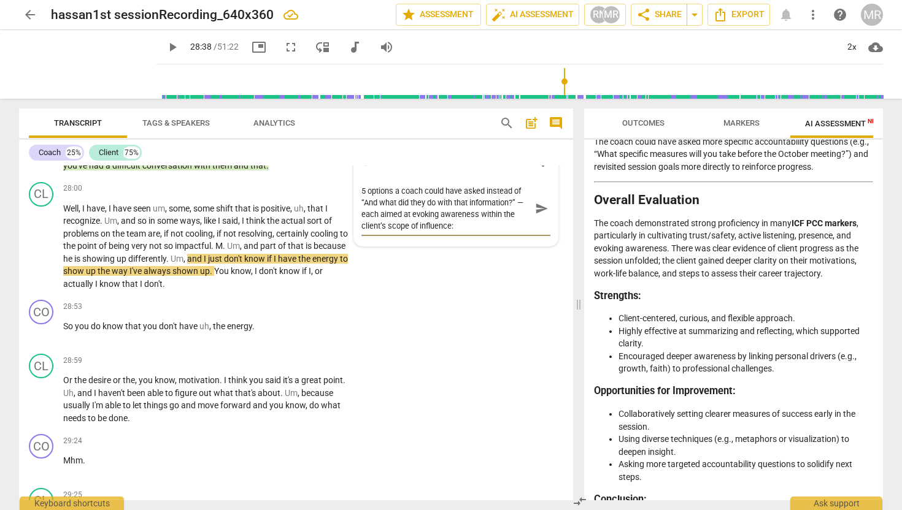
drag, startPoint x: 522, startPoint y: 304, endPoint x: 393, endPoint y: 291, distance: 128.9
click at [393, 232] on textarea "5 options a coach could have asked instead of “And what did they do with that i…" at bounding box center [445, 208] width 169 height 47
click at [415, 209] on textarea "5 options each aimed at evoking awareness within the client’s scope of influenc…" at bounding box center [445, 196] width 169 height 23
click at [466, 209] on textarea "5 options aimed at evoking awareness within the client’s scope of influence:" at bounding box center [445, 196] width 169 height 23
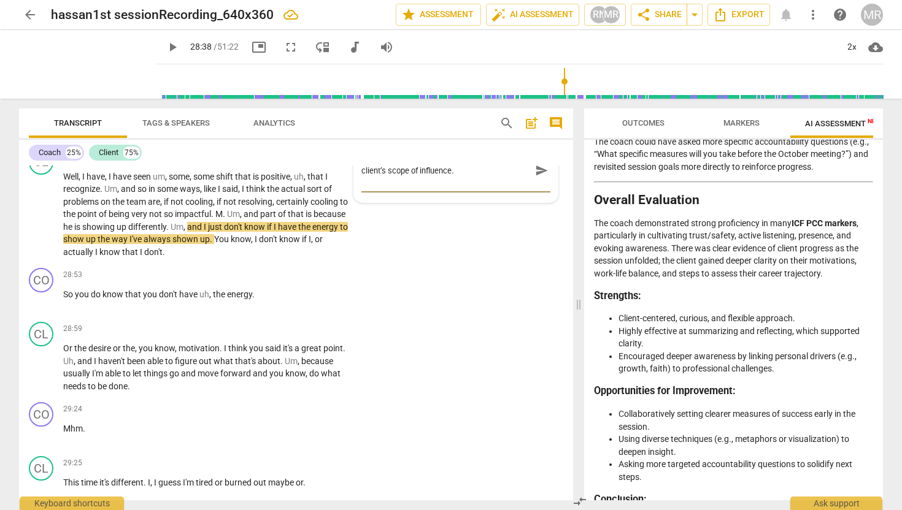
scroll to position [6876, 0]
paste textarea "Exploring Identity 👉 “When you say it feels natural for you to step into that r…"
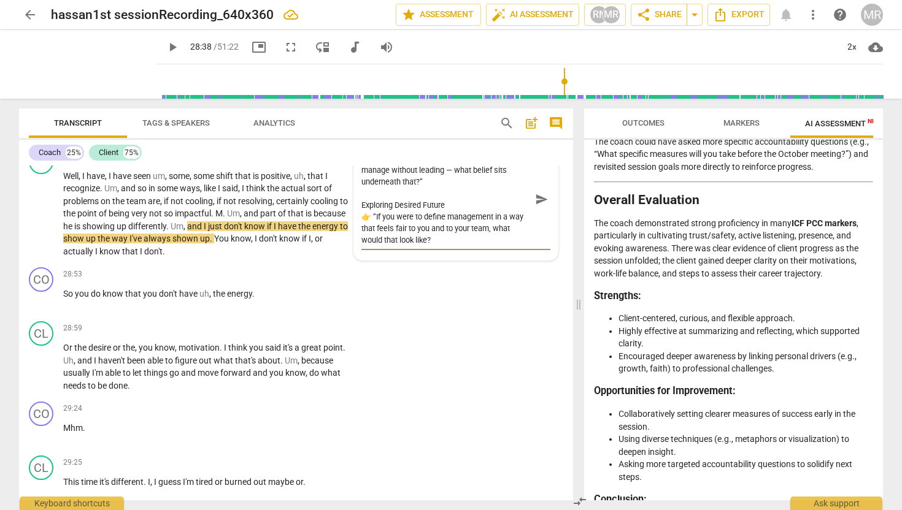
scroll to position [210, 0]
click at [434, 246] on textarea "5 options aimed at evoking awareness within the client’s scope of influence. Ex…" at bounding box center [445, 199] width 169 height 93
paste textarea "These options stay anchored in Competency 7: Evokes Awareness, moving the clien…"
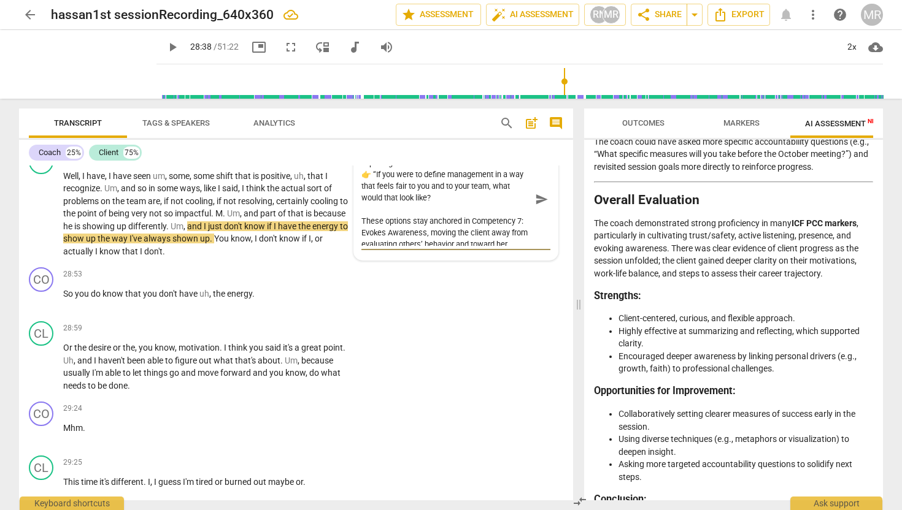
scroll to position [239, 0]
drag, startPoint x: 370, startPoint y: 290, endPoint x: 361, endPoint y: 288, distance: 8.7
click at [361, 246] on textarea "5 options aimed at evoking awareness within the client’s scope of influence. Ex…" at bounding box center [445, 199] width 169 height 93
drag, startPoint x: 372, startPoint y: 286, endPoint x: 360, endPoint y: 287, distance: 11.7
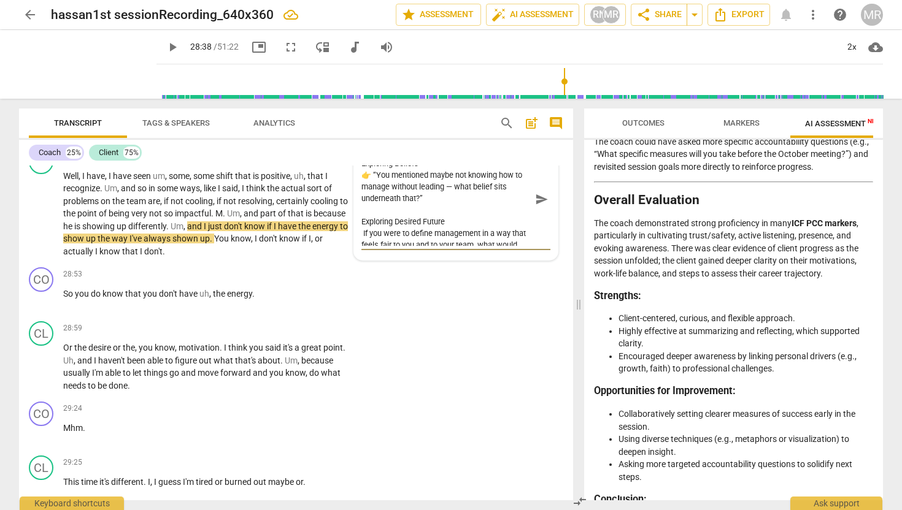
click at [361, 246] on textarea "5 options aimed at evoking awareness within the client’s scope of influence. Ex…" at bounding box center [445, 199] width 169 height 93
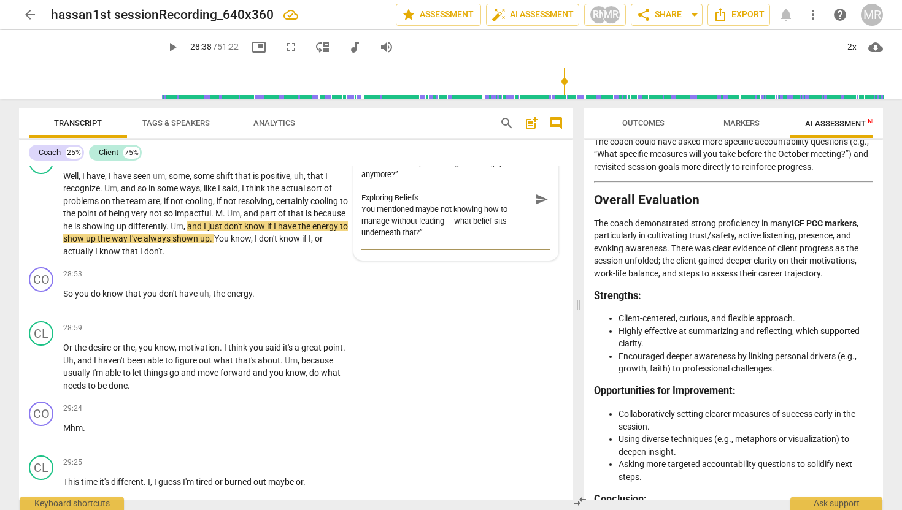
scroll to position [142, 0]
click at [452, 246] on textarea "5 options aimed at evoking awareness within the client’s scope of influence. Ex…" at bounding box center [445, 199] width 169 height 93
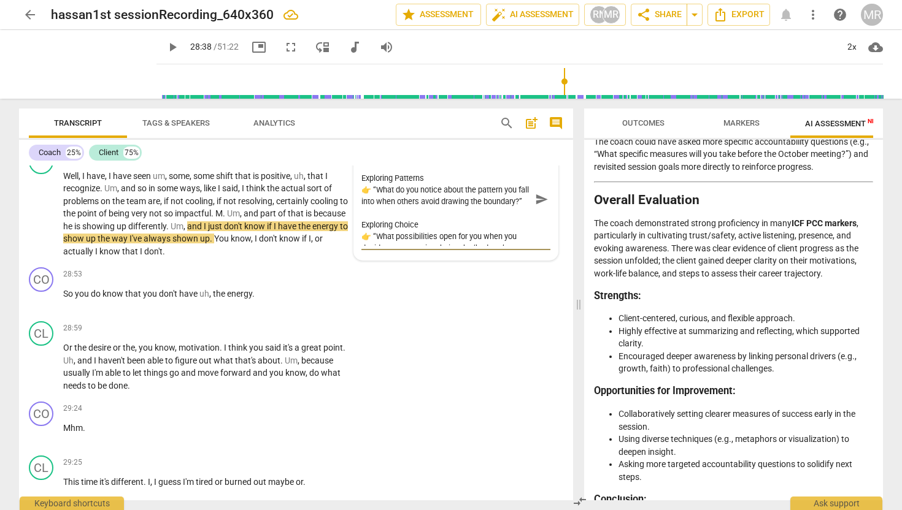
scroll to position [60, 0]
click at [372, 246] on textarea "5 options aimed at evoking awareness within the client’s scope of influence. Ex…" at bounding box center [445, 199] width 169 height 93
click at [520, 246] on textarea "5 options aimed at evoking awareness within the client’s scope of influence. Ex…" at bounding box center [445, 199] width 169 height 93
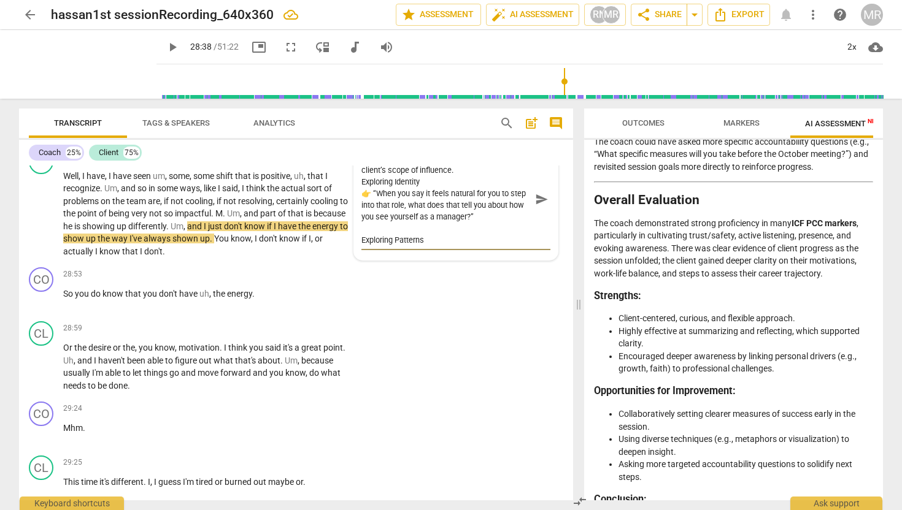
click at [371, 246] on textarea "5 options aimed at evoking awareness within the client’s scope of influence. Ex…" at bounding box center [445, 199] width 169 height 93
click at [495, 246] on textarea "5 options aimed at evoking awareness within the client’s scope of influence. Ex…" at bounding box center [445, 199] width 169 height 93
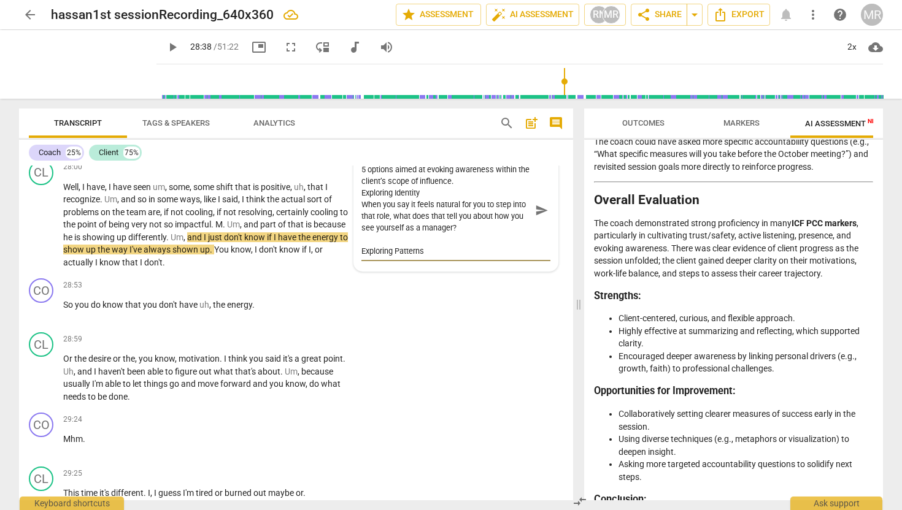
click at [480, 257] on textarea "5 options aimed at evoking awareness within the client’s scope of influence. Ex…" at bounding box center [445, 210] width 169 height 93
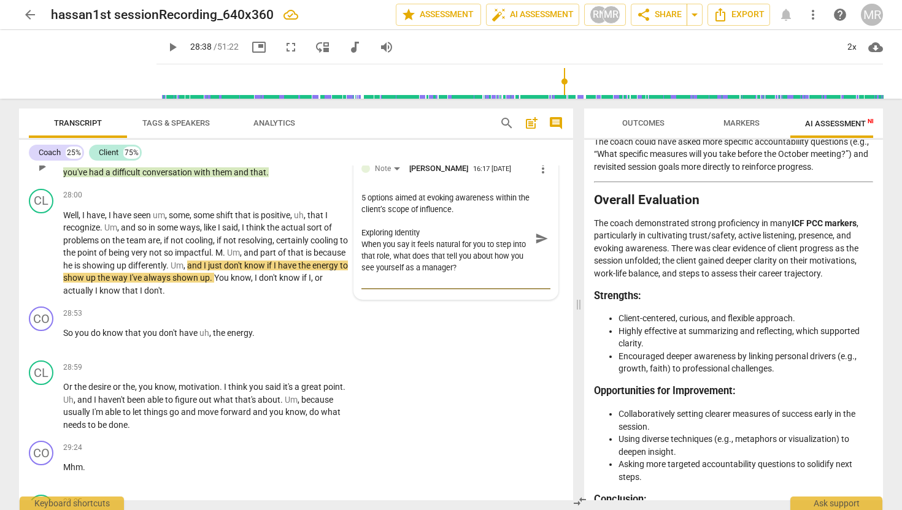
scroll to position [6834, 0]
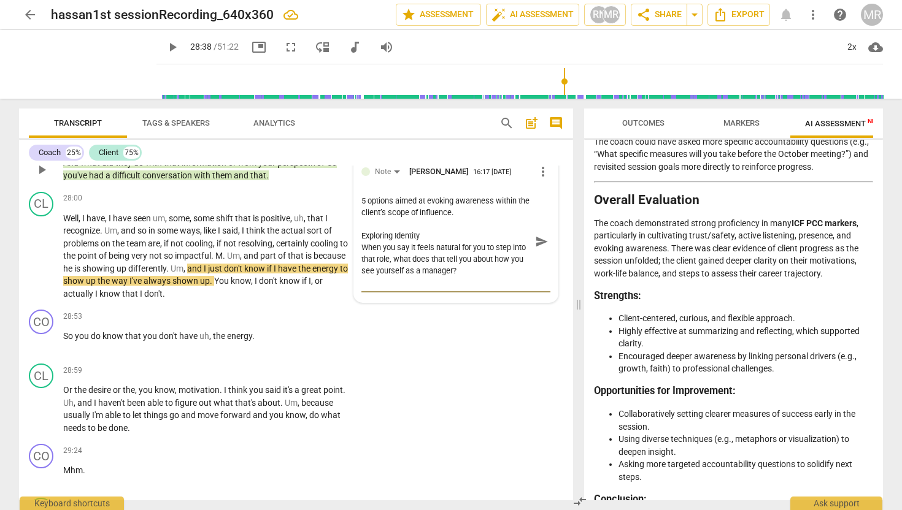
click at [458, 288] on textarea "5 options aimed at evoking awareness within the client’s scope of influence. Ex…" at bounding box center [445, 241] width 169 height 93
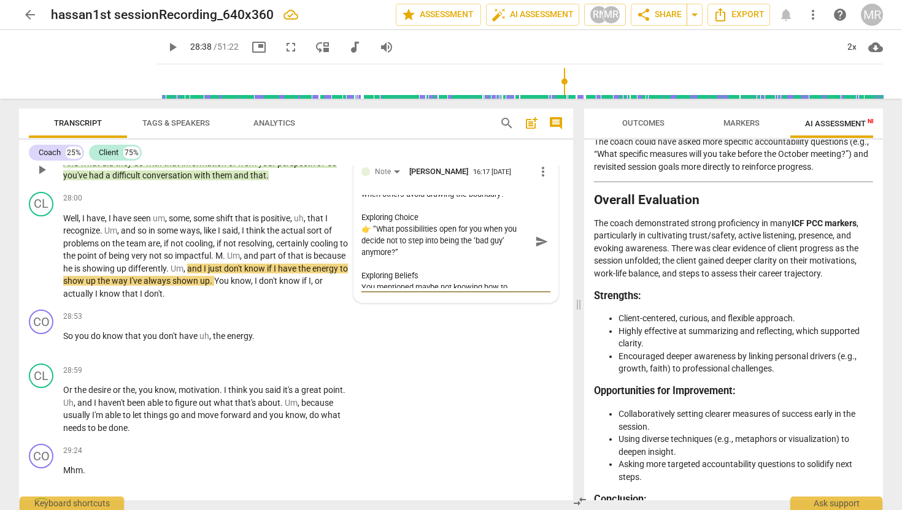
scroll to position [110, 0]
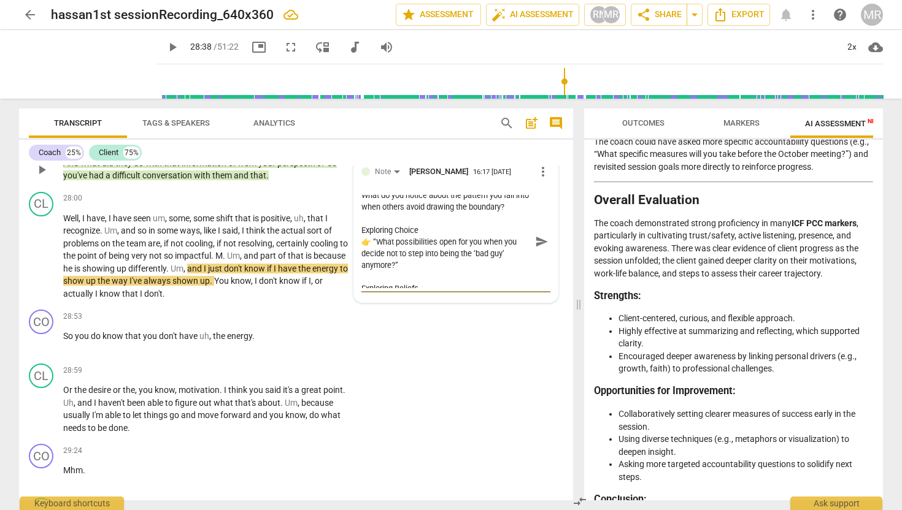
click at [372, 288] on textarea "5 options aimed at evoking awareness within the client’s scope of influence. Ex…" at bounding box center [445, 241] width 169 height 93
click at [400, 288] on textarea "5 options aimed at evoking awareness within the client’s scope of influence. Ex…" at bounding box center [445, 241] width 169 height 93
click at [536, 248] on span "send" at bounding box center [541, 241] width 13 height 13
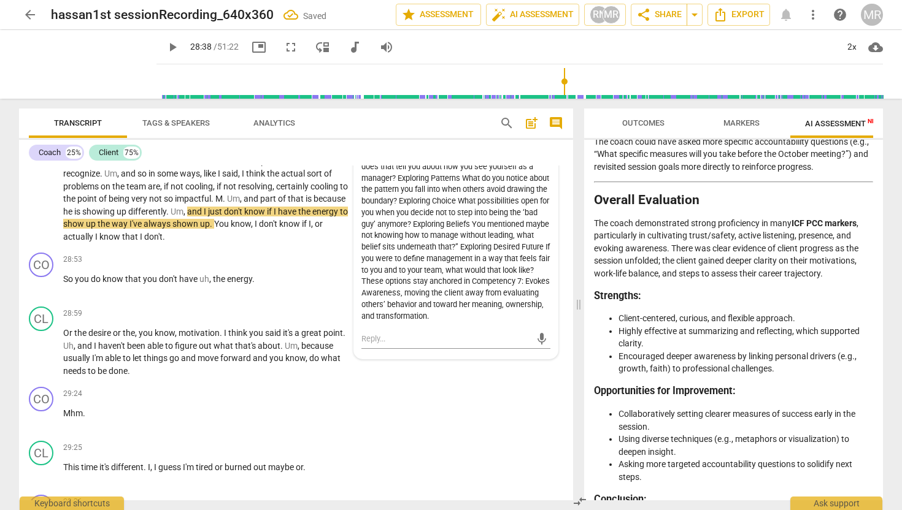
scroll to position [6890, 0]
click at [488, 323] on div "5 options aimed at evoking awareness within the client’s scope of influence. Ex…" at bounding box center [455, 226] width 189 height 196
click at [501, 323] on div "5 options aimed at evoking awareness within the client’s scope of influence. Ex…" at bounding box center [455, 226] width 189 height 196
click at [541, 123] on span "more_vert" at bounding box center [543, 115] width 15 height 15
click at [544, 218] on li "Edit" at bounding box center [552, 215] width 42 height 23
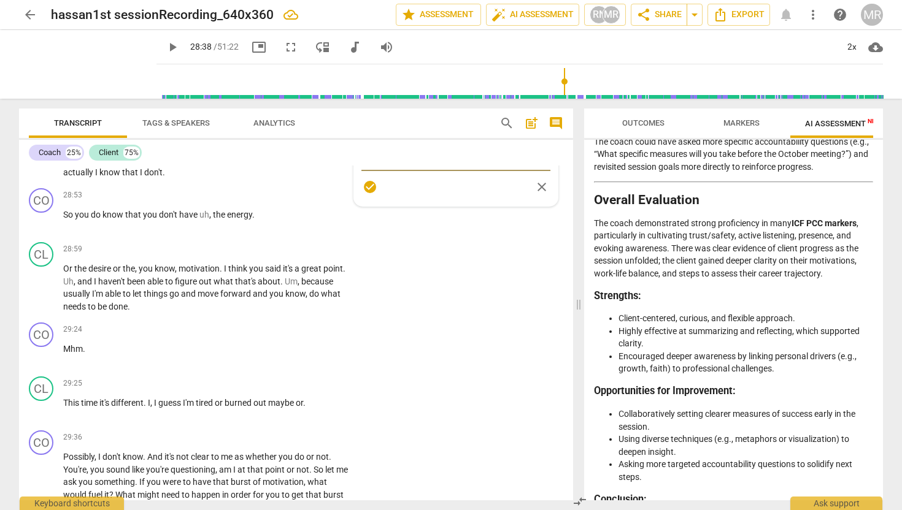
scroll to position [6960, 0]
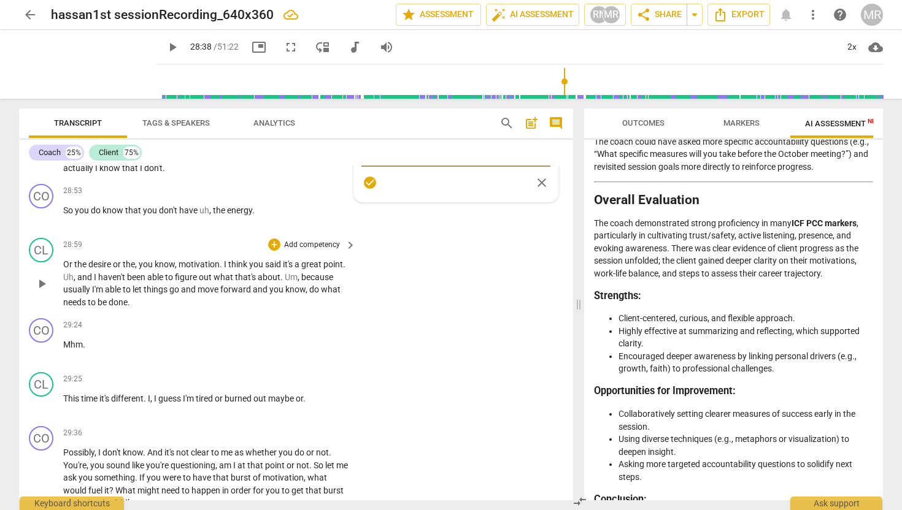
click at [254, 282] on span "that's" at bounding box center [246, 277] width 23 height 10
click at [290, 79] on p "Add competency" at bounding box center [312, 72] width 58 height 11
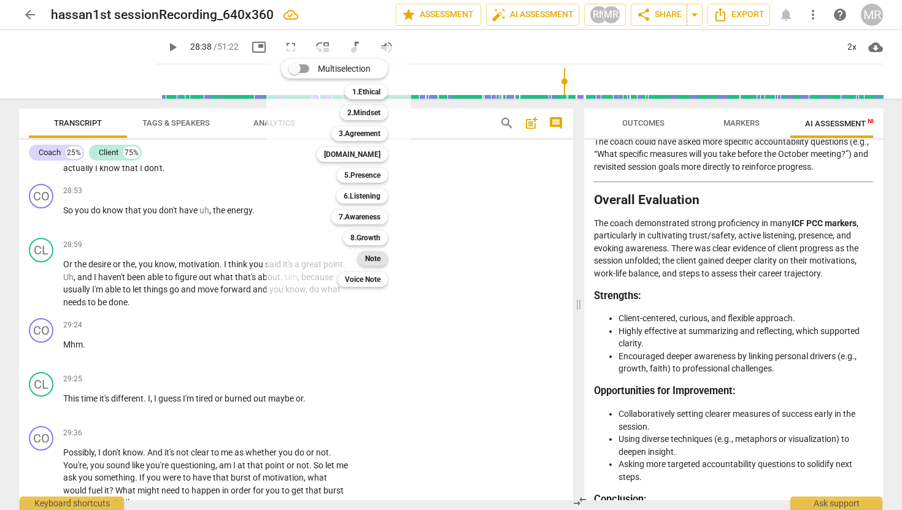
click at [385, 258] on div "Note" at bounding box center [373, 259] width 30 height 15
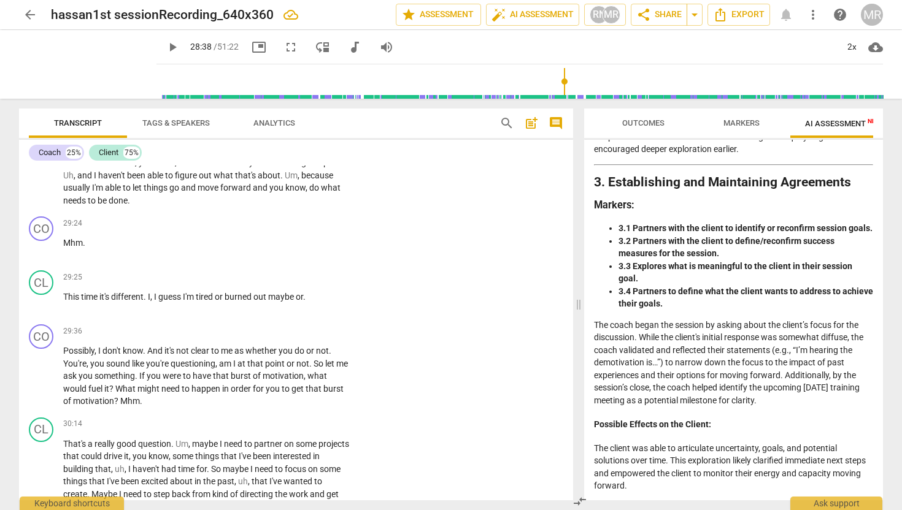
scroll to position [723, 0]
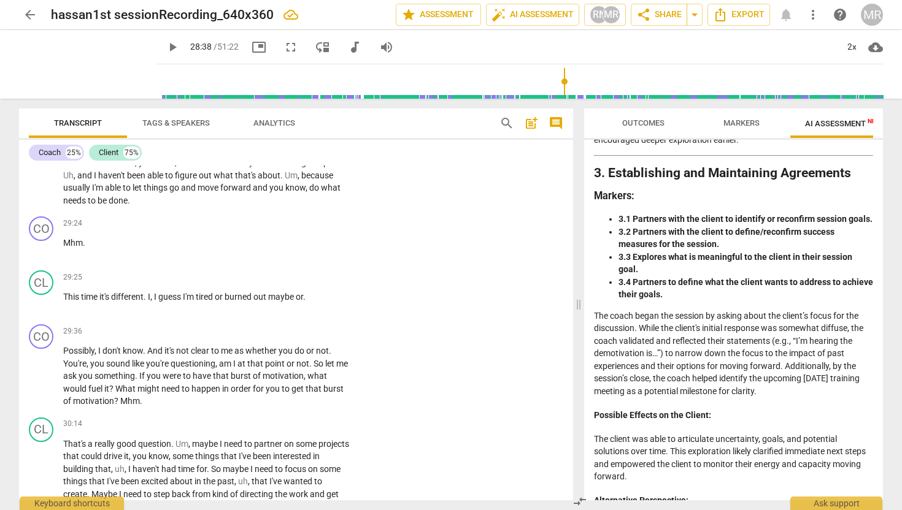
drag, startPoint x: 793, startPoint y: 406, endPoint x: 591, endPoint y: 332, distance: 215.1
click at [592, 331] on div "Disclaimer: AI can make mistakes. Consult a qualified mentor coach before actin…" at bounding box center [733, 320] width 299 height 361
copy p "The coach began the session by asking about the client’s focus for the discussi…"
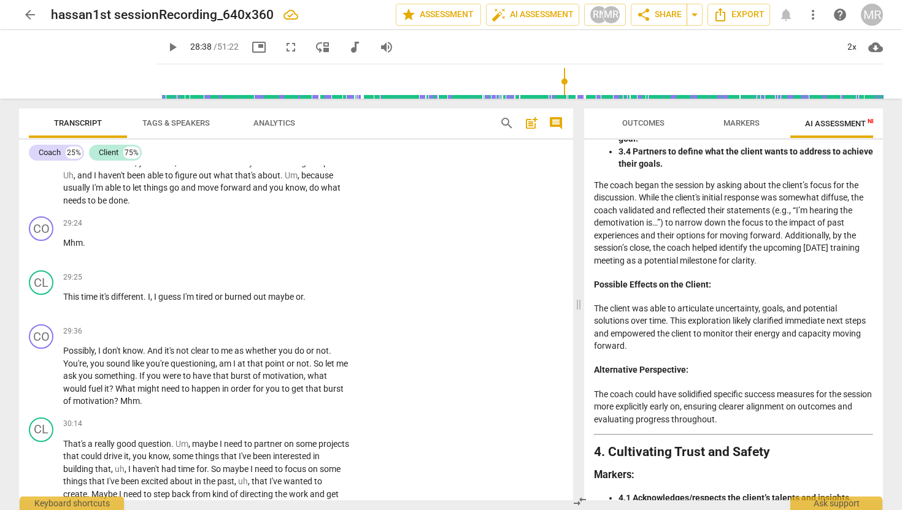
scroll to position [855, 0]
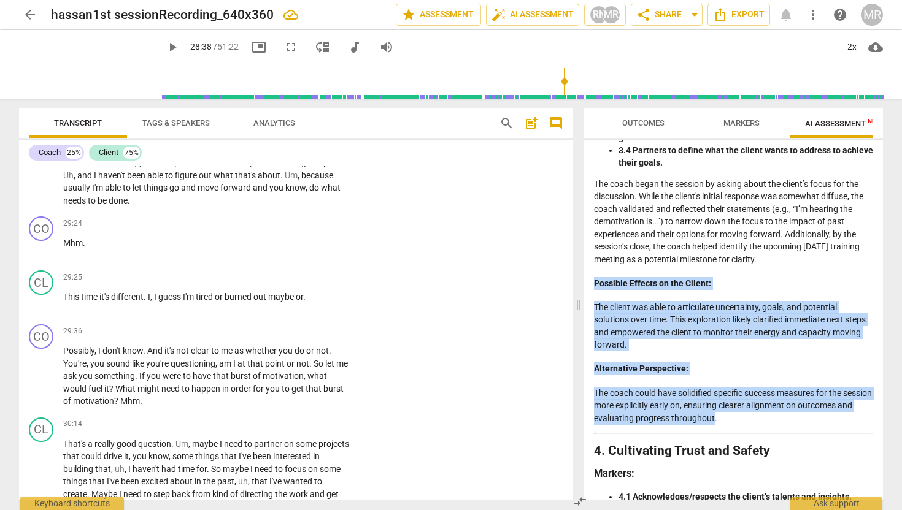
drag, startPoint x: 769, startPoint y: 432, endPoint x: 593, endPoint y: 296, distance: 222.6
click at [593, 296] on div "Disclaimer: AI can make mistakes. Consult a qualified mentor coach before actin…" at bounding box center [733, 320] width 299 height 361
copy div "Possible Effects on the Client: The client was able to articulate uncertainty, …"
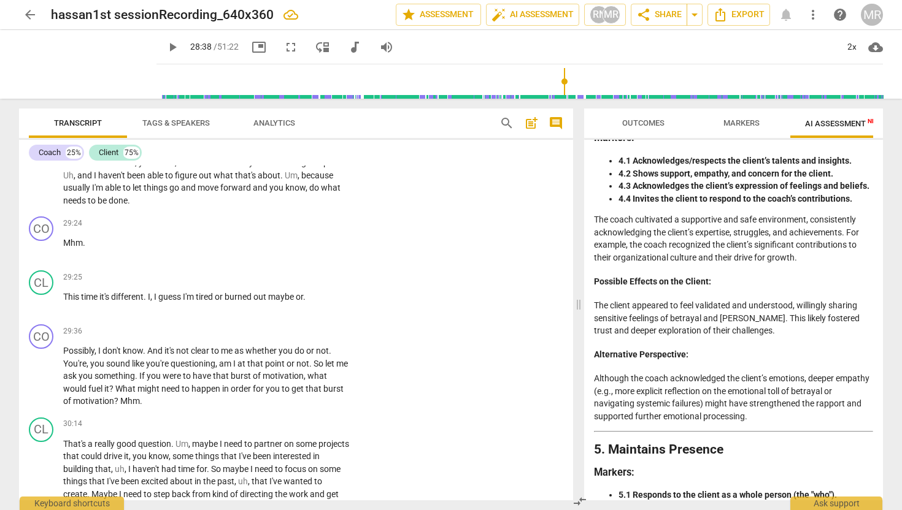
scroll to position [1191, 0]
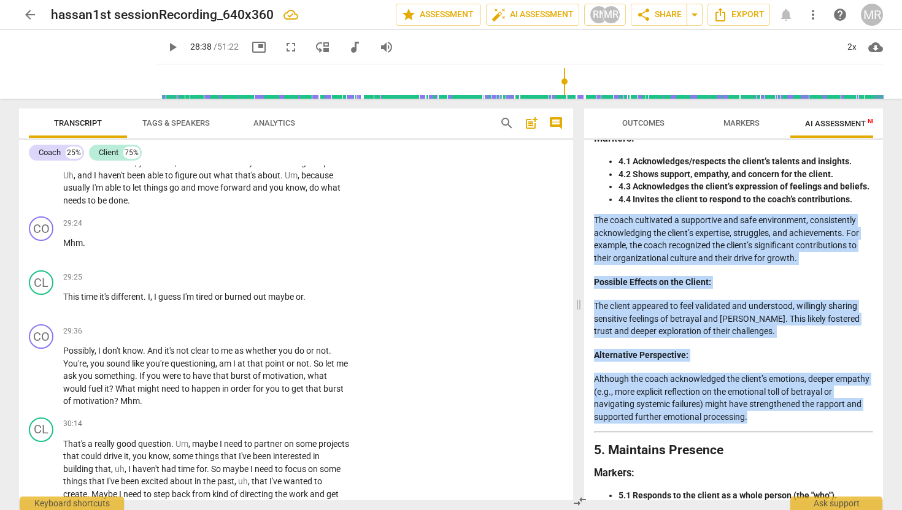
drag, startPoint x: 595, startPoint y: 233, endPoint x: 754, endPoint y: 449, distance: 268.1
copy div "The coach cultivated a supportive and safe environment, consistently acknowledg…"
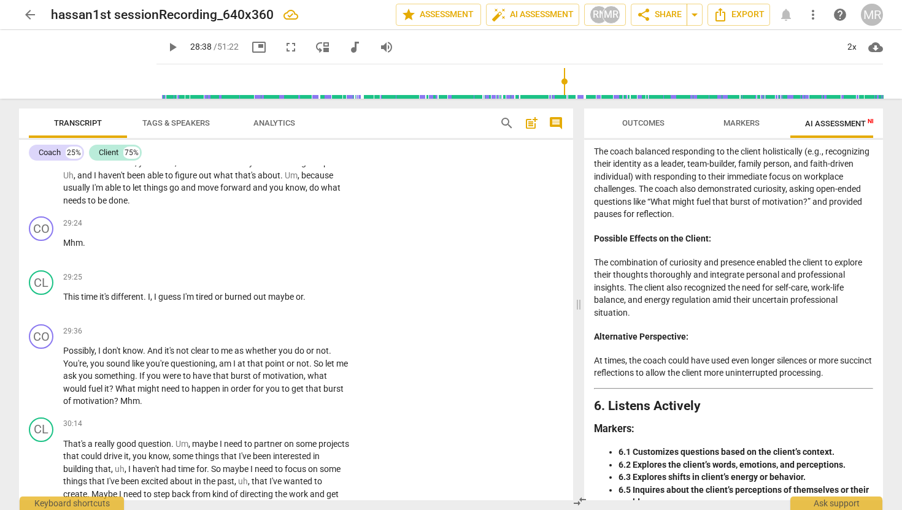
scroll to position [1619, 0]
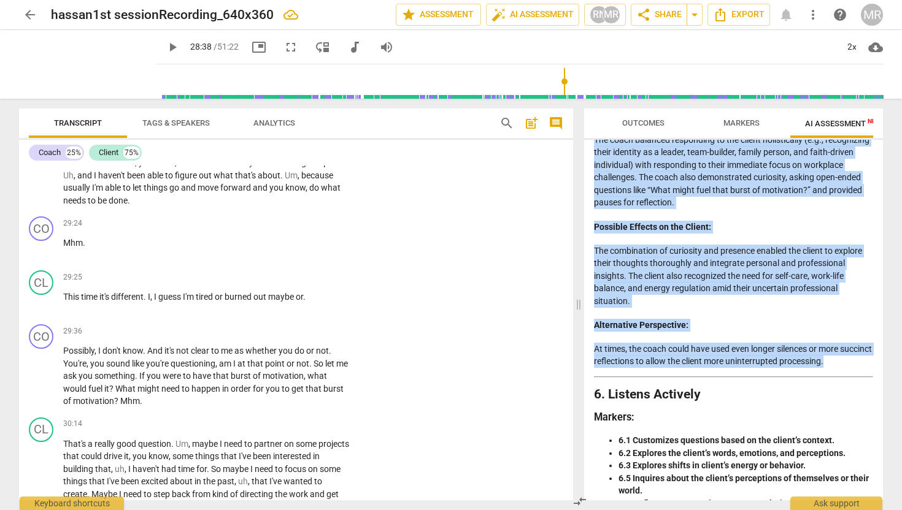
drag, startPoint x: 860, startPoint y: 376, endPoint x: 588, endPoint y: 156, distance: 350.3
click at [588, 156] on div "Disclaimer: AI can make mistakes. Consult a qualified mentor coach before actin…" at bounding box center [733, 320] width 299 height 361
copy div "The coach balanced responding to the client holistically (e.g., recognizing the…"
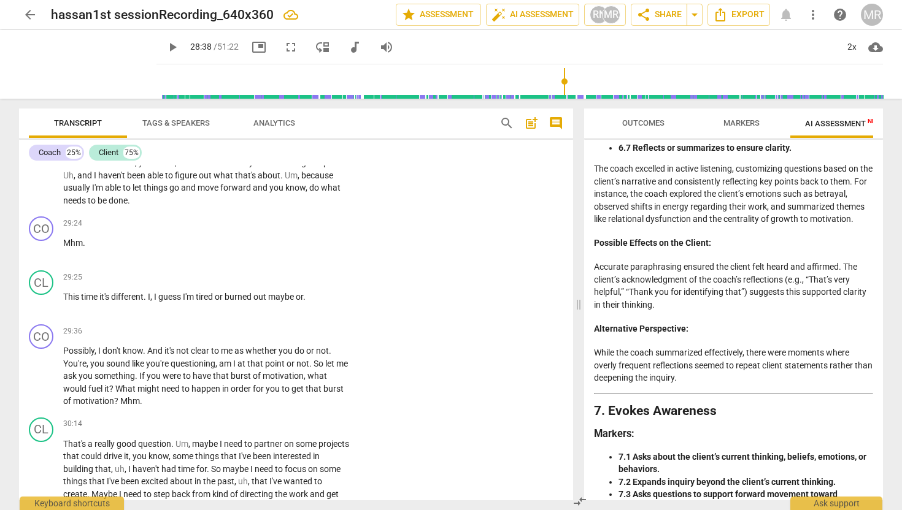
scroll to position [1976, 0]
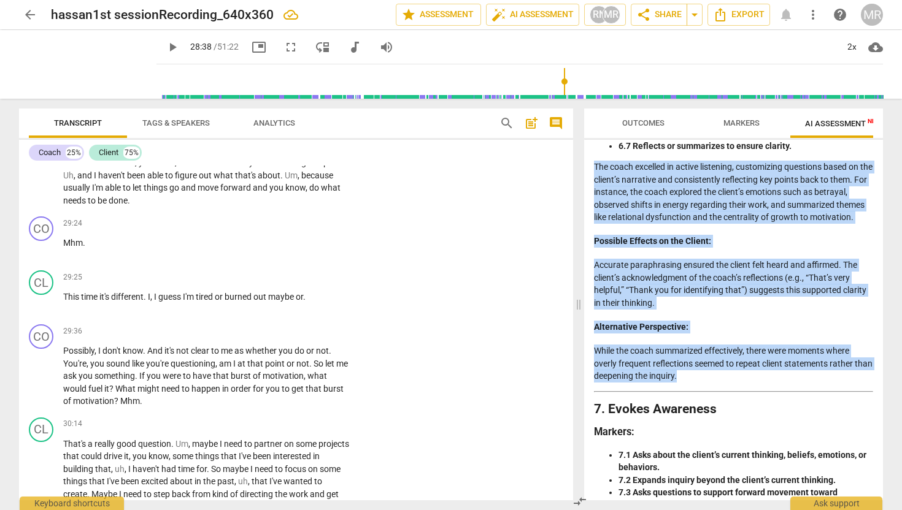
drag, startPoint x: 696, startPoint y: 390, endPoint x: 582, endPoint y: 178, distance: 241.0
click at [582, 178] on div "Outcomes Markers AI Assessment New Scores Disclaimer: AI can make mistakes. Con…" at bounding box center [736, 305] width 314 height 412
copy div "The coach excelled in active listening, customizing questions based on the clie…"
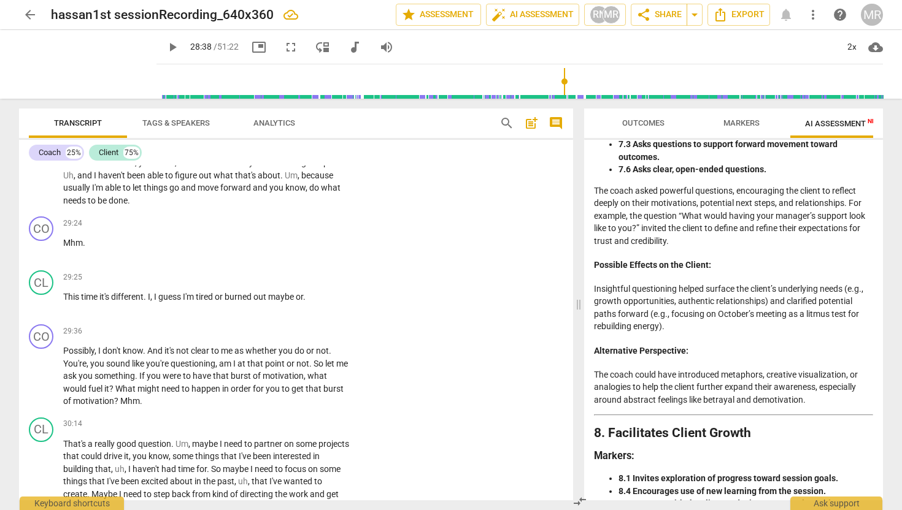
scroll to position [2328, 0]
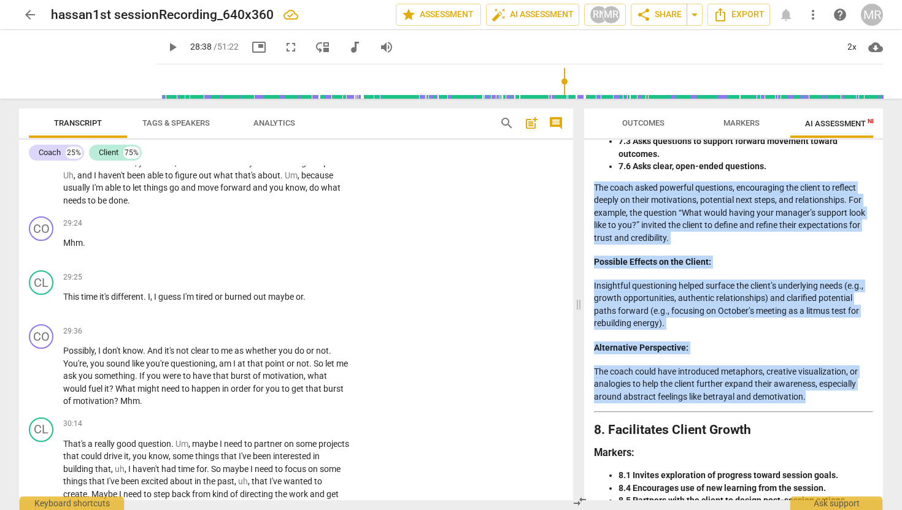
drag, startPoint x: 596, startPoint y: 201, endPoint x: 807, endPoint y: 412, distance: 298.1
copy div "The coach asked powerful questions, encouraging the client to reflect deeply on…"
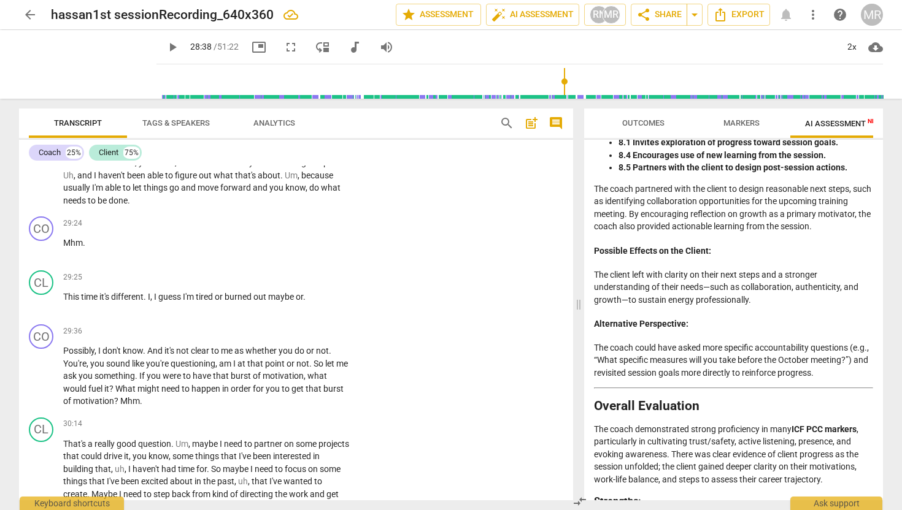
scroll to position [2668, 0]
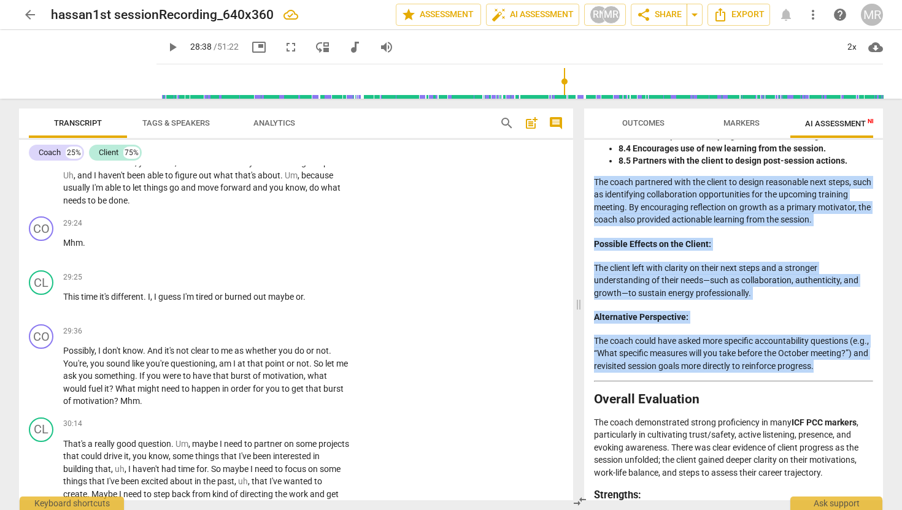
drag, startPoint x: 630, startPoint y: 391, endPoint x: 587, endPoint y: 197, distance: 199.1
click at [587, 197] on div "Disclaimer: AI can make mistakes. Consult a qualified mentor coach before actin…" at bounding box center [733, 320] width 299 height 361
copy div "The coach partnered with the client to design reasonable next steps, such as id…"
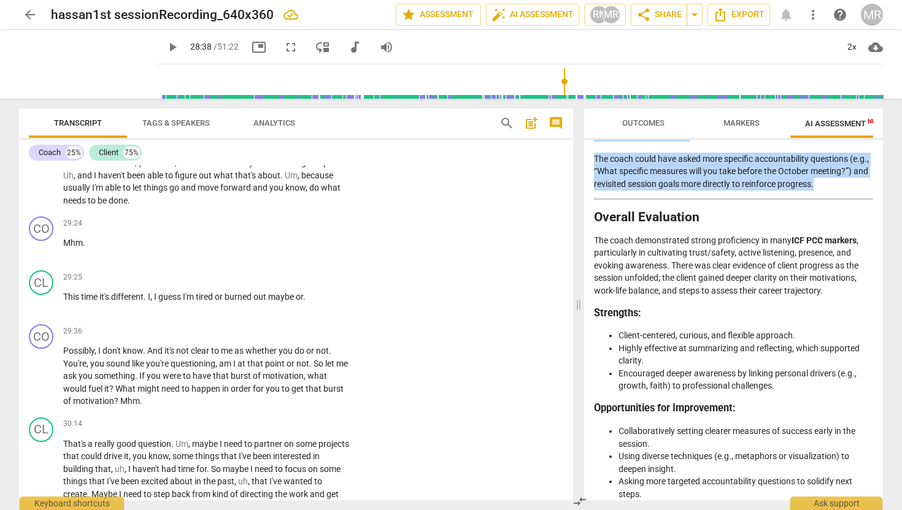
scroll to position [2854, 0]
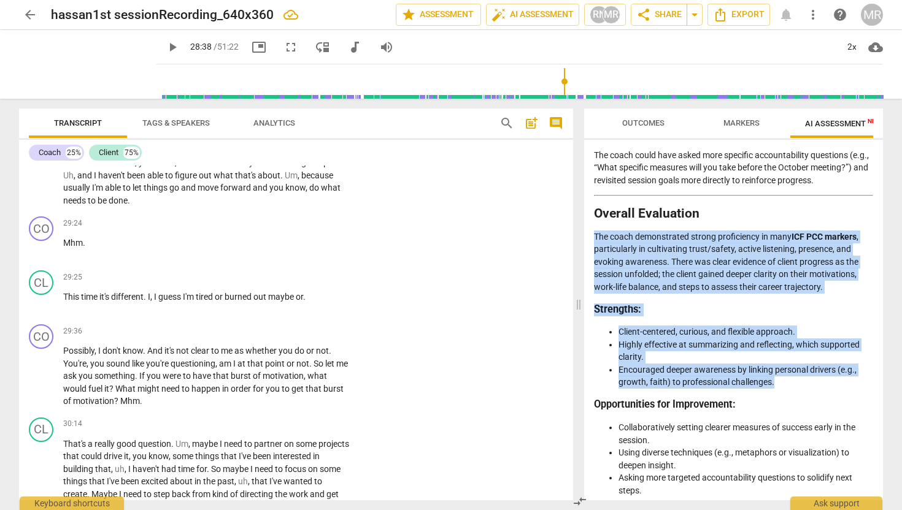
drag, startPoint x: 594, startPoint y: 260, endPoint x: 787, endPoint y: 416, distance: 248.3
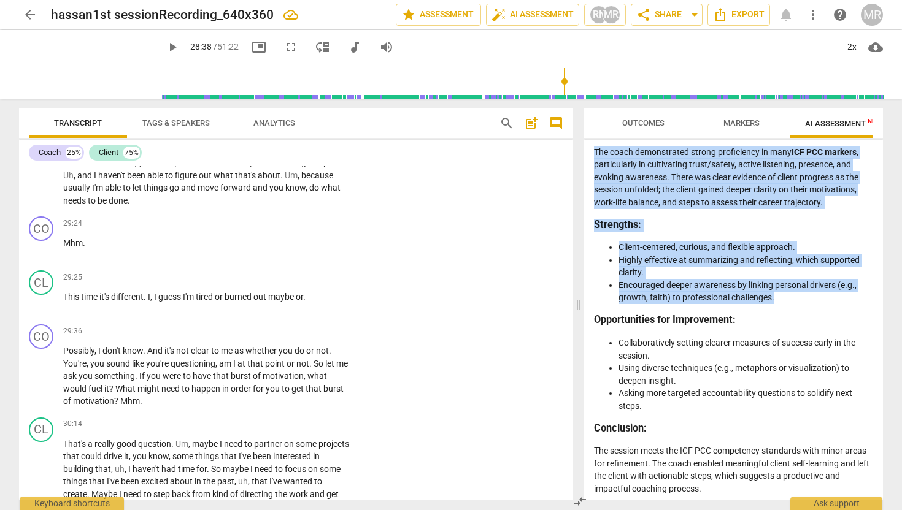
scroll to position [2968, 0]
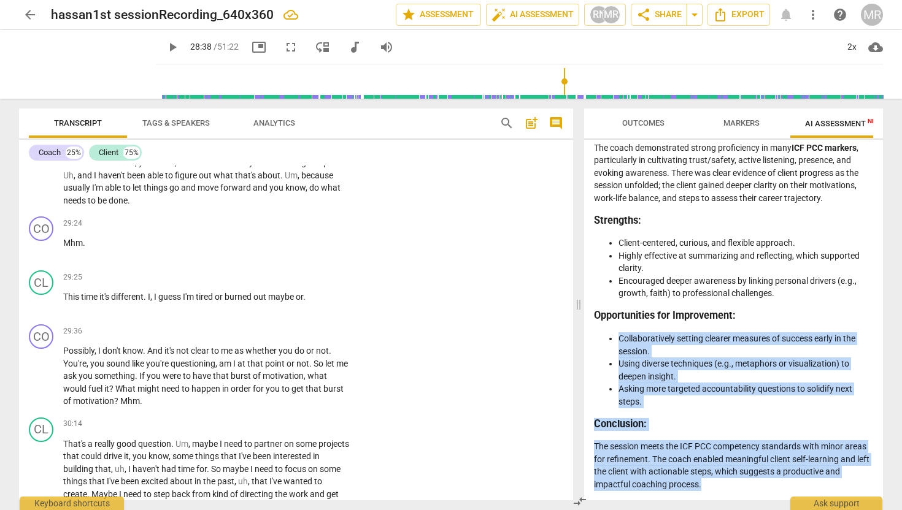
drag, startPoint x: 717, startPoint y: 485, endPoint x: 595, endPoint y: 330, distance: 197.9
click at [38, 387] on button "play_arrow" at bounding box center [42, 377] width 20 height 20
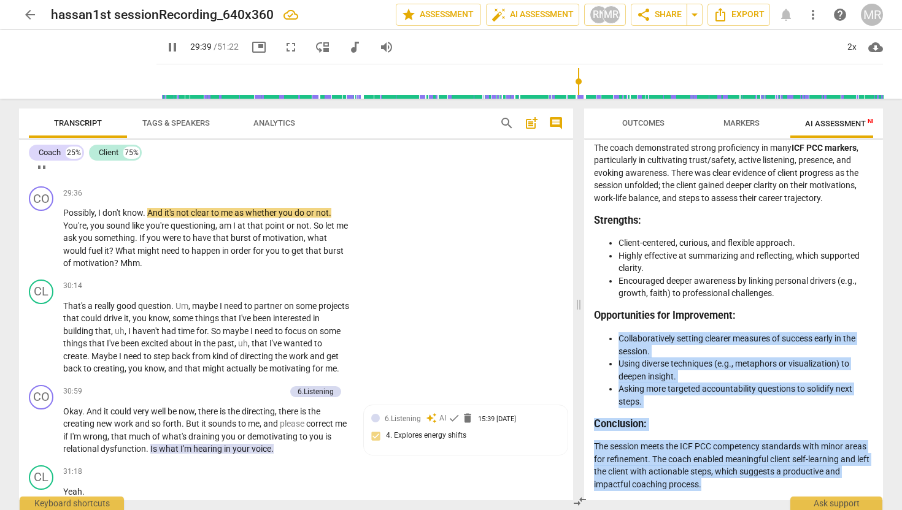
scroll to position [7223, 0]
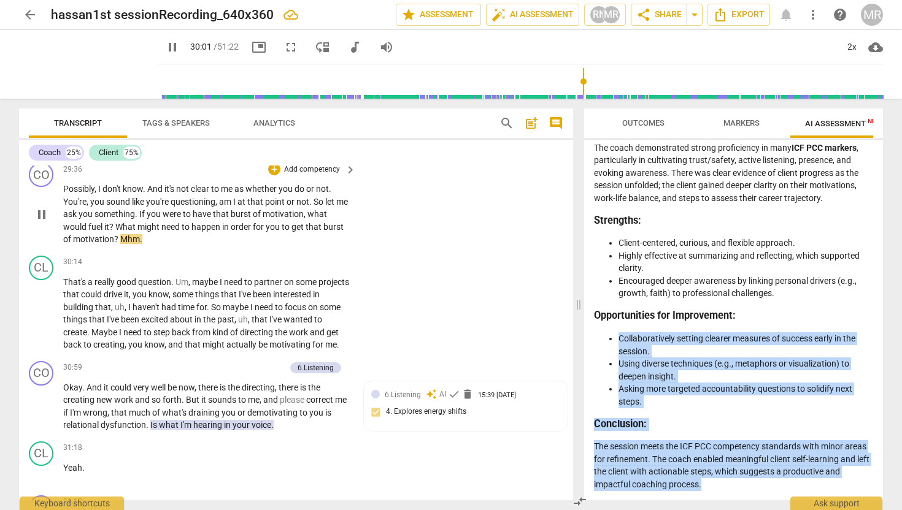
click at [47, 222] on span "pause" at bounding box center [41, 214] width 15 height 15
click at [47, 322] on span "play_arrow" at bounding box center [41, 314] width 15 height 15
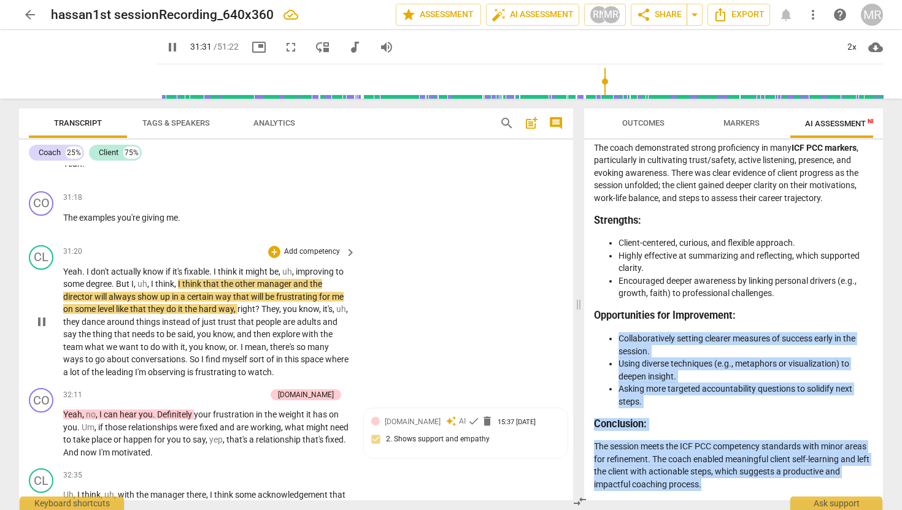
scroll to position [7526, 0]
click at [44, 111] on span "pause" at bounding box center [41, 103] width 15 height 15
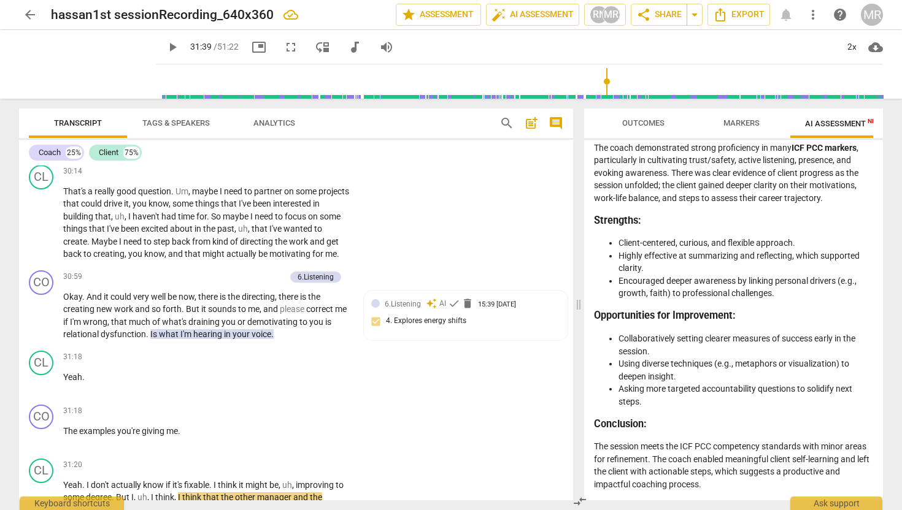
scroll to position [7405, 0]
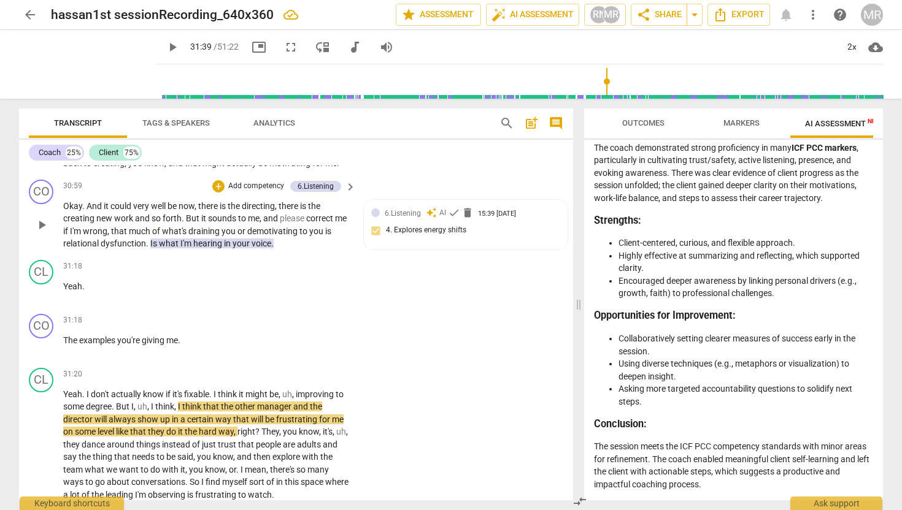
drag, startPoint x: 64, startPoint y: 198, endPoint x: 277, endPoint y: 345, distance: 258.7
click at [277, 346] on div "CO play_arrow pause 00:02 + Add competency 4.Trust keyboard_arrow_right All rig…" at bounding box center [296, 333] width 554 height 335
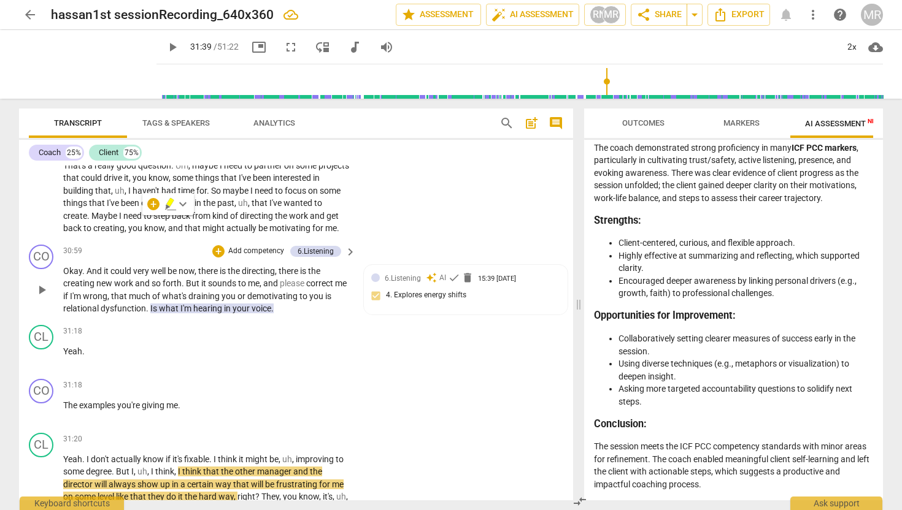
scroll to position [7342, 0]
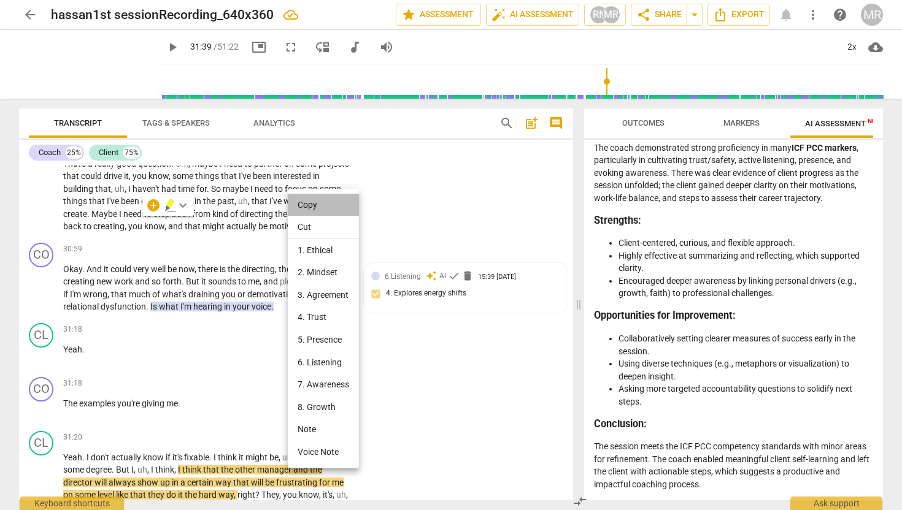
click at [309, 209] on li "Copy" at bounding box center [323, 205] width 71 height 23
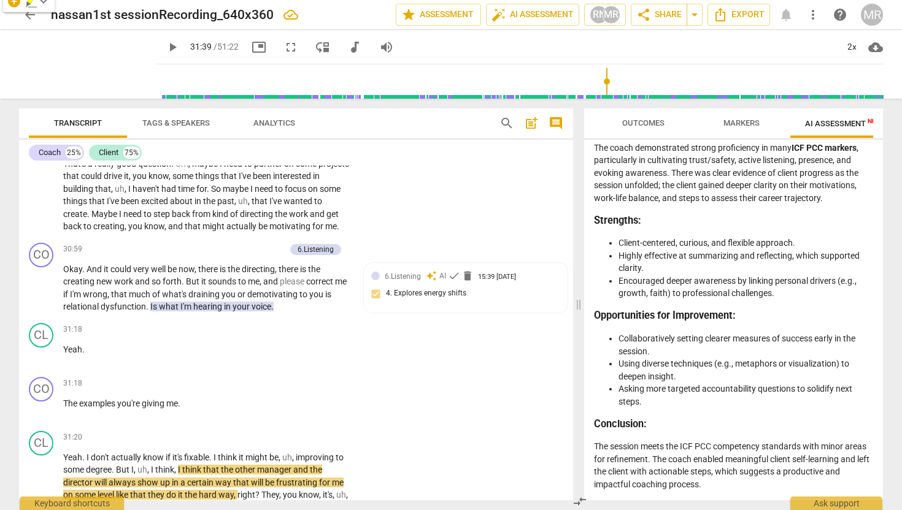
scroll to position [7336, 0]
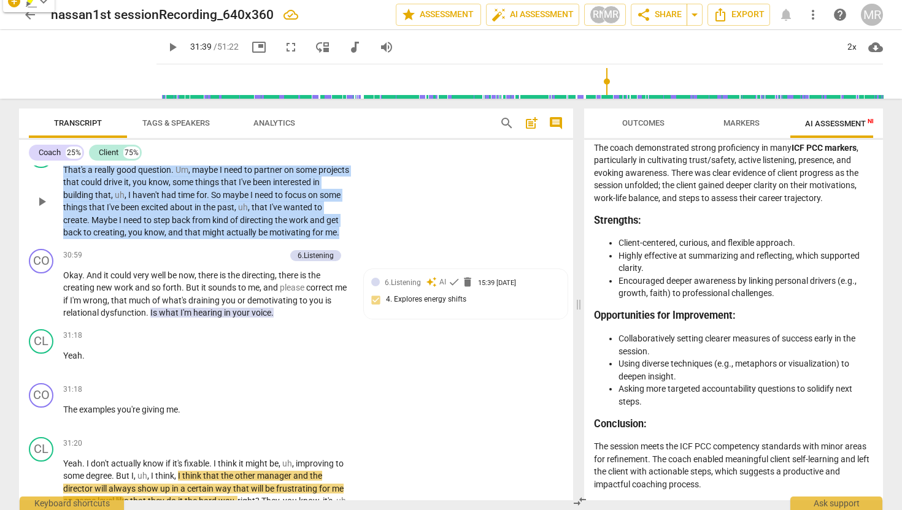
drag, startPoint x: 65, startPoint y: 270, endPoint x: 341, endPoint y: 335, distance: 283.1
click at [341, 239] on p "That's a really good question . Um , maybe I need to partner on some projects t…" at bounding box center [206, 201] width 287 height 75
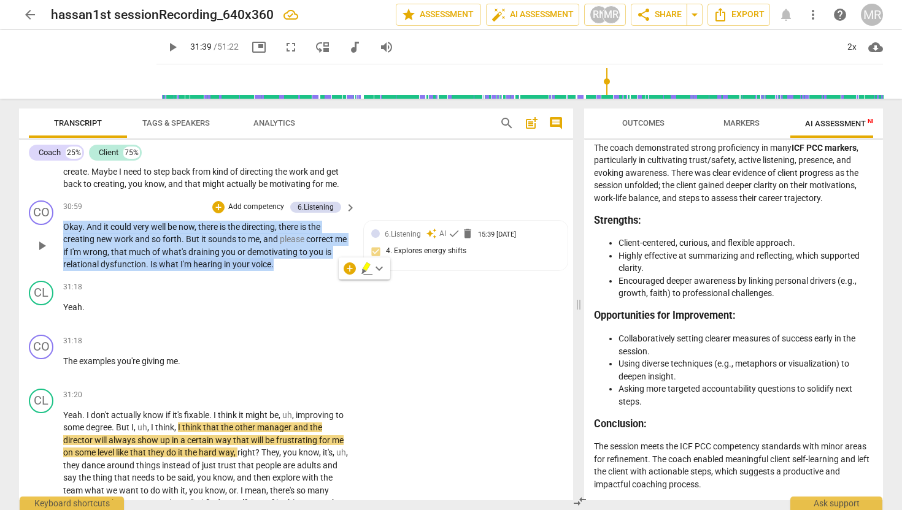
drag, startPoint x: 277, startPoint y: 366, endPoint x: 61, endPoint y: 328, distance: 218.8
click at [61, 276] on div "CO play_arrow pause 30:59 + Add competency 6.Listening keyboard_arrow_right Oka…" at bounding box center [296, 236] width 554 height 80
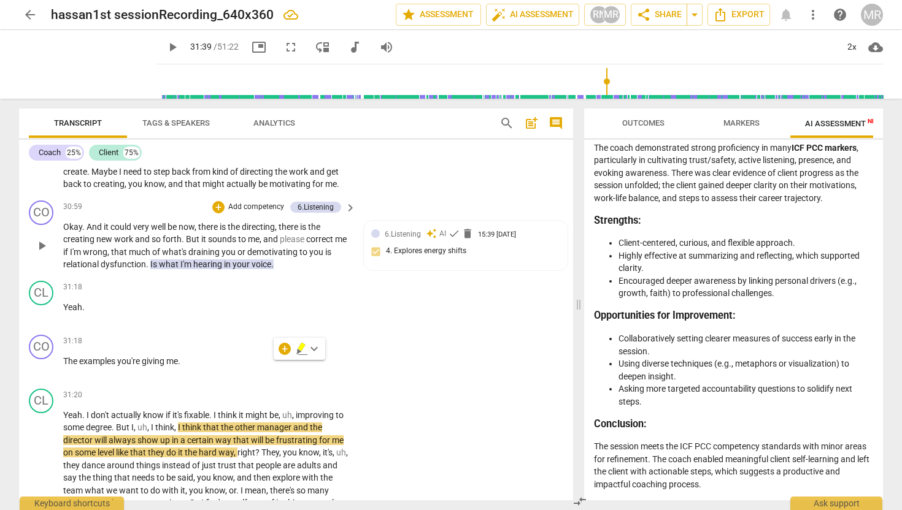
click at [221, 257] on span "draining" at bounding box center [204, 252] width 33 height 10
click at [221, 214] on div "+" at bounding box center [218, 207] width 12 height 12
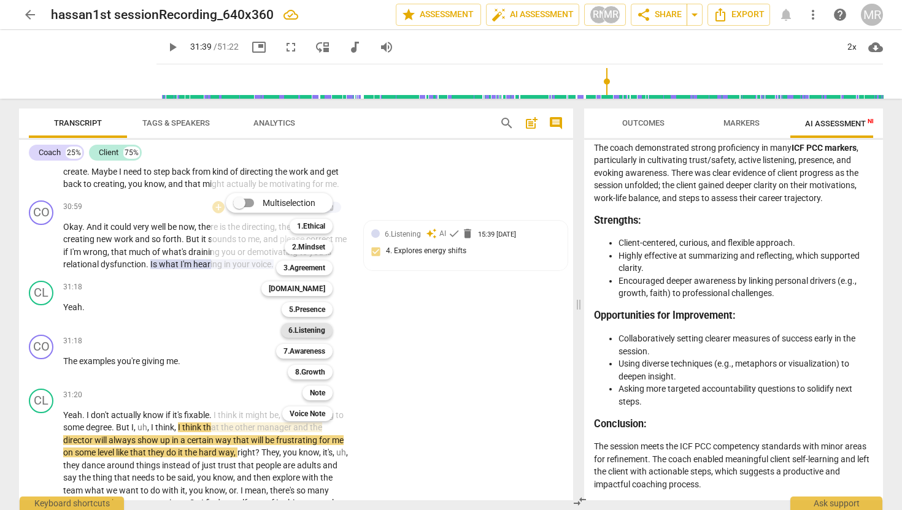
click at [314, 332] on b "6.Listening" at bounding box center [306, 330] width 37 height 15
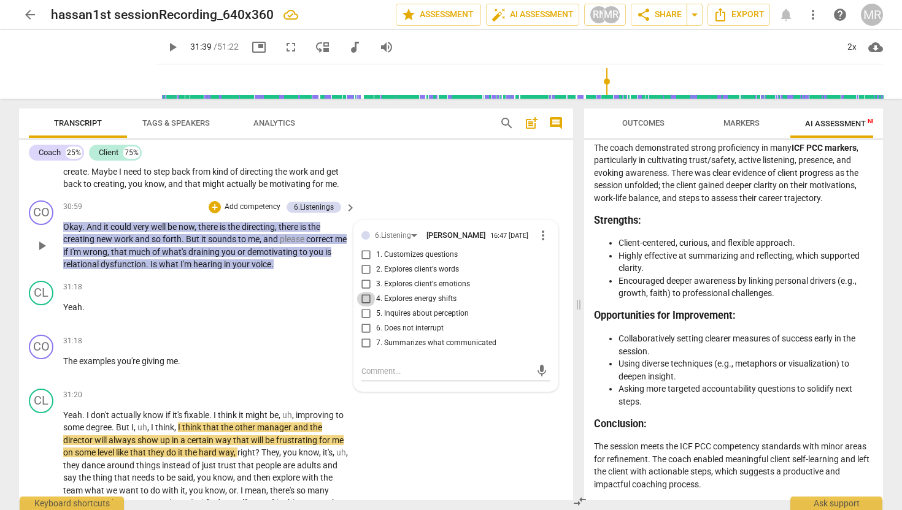
click at [366, 307] on input "4. Explores energy shifts" at bounding box center [366, 299] width 20 height 15
click at [255, 368] on p "The examples you're giving me ." at bounding box center [206, 361] width 287 height 13
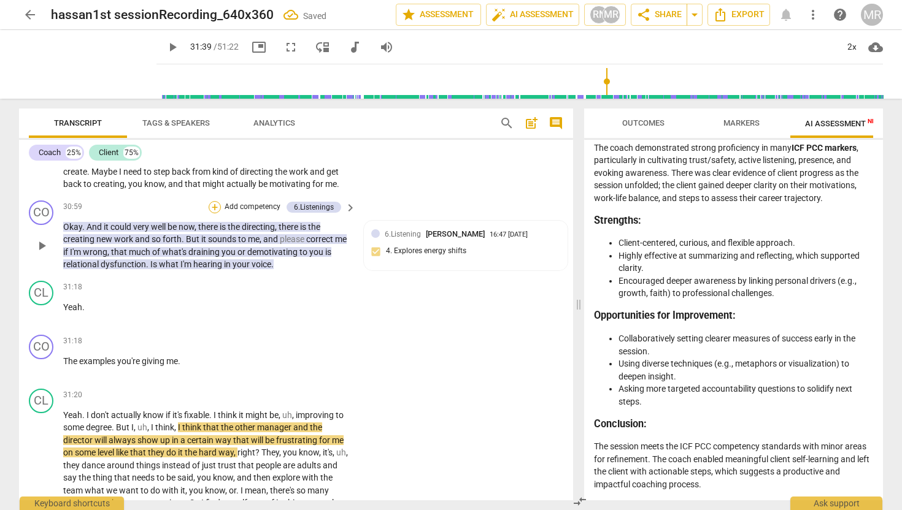
click at [215, 214] on div "+" at bounding box center [215, 207] width 12 height 12
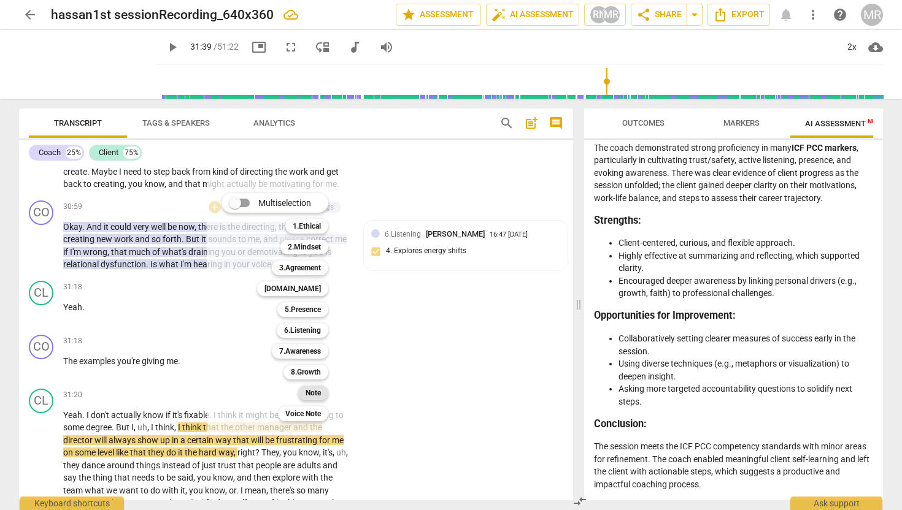
click at [314, 396] on b "Note" at bounding box center [313, 393] width 15 height 15
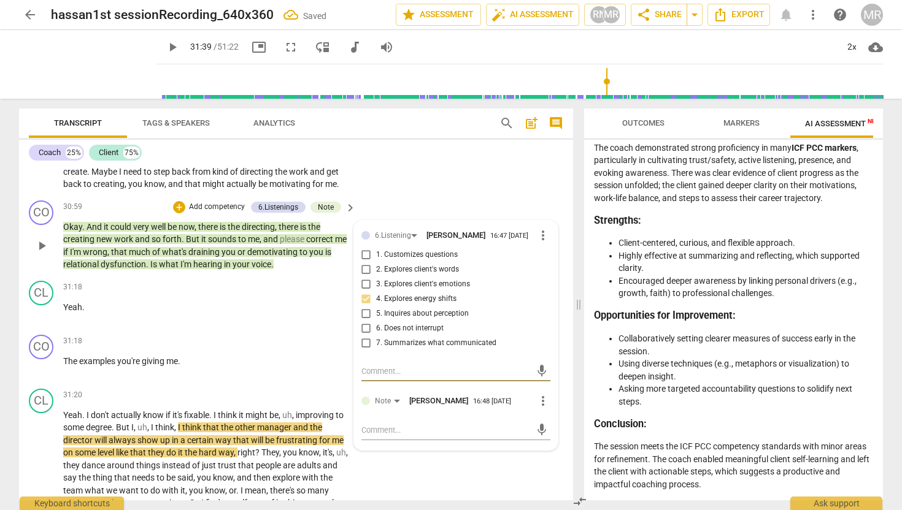
paste textarea "Exploring Energy Source 👉 “What is it about creating that feels motivating or e…"
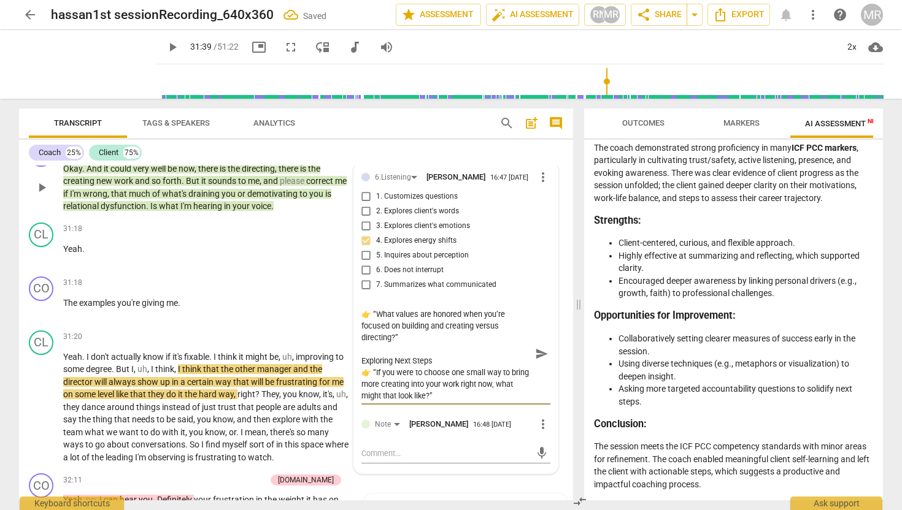
scroll to position [175, 0]
click at [373, 401] on textarea "Exploring Energy Source 👉 “What is it about creating that feels motivating or e…" at bounding box center [445, 353] width 169 height 93
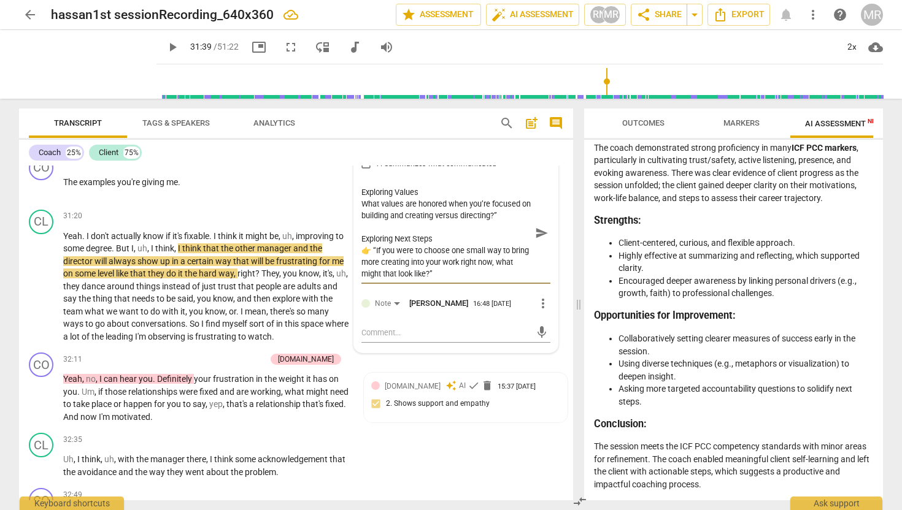
scroll to position [7570, 0]
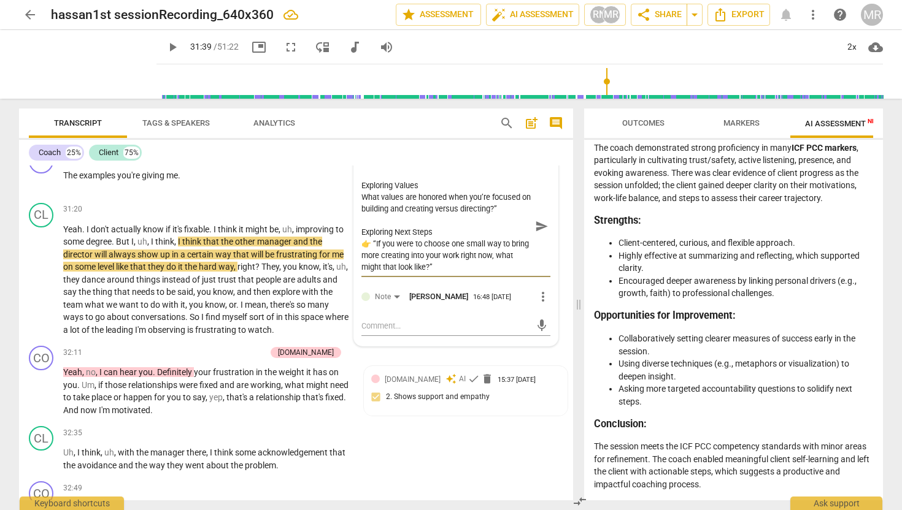
click at [371, 273] on textarea "Exploring Energy Source 👉 “What is it about creating that feels motivating or e…" at bounding box center [445, 226] width 169 height 93
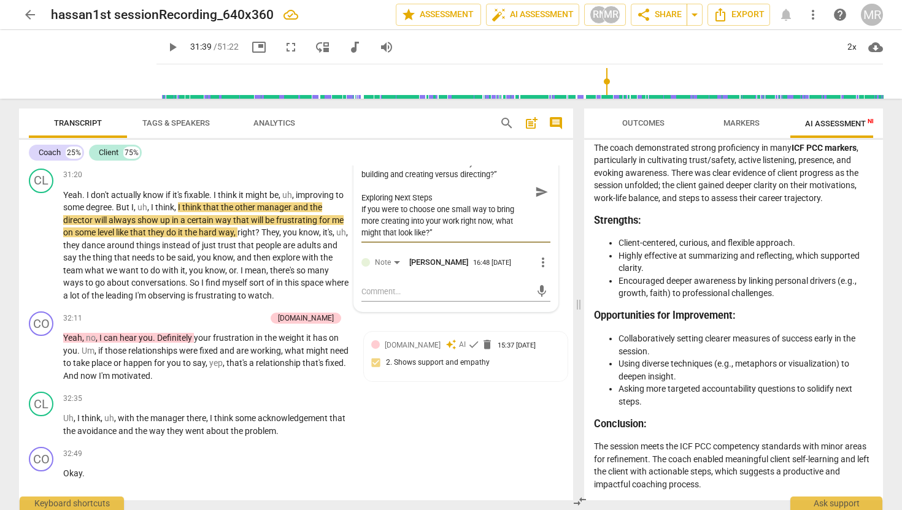
scroll to position [7627, 0]
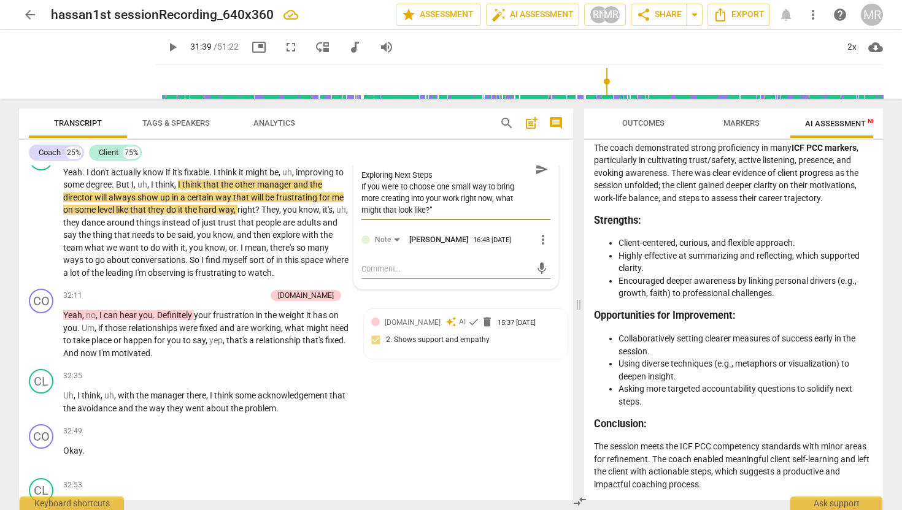
click at [444, 216] on textarea "Exploring Energy Source 👉 “What is it about creating that feels motivating or e…" at bounding box center [445, 169] width 169 height 93
drag, startPoint x: 526, startPoint y: 293, endPoint x: 525, endPoint y: 280, distance: 12.3
click at [525, 216] on textarea "Exploring Energy Source 👉 “What is it about creating that feels motivating or e…" at bounding box center [445, 169] width 169 height 93
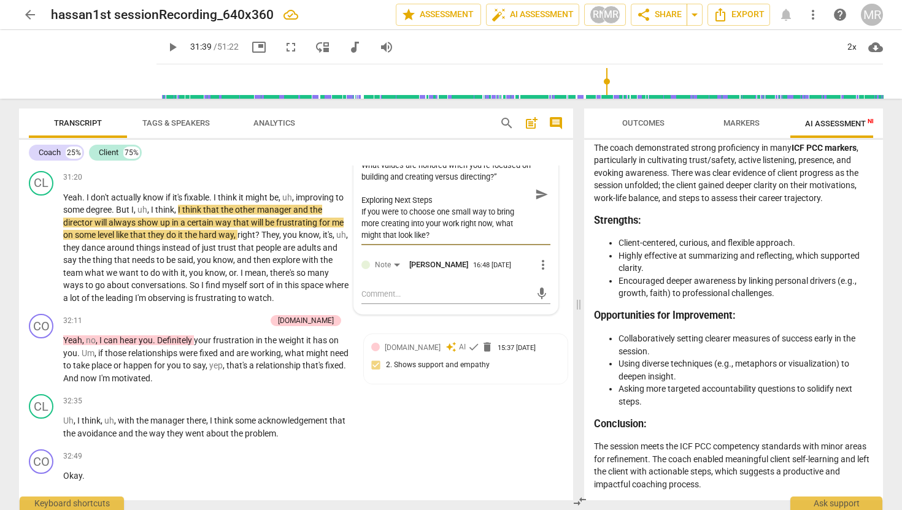
click at [433, 241] on textarea "Exploring Energy Source 👉 “What is it about creating that feels motivating or e…" at bounding box center [445, 194] width 169 height 93
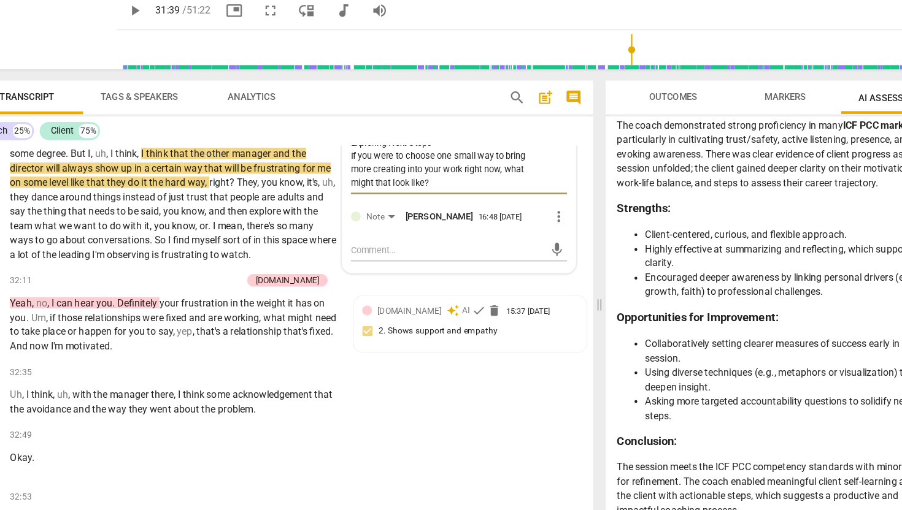
click at [433, 204] on textarea "Exploring Energy Source 👉 “What is it about creating that feels motivating or e…" at bounding box center [445, 156] width 169 height 93
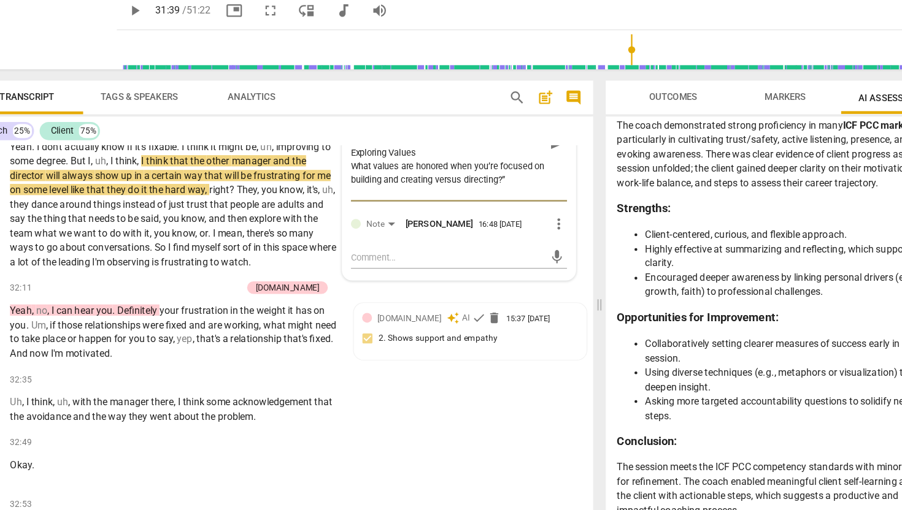
scroll to position [108, 0]
click at [397, 210] on textarea "Exploring Energy Source 👉 “What is it about creating that feels motivating or e…" at bounding box center [445, 163] width 169 height 93
click at [371, 210] on textarea "Exploring Energy Source 👉 “What is it about creating that feels motivating or e…" at bounding box center [445, 163] width 169 height 93
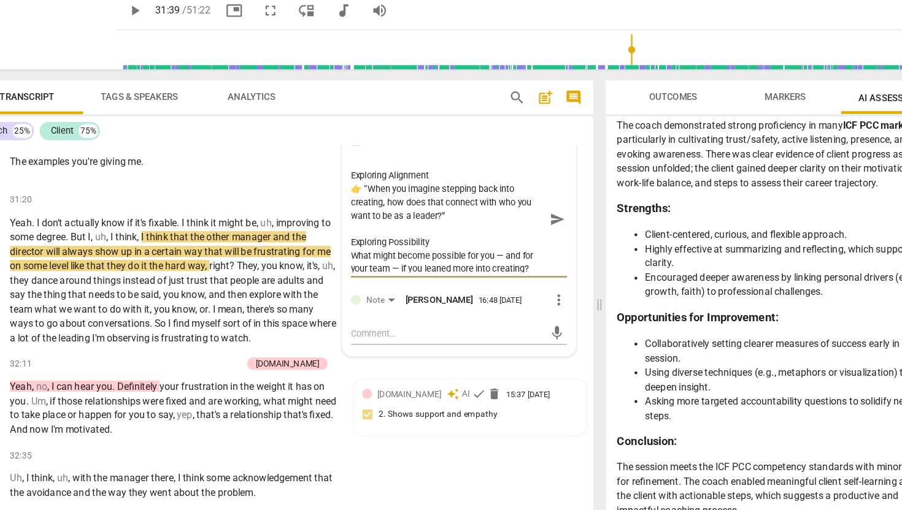
scroll to position [0, 0]
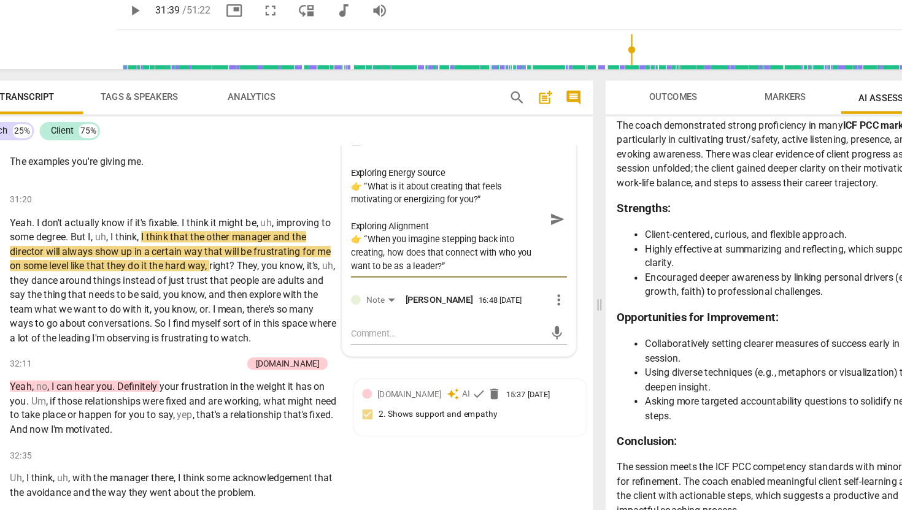
click at [370, 277] on textarea "Exploring Energy Source 👉 “What is it about creating that feels motivating or e…" at bounding box center [445, 229] width 169 height 93
click at [363, 277] on textarea "Exploring Energy Source “What is it about creating that feels motivating or ene…" at bounding box center [445, 229] width 169 height 93
click at [447, 277] on textarea "Exploring Energy Source What is it about creating that feels motivating or ener…" at bounding box center [445, 229] width 169 height 93
click at [456, 277] on textarea "Exploring Energy Source or root What is it about creating that feels motivating…" at bounding box center [445, 229] width 169 height 93
click at [374, 277] on textarea "Exploring Energy Source or Root What is it about creating that feels motivating…" at bounding box center [445, 229] width 169 height 93
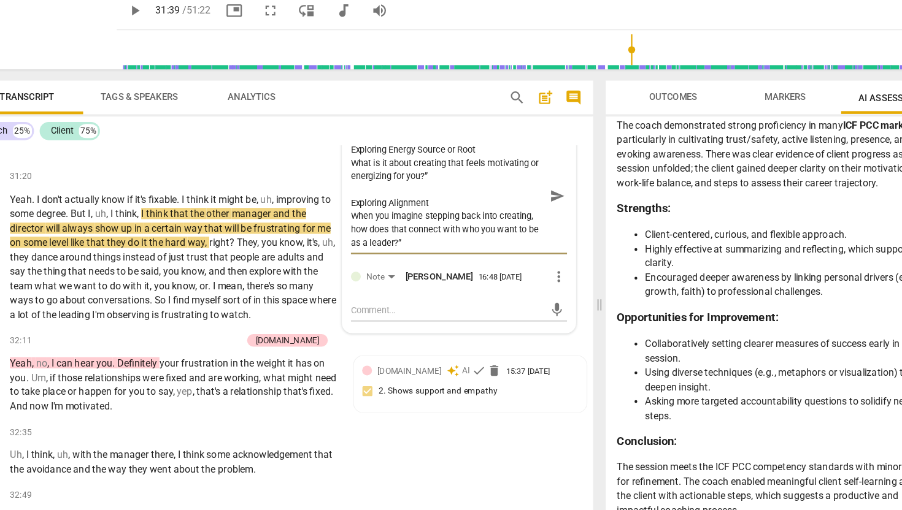
scroll to position [7590, 0]
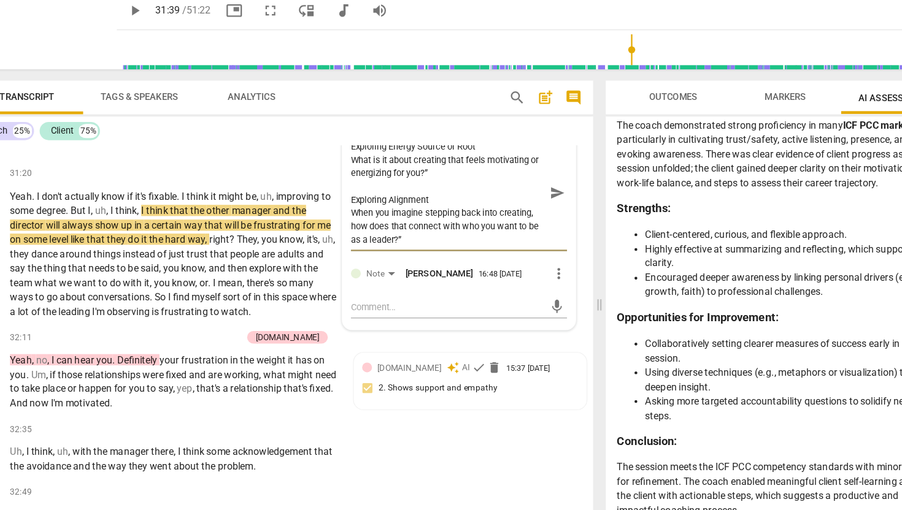
click at [418, 253] on textarea "Exploring Energy Source or Root What is it about creating that feels motivating…" at bounding box center [445, 206] width 169 height 93
click at [403, 253] on textarea "Exploring Energy Source or Root What is it about creating that feels motivating…" at bounding box center [445, 206] width 169 height 93
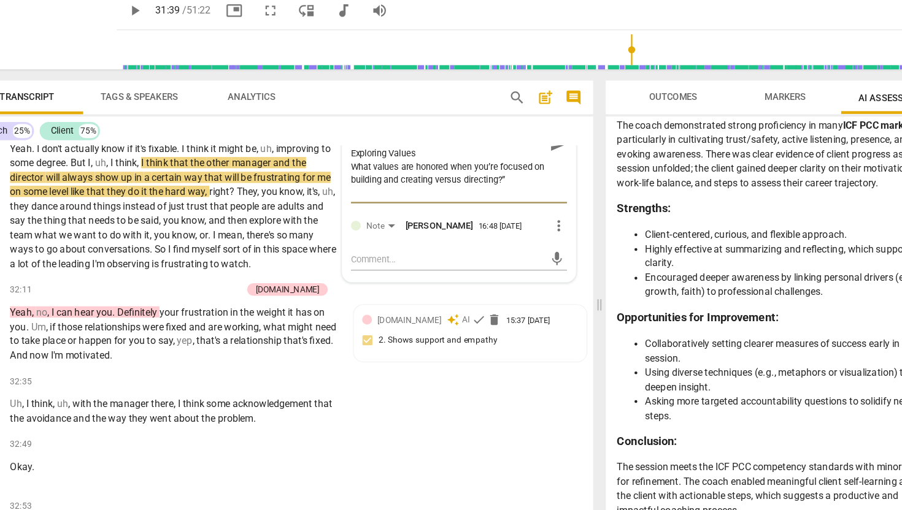
scroll to position [7635, 0]
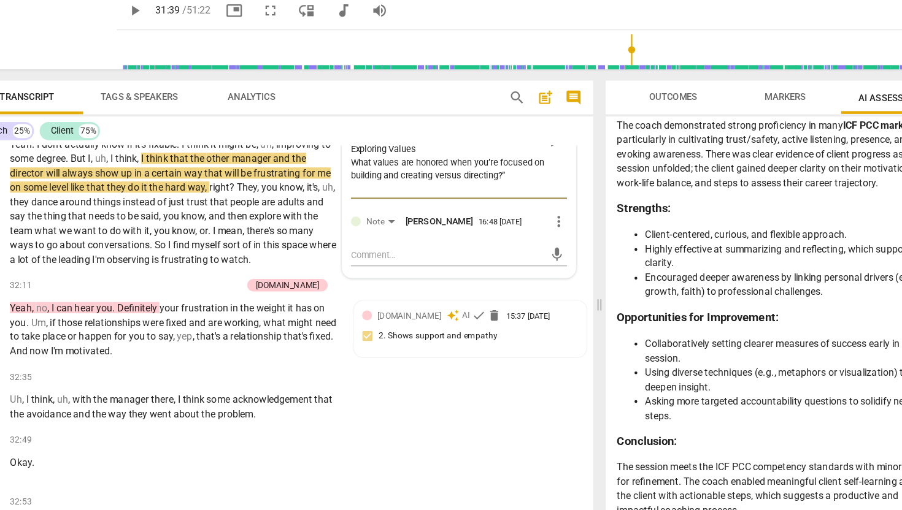
click at [439, 208] on textarea "Exploring Energy Source or Root What is it about creating that feels motivating…" at bounding box center [445, 161] width 169 height 93
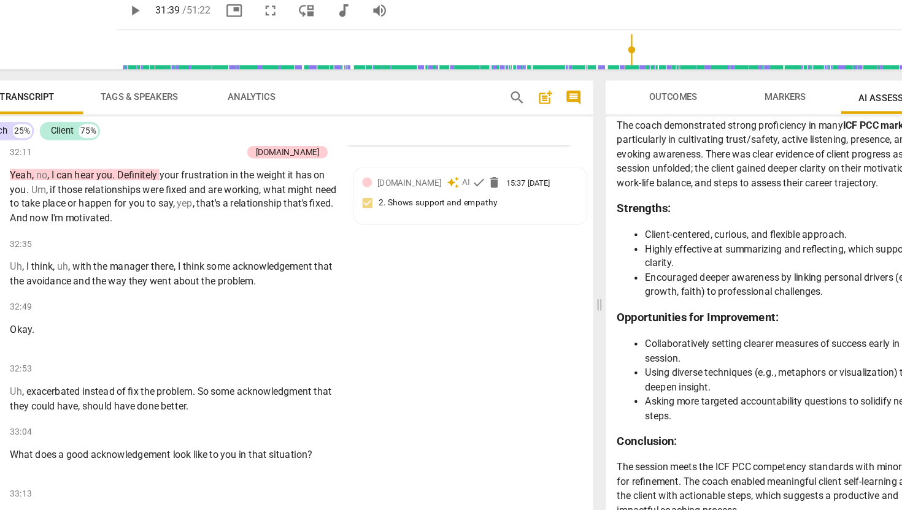
scroll to position [7720, 0]
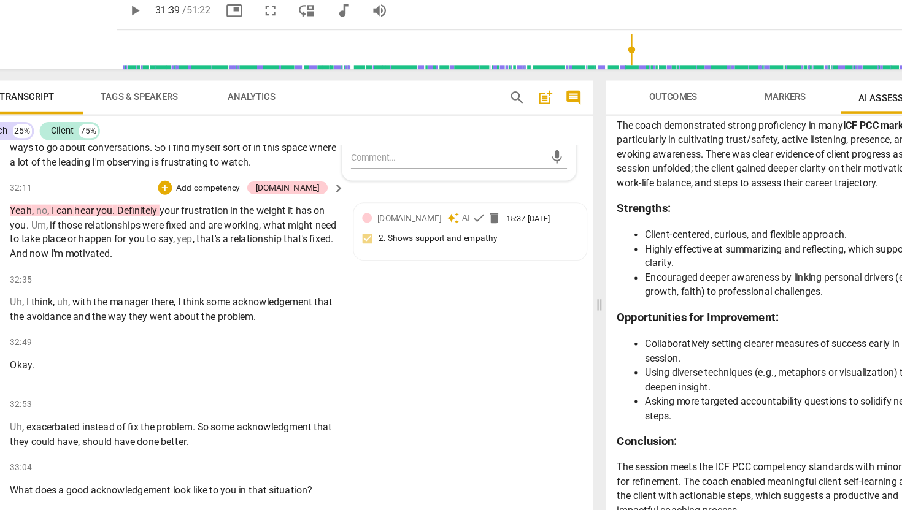
click at [79, 240] on span "." at bounding box center [79, 235] width 4 height 10
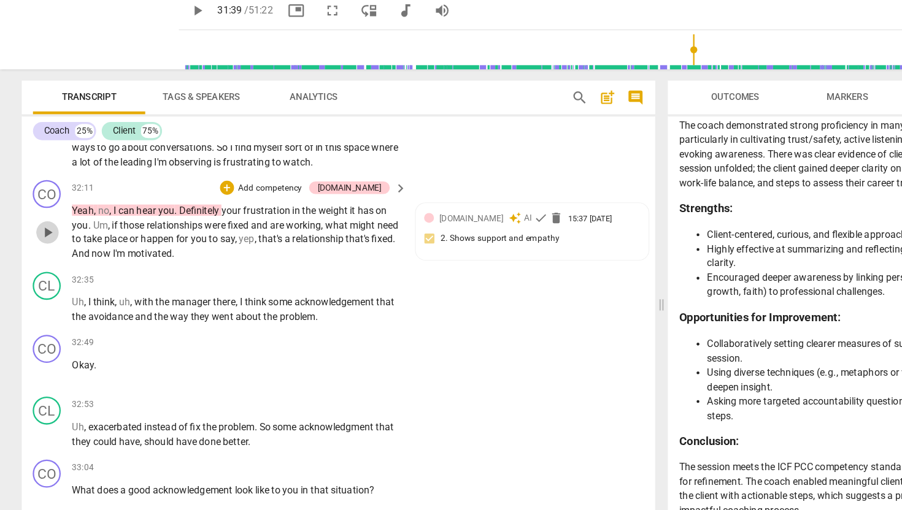
click at [39, 249] on span "play_arrow" at bounding box center [41, 241] width 15 height 15
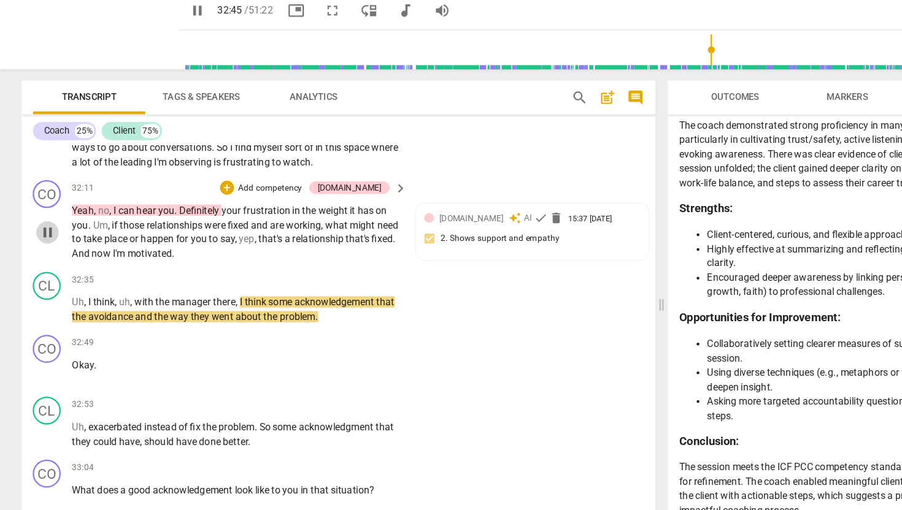
click at [42, 249] on span "pause" at bounding box center [41, 241] width 15 height 15
click at [266, 209] on p "Add competency" at bounding box center [236, 203] width 58 height 11
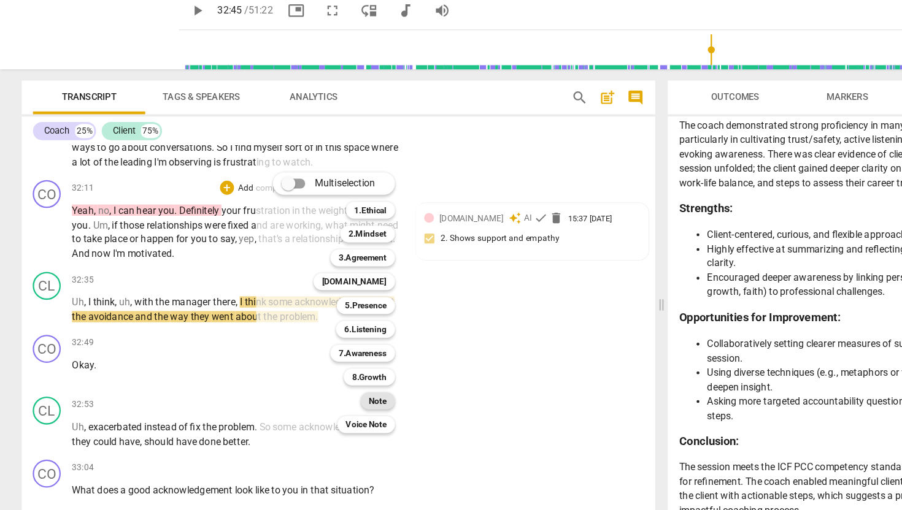
click at [333, 390] on b "Note" at bounding box center [330, 389] width 15 height 15
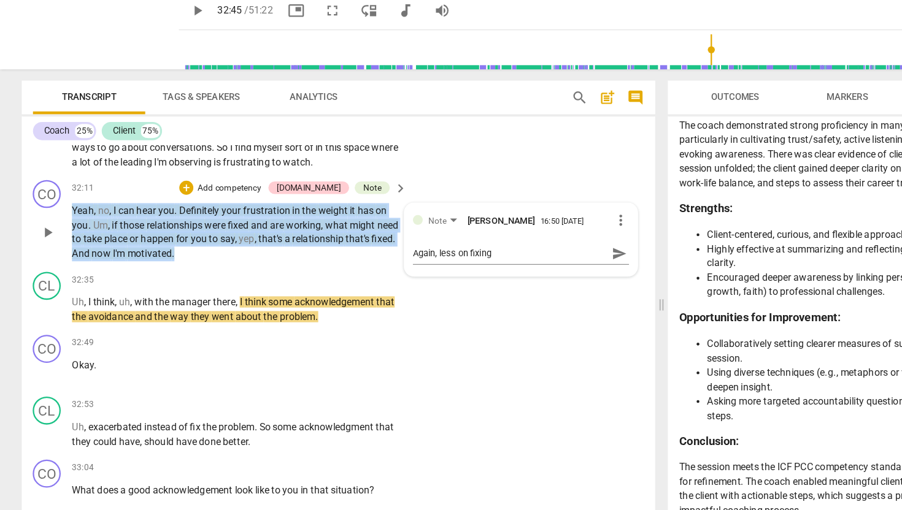
drag, startPoint x: 179, startPoint y: 361, endPoint x: 61, endPoint y: 325, distance: 123.8
click at [61, 271] on div "CO play_arrow pause 32:11 + Add competency 4.Trust Note keyboard_arrow_right Ye…" at bounding box center [296, 231] width 554 height 80
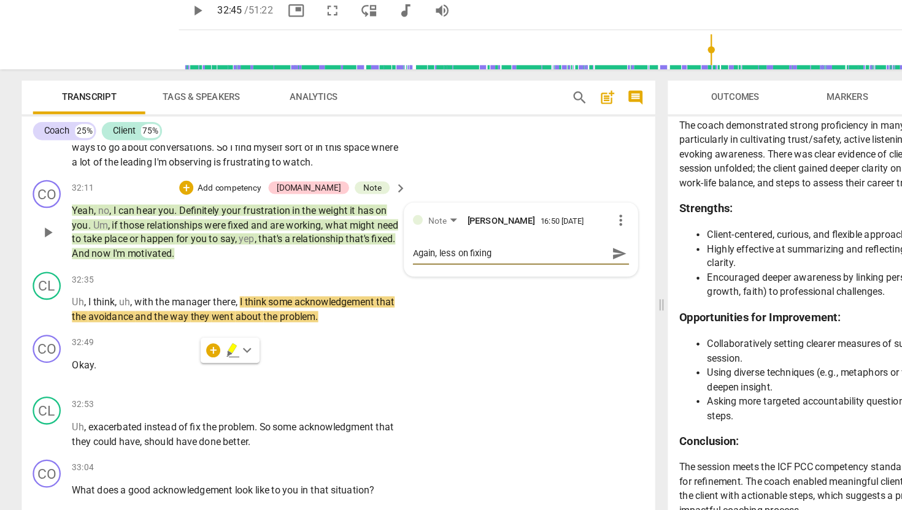
click at [429, 266] on textarea "Again, less on fixing" at bounding box center [445, 260] width 169 height 12
paste textarea "What would it mean to stand in your values, even if the relationship doesn’t sh…"
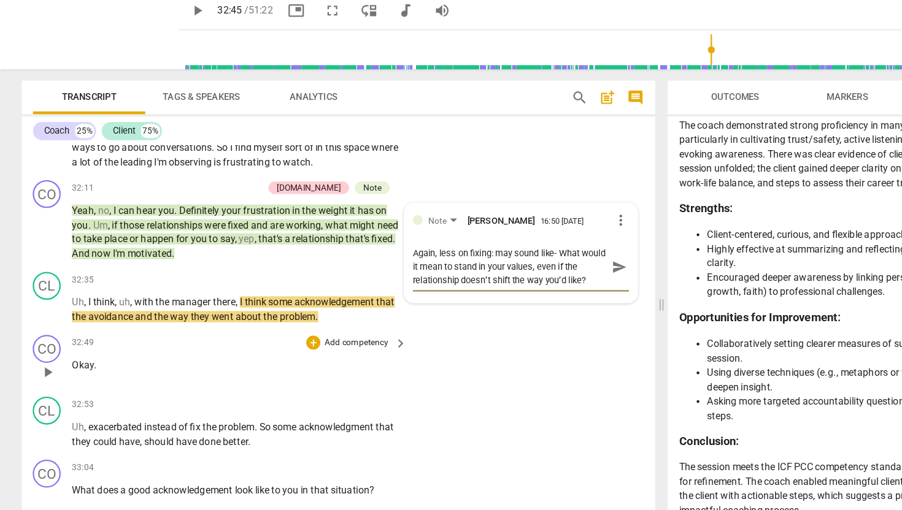
scroll to position [10, 0]
paste textarea "What would it look like for you to bring the best of yourself to these situatio…"
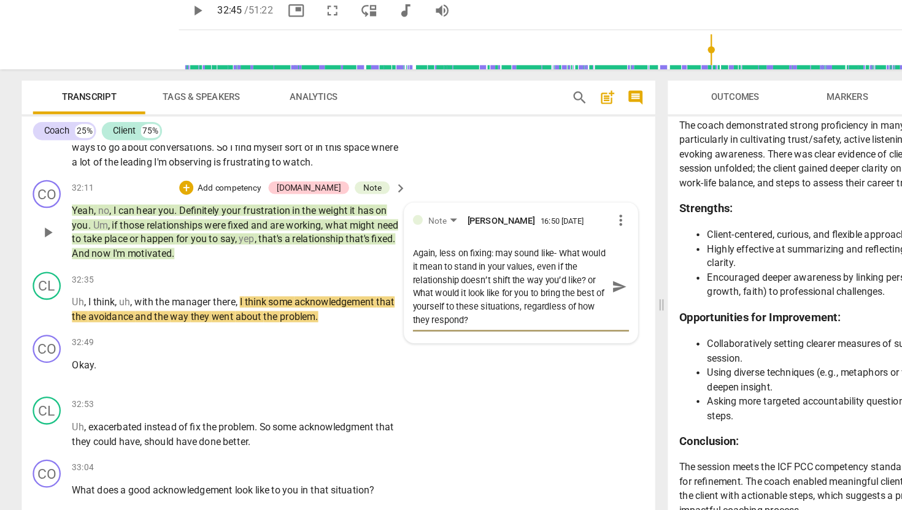
scroll to position [12, 0]
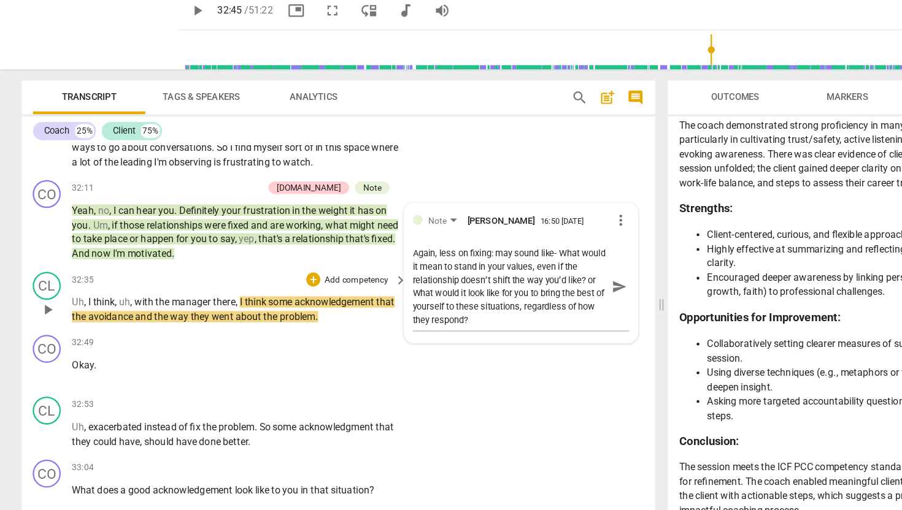
click at [206, 290] on div "32:35 + Add competency keyboard_arrow_right" at bounding box center [210, 282] width 294 height 13
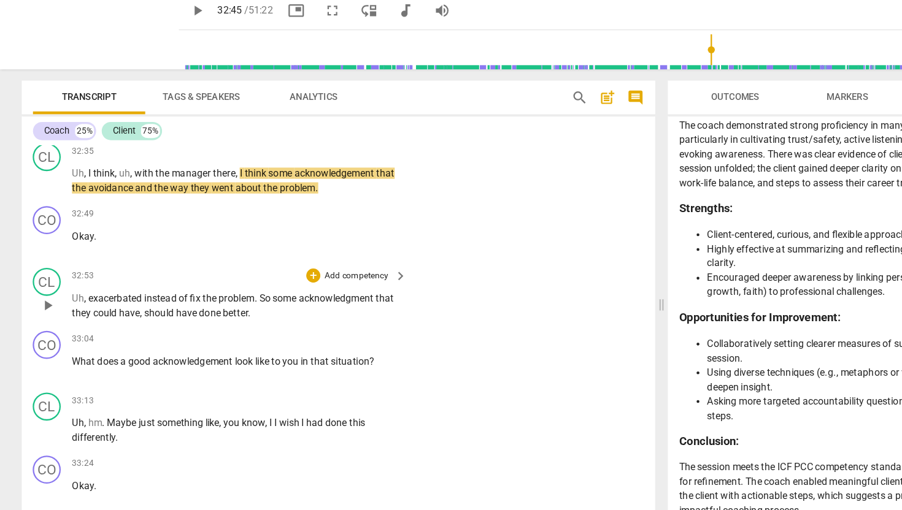
scroll to position [7839, 0]
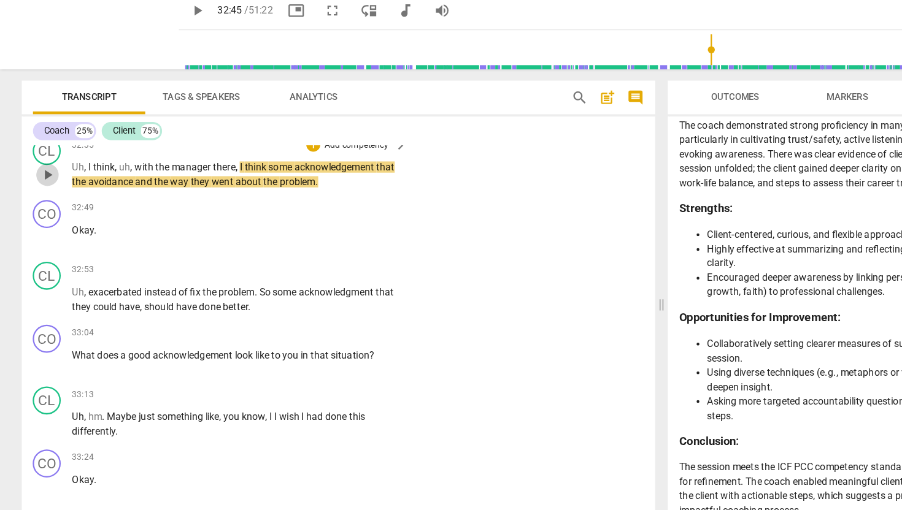
click at [41, 198] on span "play_arrow" at bounding box center [41, 190] width 15 height 15
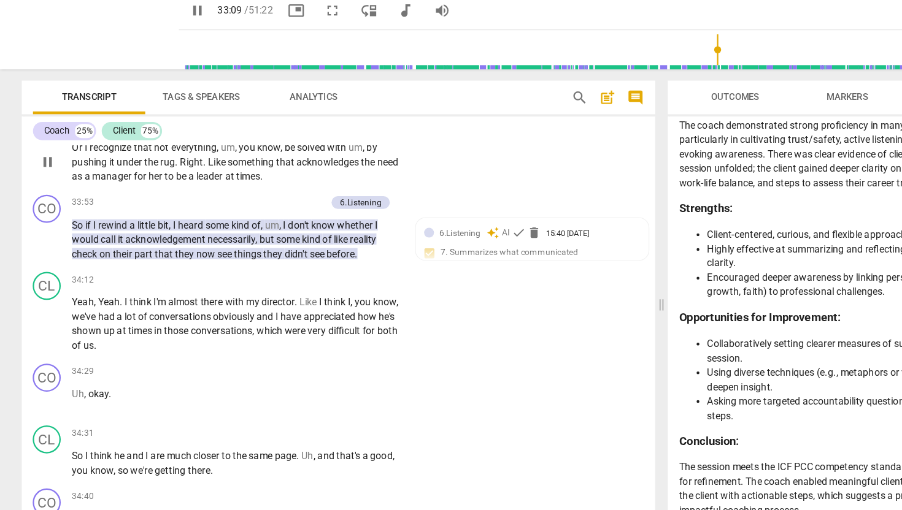
scroll to position [8176, 0]
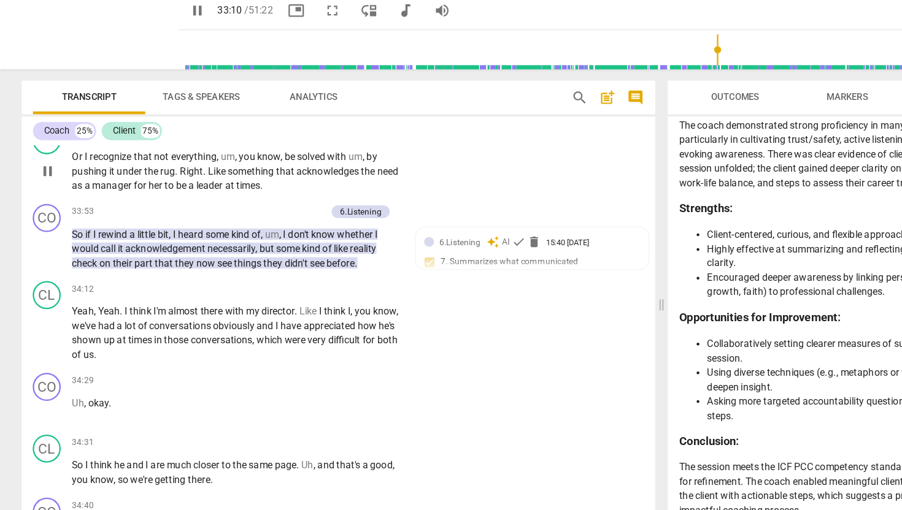
click at [40, 195] on span "pause" at bounding box center [41, 187] width 15 height 15
